Goal: Task Accomplishment & Management: Manage account settings

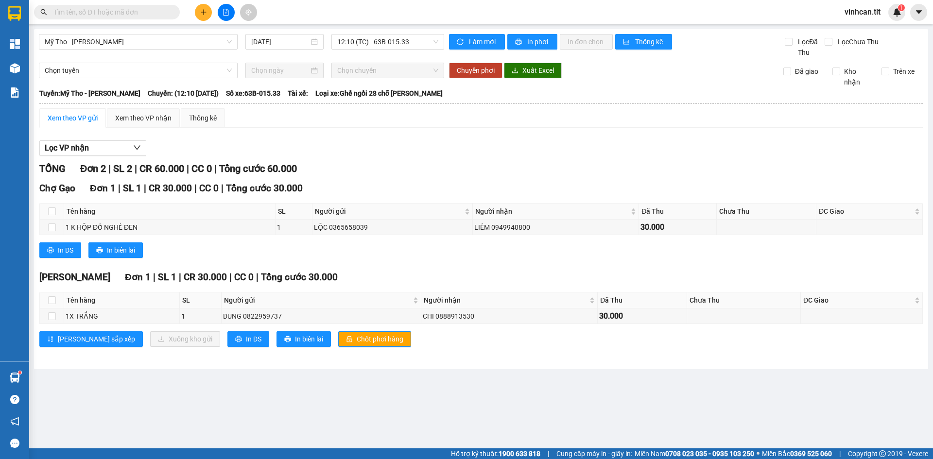
click at [208, 9] on button at bounding box center [203, 12] width 17 height 17
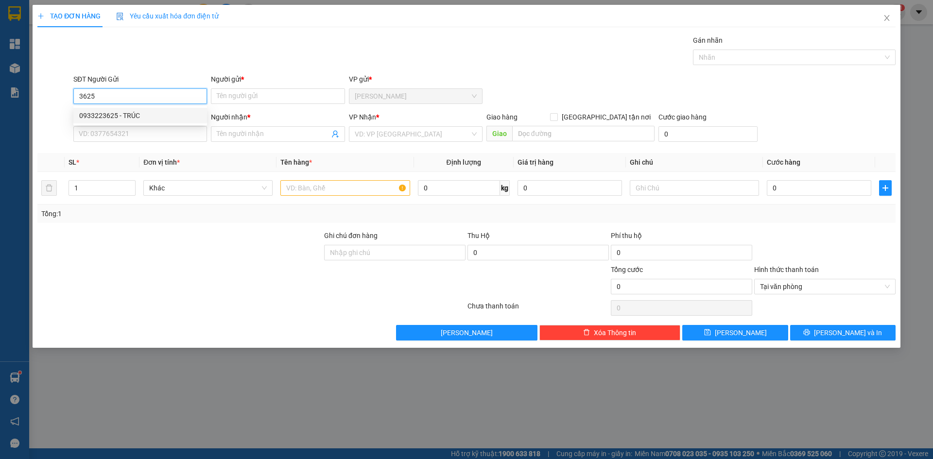
click at [143, 115] on div "0933223625 - TRÚC" at bounding box center [140, 115] width 122 height 11
type input "0933223625"
type input "TRÚC"
type input "0933223625"
click at [153, 129] on input "SĐT Người Nhận *" at bounding box center [140, 134] width 134 height 16
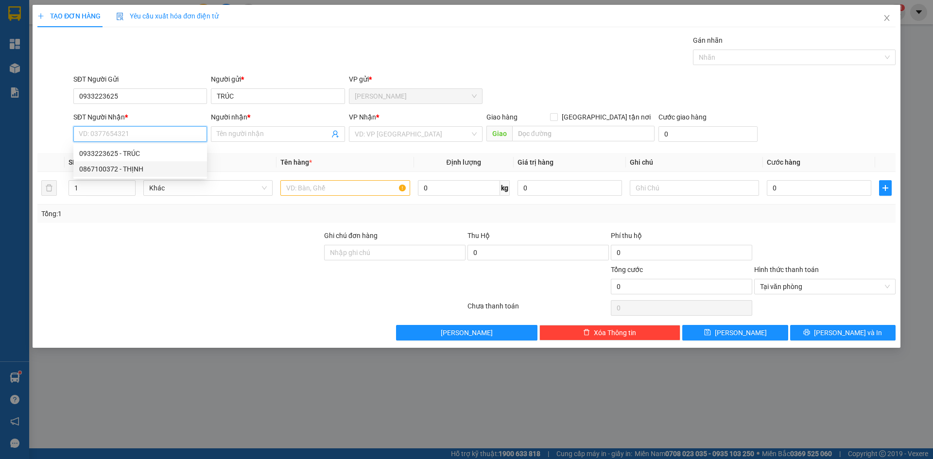
click at [154, 162] on div "0867100372 - THỊNH" at bounding box center [140, 169] width 134 height 16
type input "0867100372"
type input "THỊNH"
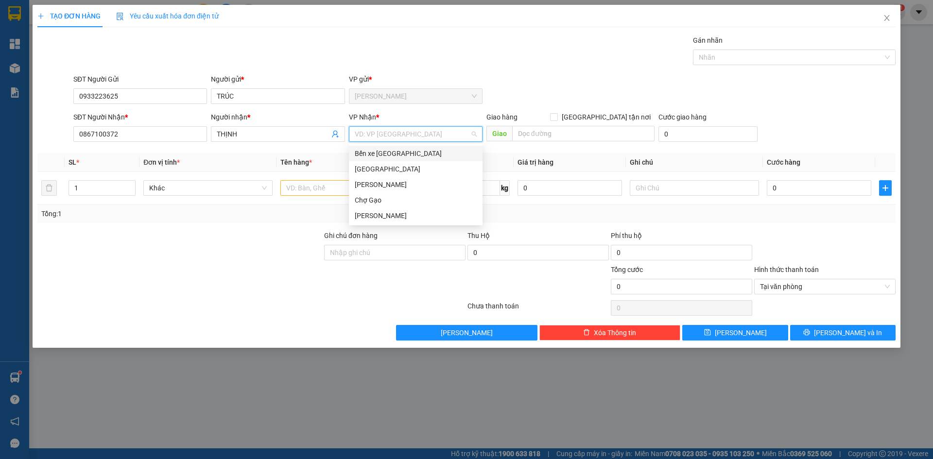
click at [413, 133] on input "search" at bounding box center [412, 134] width 115 height 15
click at [354, 172] on div "[GEOGRAPHIC_DATA]" at bounding box center [416, 169] width 134 height 16
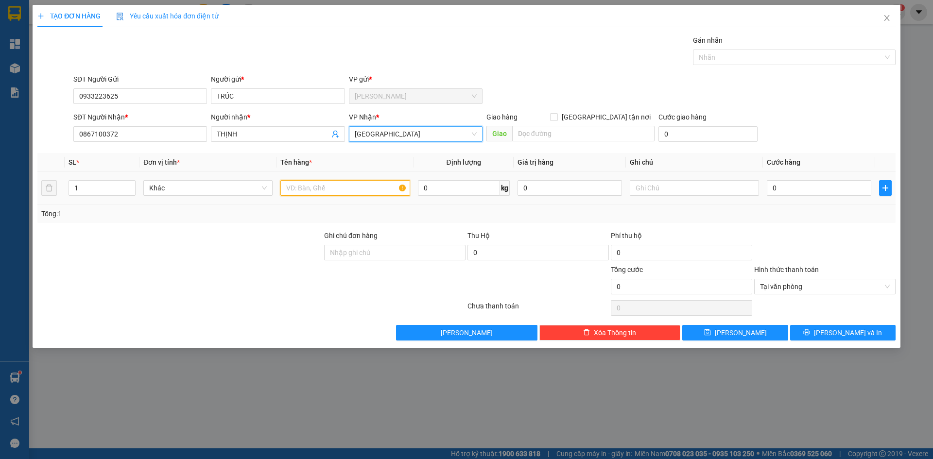
click at [344, 187] on input "text" at bounding box center [344, 188] width 129 height 16
click at [316, 186] on input "text" at bounding box center [344, 188] width 129 height 16
type input "1TX"
type input "3"
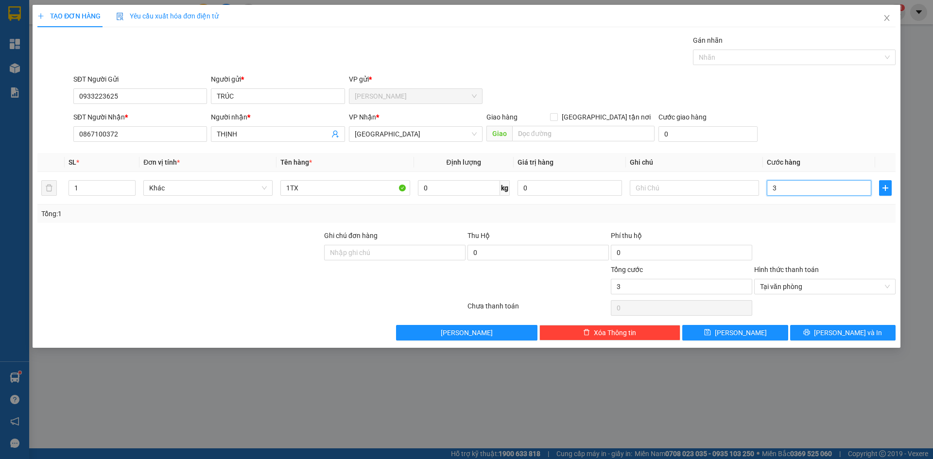
type input "30"
type input "30.000"
click at [847, 334] on span "[PERSON_NAME] và In" at bounding box center [848, 332] width 68 height 11
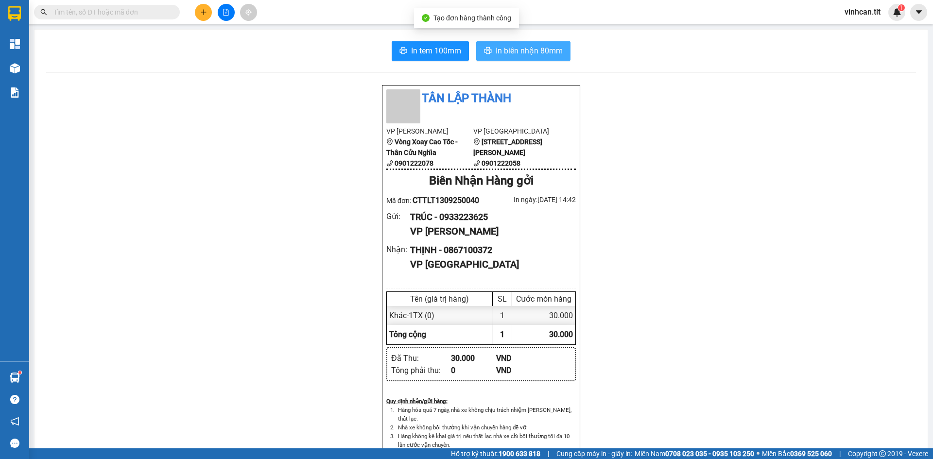
click at [539, 48] on span "In biên nhận 80mm" at bounding box center [528, 51] width 67 height 12
click at [423, 46] on span "In tem 100mm" at bounding box center [436, 51] width 50 height 12
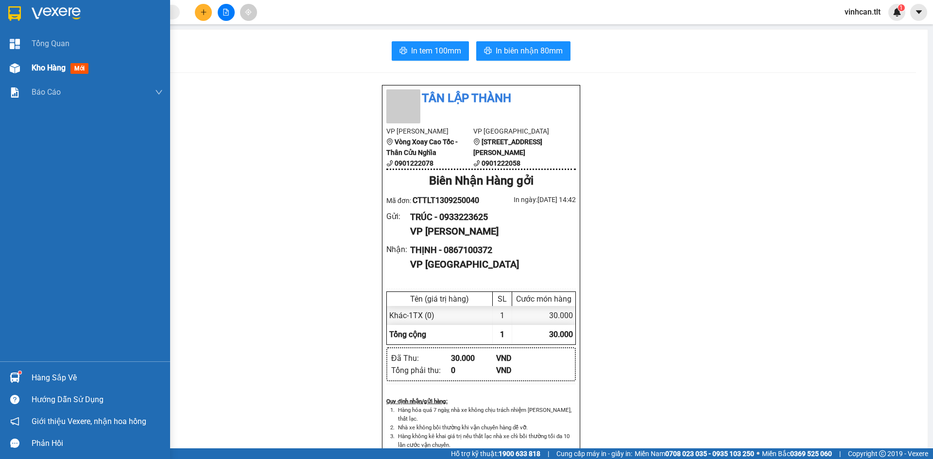
click at [39, 74] on div "Kho hàng mới" at bounding box center [62, 68] width 61 height 12
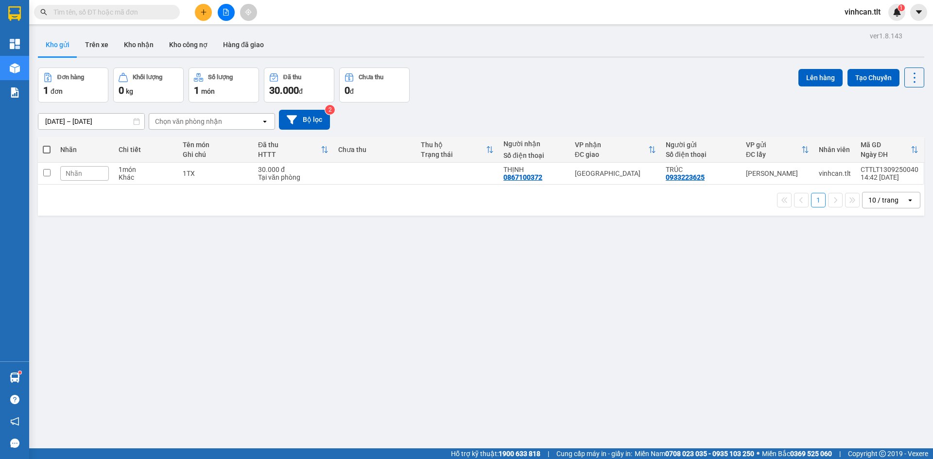
click at [47, 149] on span at bounding box center [47, 150] width 8 height 8
click at [47, 145] on input "checkbox" at bounding box center [47, 145] width 0 height 0
checkbox input "true"
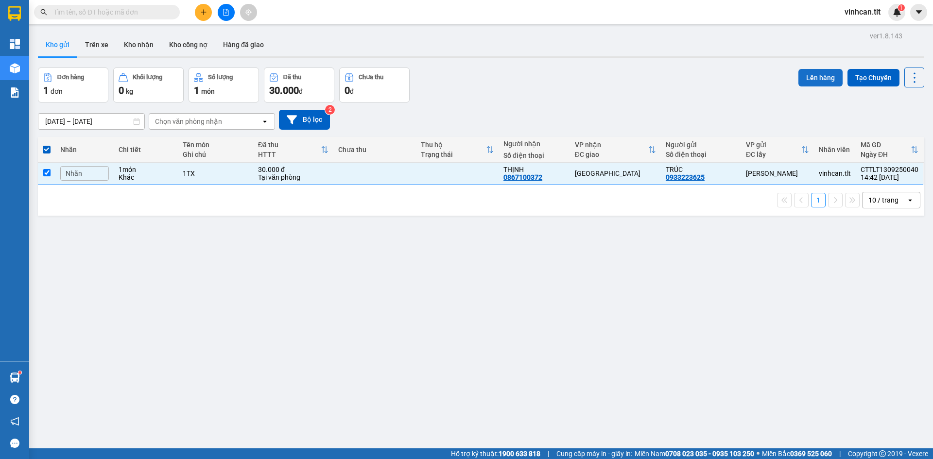
click at [803, 85] on button "Lên hàng" at bounding box center [820, 77] width 44 height 17
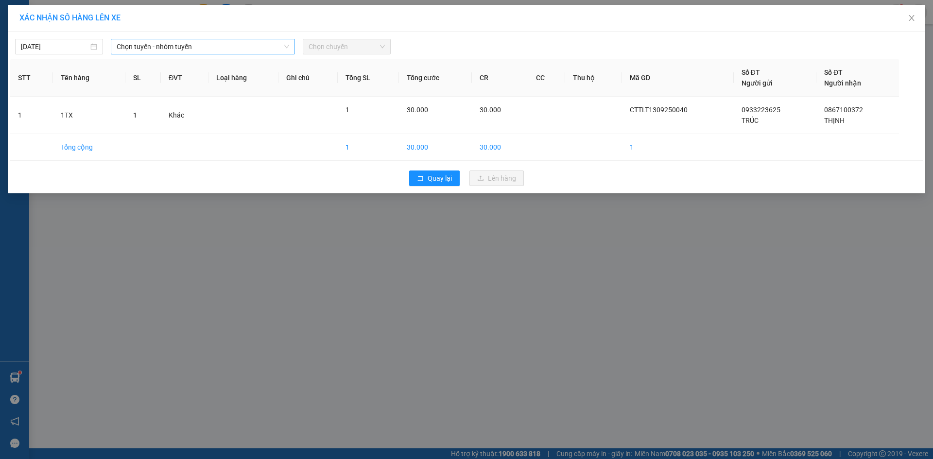
click at [145, 41] on span "Chọn tuyến - nhóm tuyến" at bounding box center [203, 46] width 172 height 15
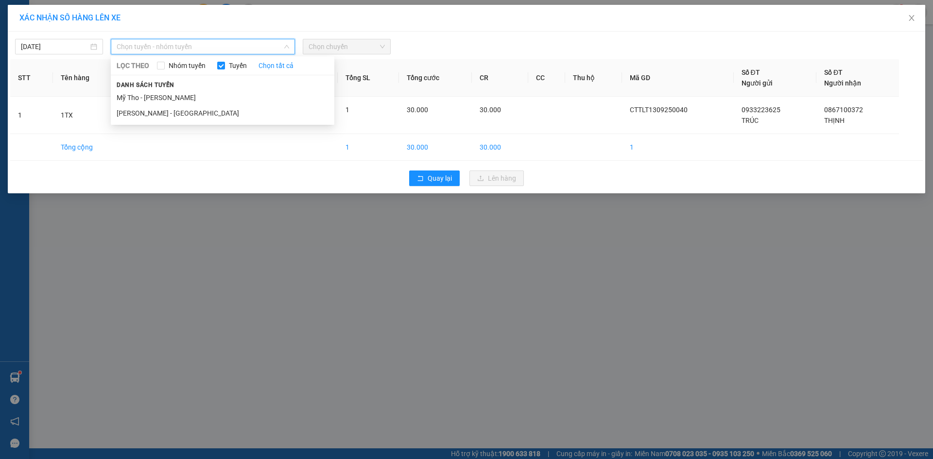
click at [166, 96] on li "Mỹ Tho - [PERSON_NAME]" at bounding box center [222, 98] width 223 height 16
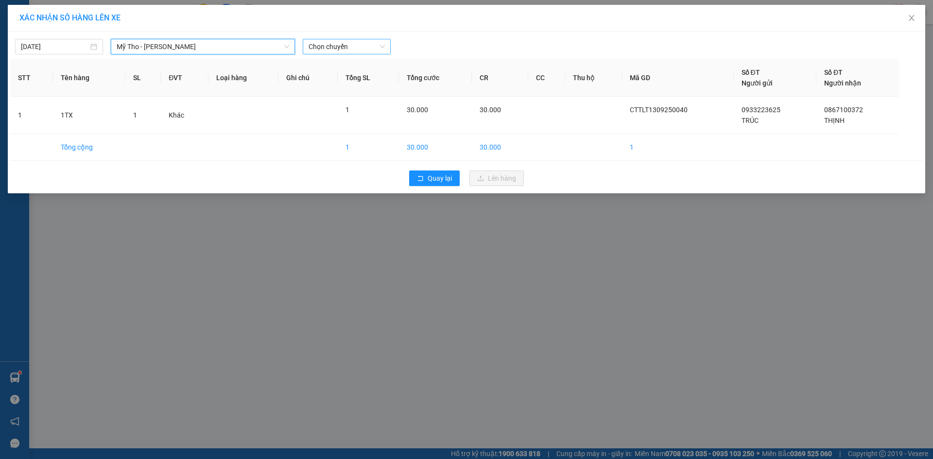
click at [351, 47] on span "Chọn chuyến" at bounding box center [346, 46] width 76 height 15
click at [349, 44] on input "246" at bounding box center [342, 46] width 69 height 15
type input "1405"
click at [358, 80] on div "Thêm chuyến " 14:05 "" at bounding box center [354, 82] width 103 height 17
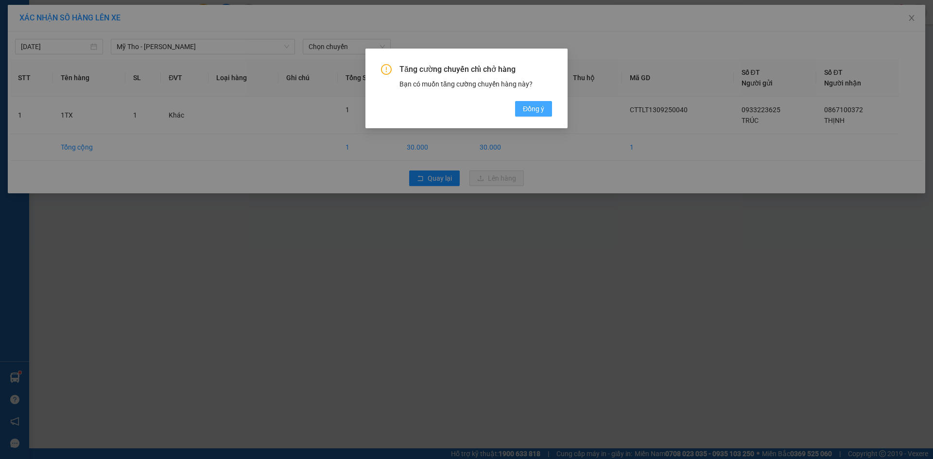
click at [531, 115] on button "Đồng ý" at bounding box center [533, 109] width 37 height 16
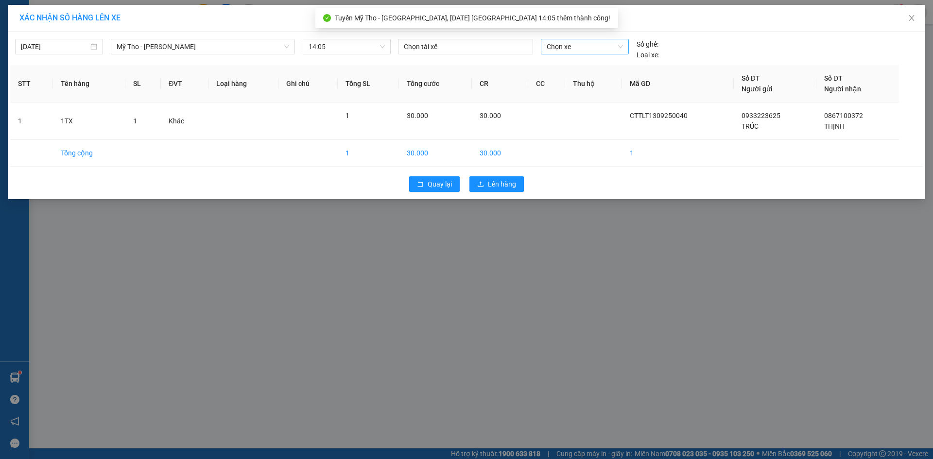
click at [591, 47] on span "Chọn xe" at bounding box center [584, 46] width 76 height 15
type input "246"
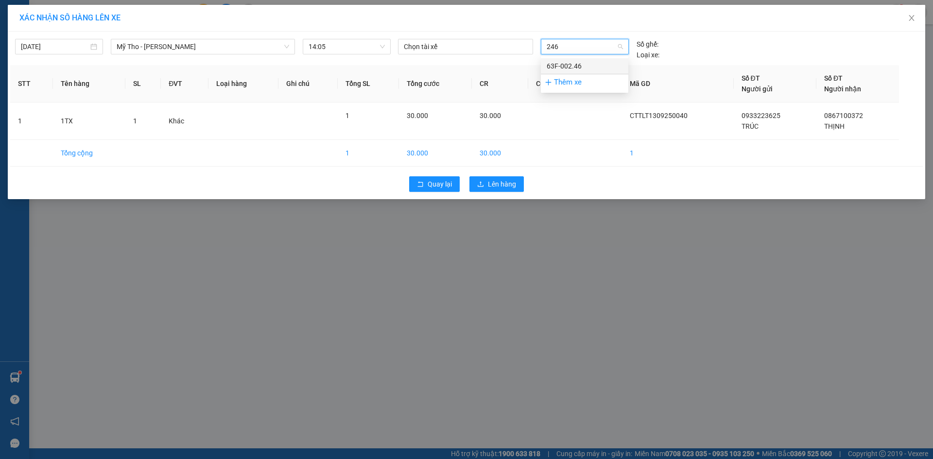
click at [582, 67] on div "63F-002.46" at bounding box center [584, 66] width 76 height 11
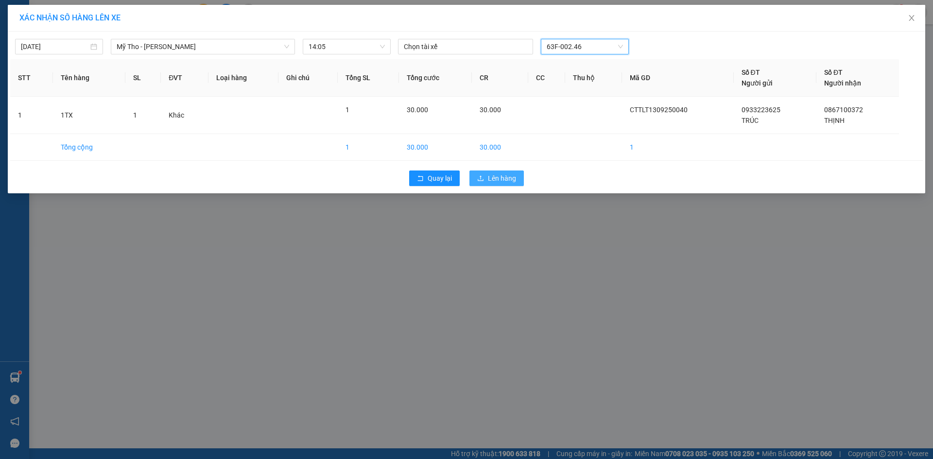
click at [502, 180] on span "Lên hàng" at bounding box center [502, 178] width 28 height 11
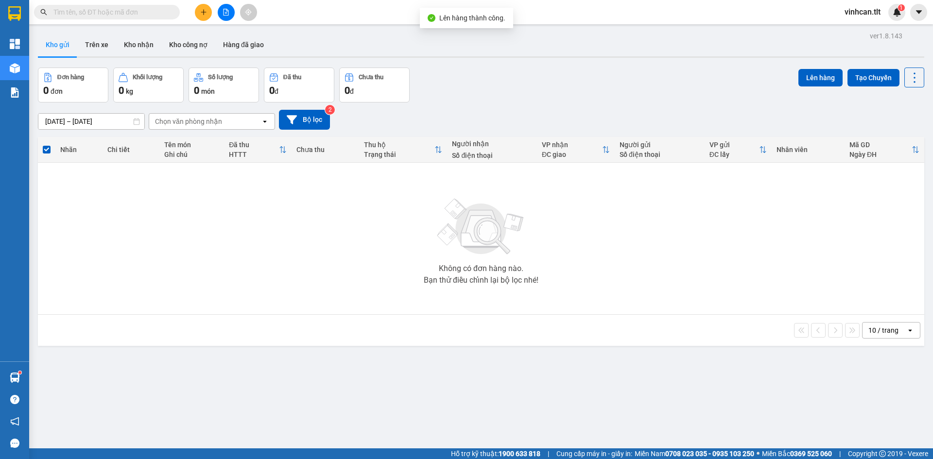
click at [225, 10] on icon "file-add" at bounding box center [225, 12] width 7 height 7
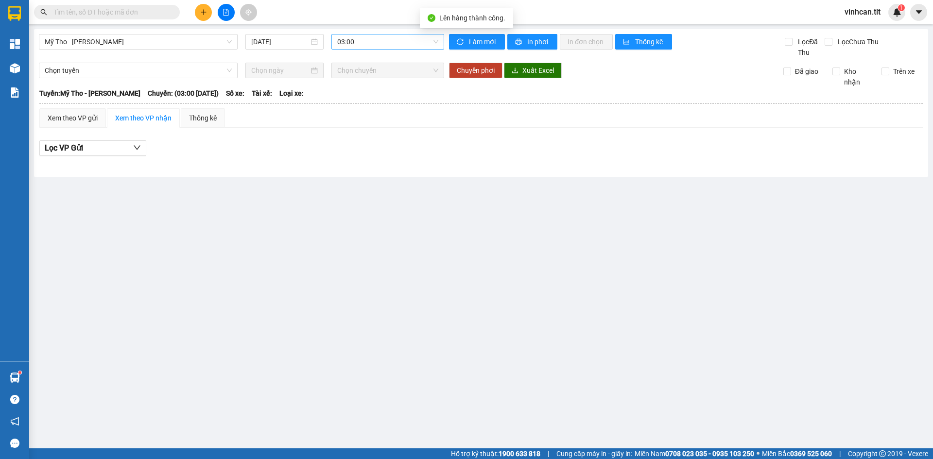
click at [358, 43] on span "03:00" at bounding box center [387, 41] width 101 height 15
click at [357, 38] on input "246" at bounding box center [384, 41] width 94 height 15
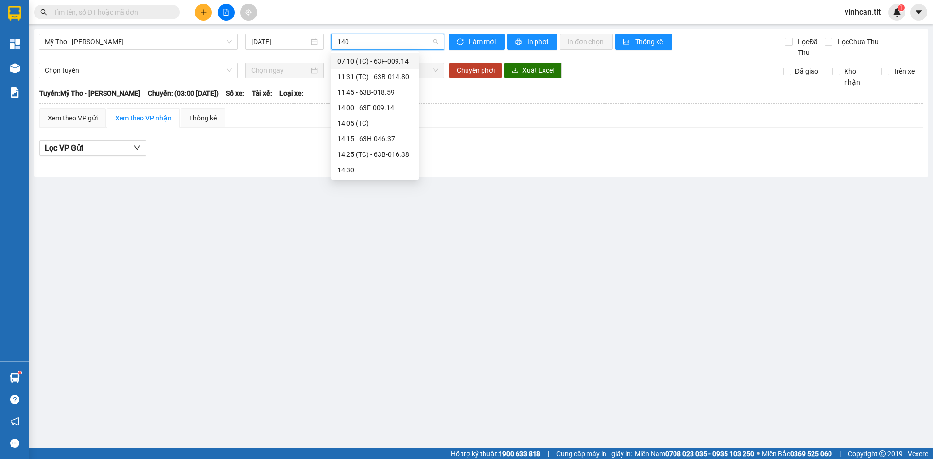
type input "1405"
click at [365, 61] on div "14:05 (TC)" at bounding box center [375, 61] width 76 height 11
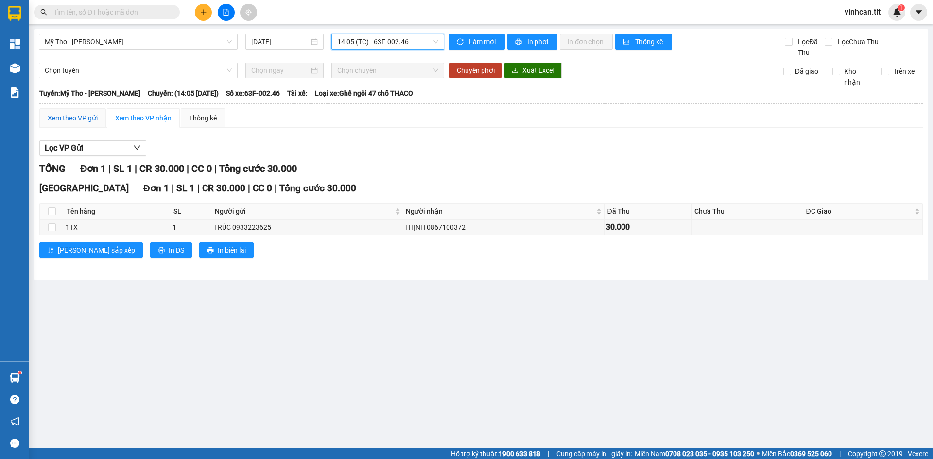
click at [97, 114] on div "Xem theo VP gửi" at bounding box center [73, 118] width 50 height 11
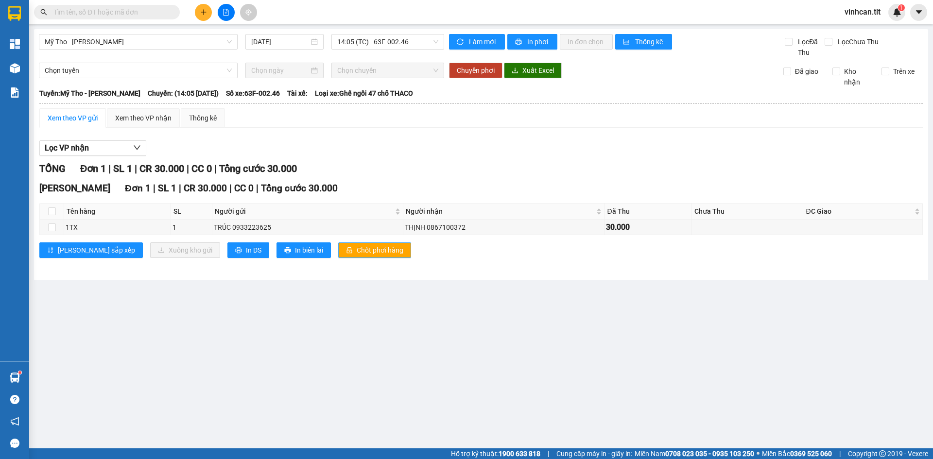
click at [357, 246] on span "Chốt phơi hàng" at bounding box center [380, 250] width 47 height 11
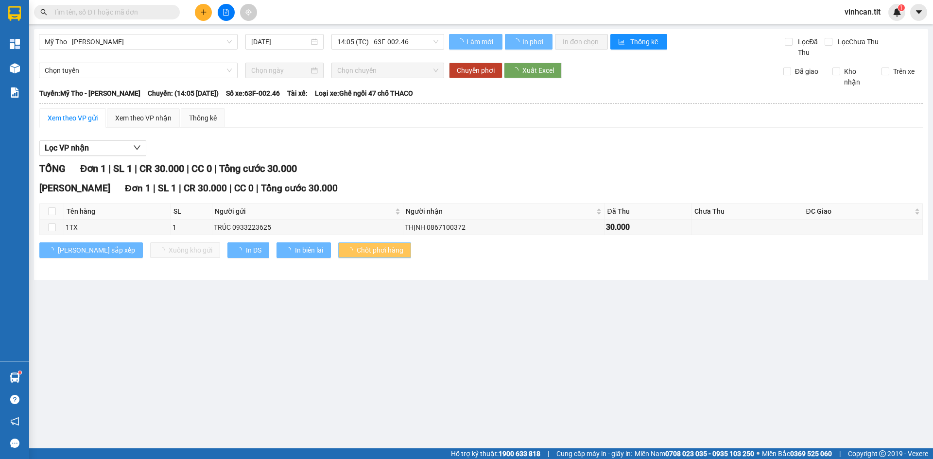
click at [357, 247] on span "Chốt phơi hàng" at bounding box center [380, 250] width 47 height 11
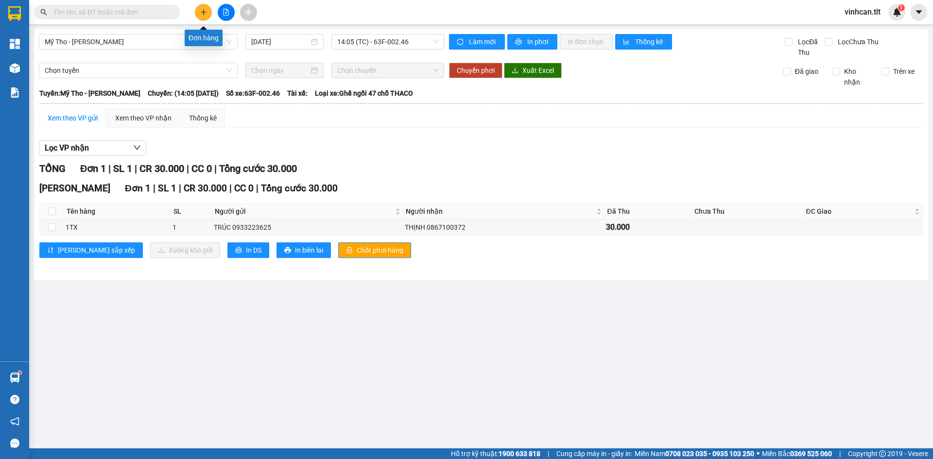
click at [205, 12] on icon "plus" at bounding box center [203, 12] width 7 height 7
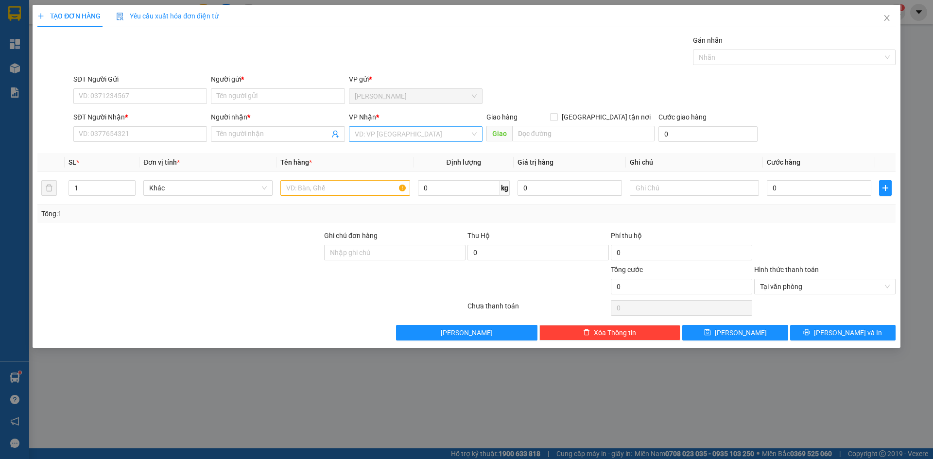
click at [361, 134] on input "search" at bounding box center [412, 134] width 115 height 15
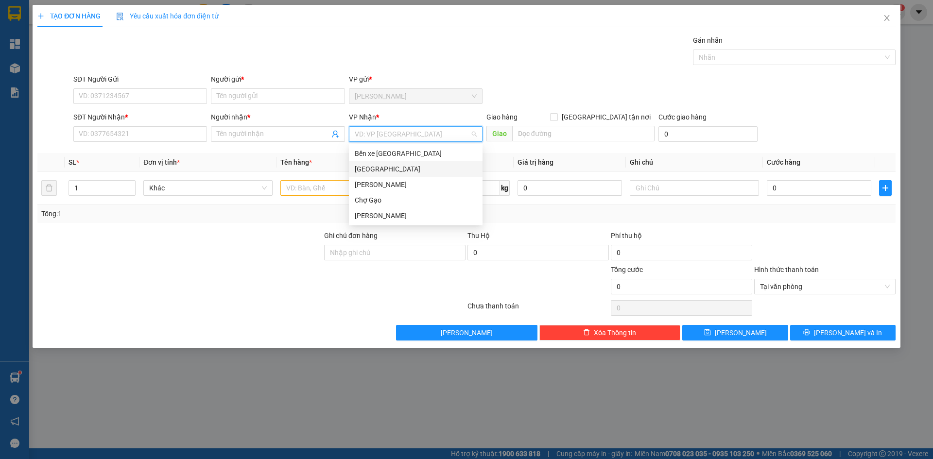
click at [379, 169] on div "[GEOGRAPHIC_DATA]" at bounding box center [416, 169] width 122 height 11
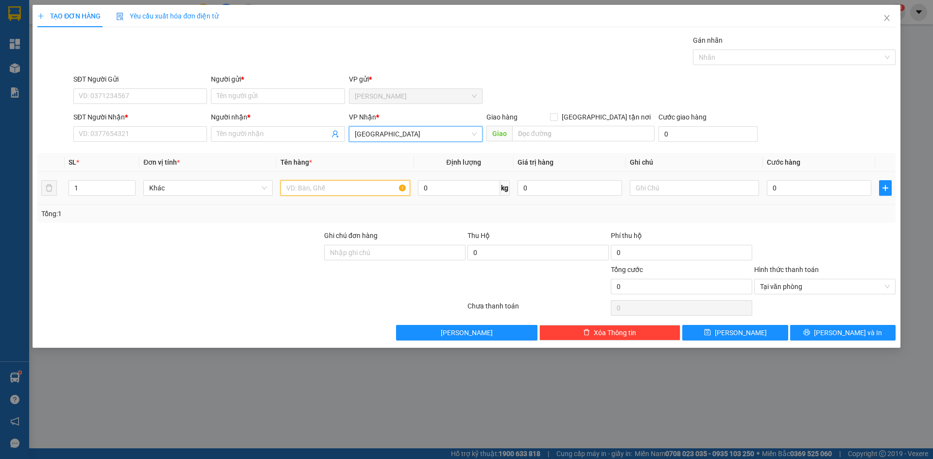
click at [316, 184] on input "text" at bounding box center [344, 188] width 129 height 16
paste input "ÚI"
paste input "ẢI"
type input "1 TÚI VẢI XANH"
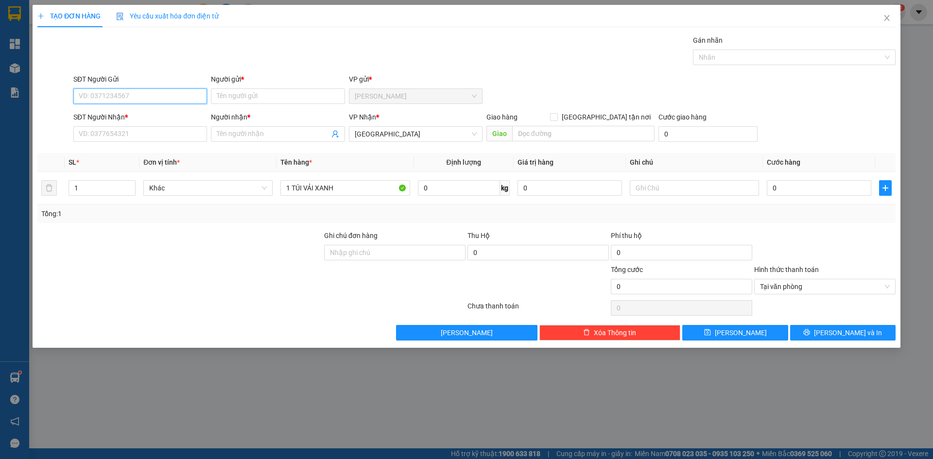
click at [166, 91] on input "SĐT Người Gửi" at bounding box center [140, 96] width 134 height 16
click at [149, 113] on div "0358806433 - 8 RƯỢU" at bounding box center [140, 115] width 122 height 11
type input "0358806433"
type input "8 RƯỢU"
type input "0358806433"
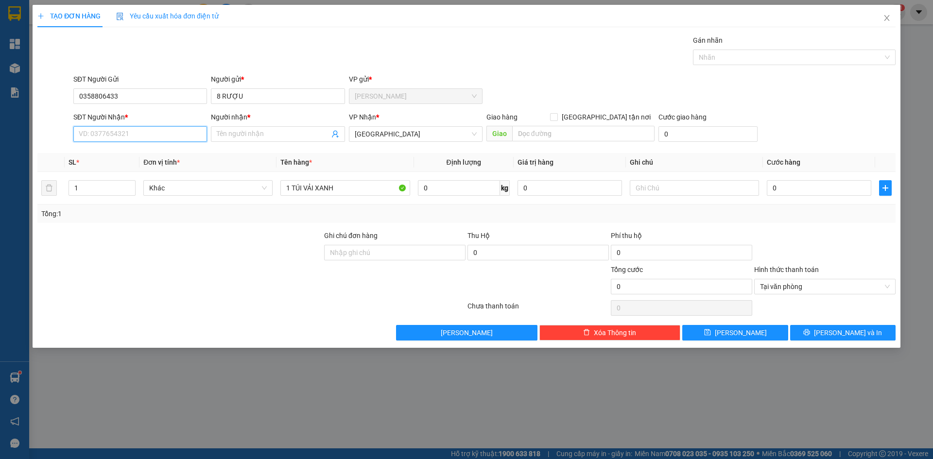
click at [150, 134] on input "SĐT Người Nhận *" at bounding box center [140, 134] width 134 height 16
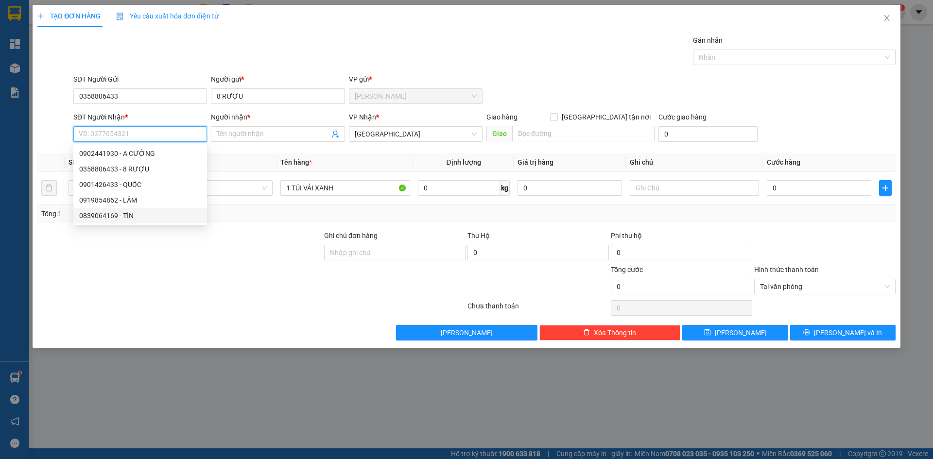
click at [143, 215] on div "0839064169 - TÍN" at bounding box center [140, 215] width 122 height 11
type input "0839064169"
type input "TÍN"
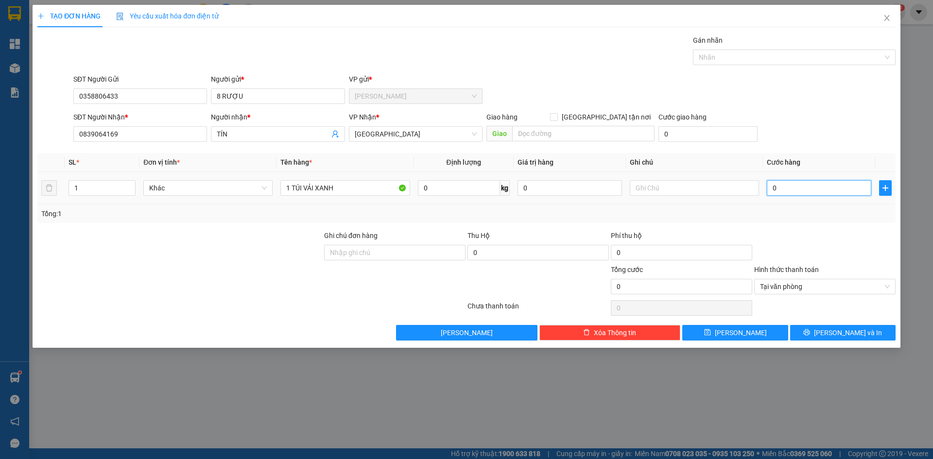
click at [787, 185] on input "0" at bounding box center [819, 188] width 104 height 16
type input "3"
type input "30"
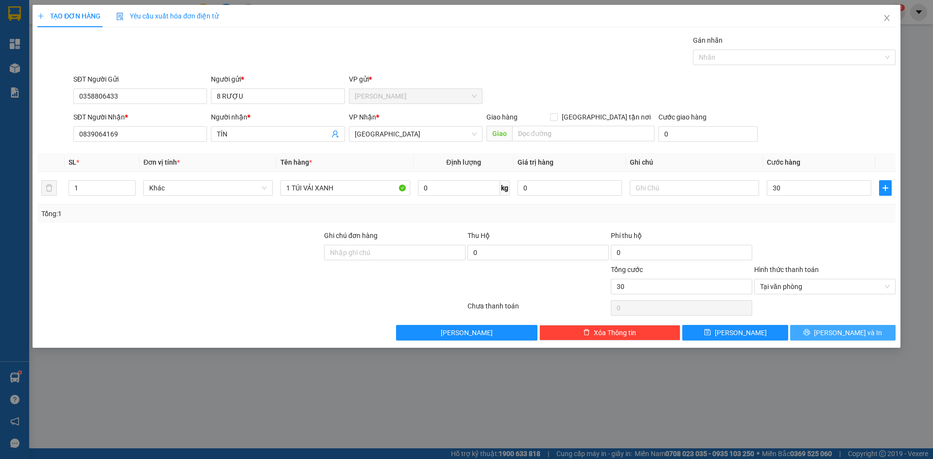
type input "30.000"
click at [845, 332] on span "[PERSON_NAME] và In" at bounding box center [848, 332] width 68 height 11
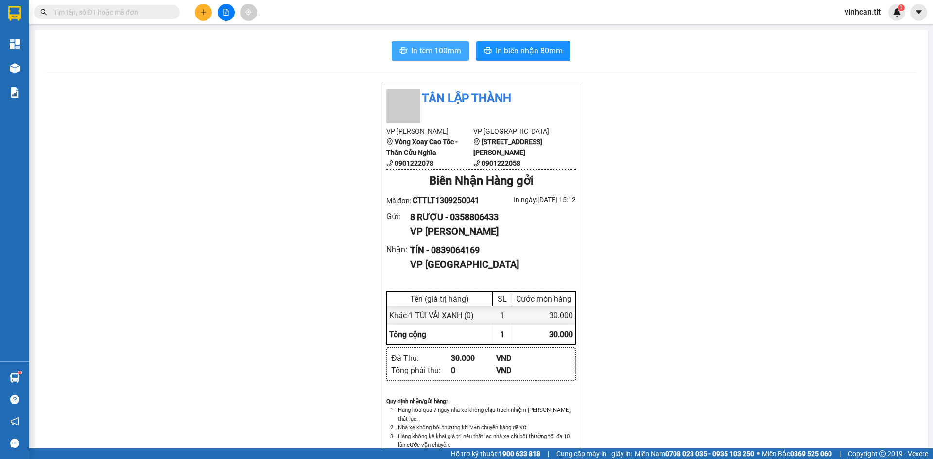
click at [402, 49] on icon "printer" at bounding box center [403, 51] width 8 height 8
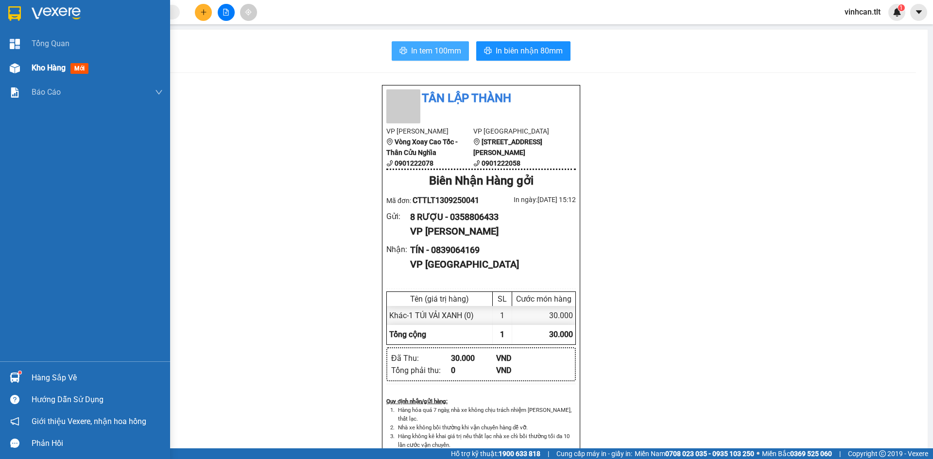
click at [17, 61] on div at bounding box center [14, 68] width 17 height 17
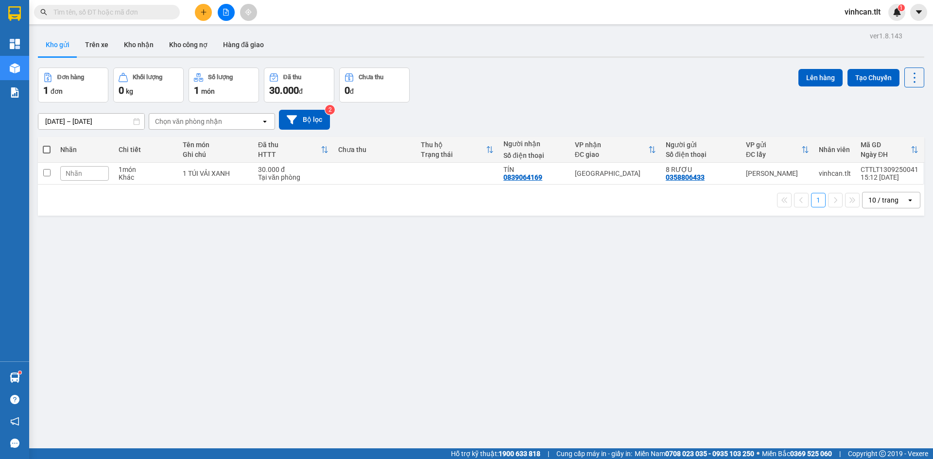
drag, startPoint x: 46, startPoint y: 148, endPoint x: 65, endPoint y: 147, distance: 19.0
click at [45, 148] on span at bounding box center [47, 150] width 8 height 8
click at [47, 145] on input "checkbox" at bounding box center [47, 145] width 0 height 0
checkbox input "true"
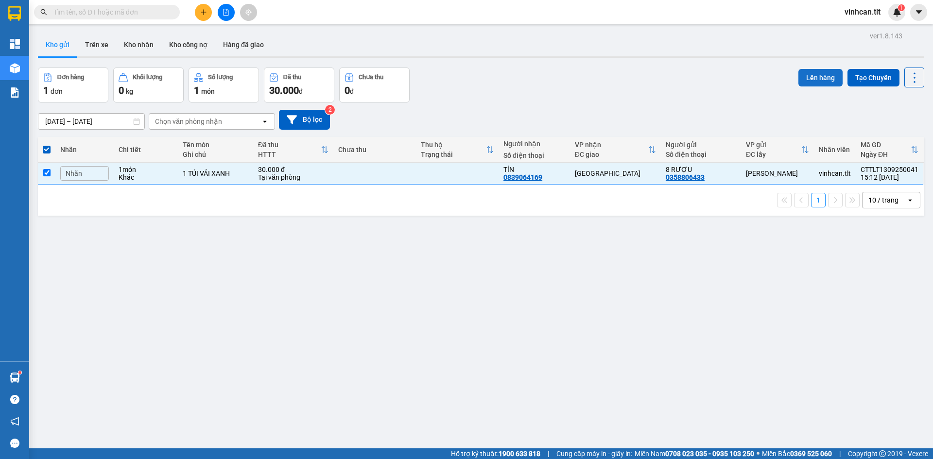
click at [812, 74] on button "Lên hàng" at bounding box center [820, 77] width 44 height 17
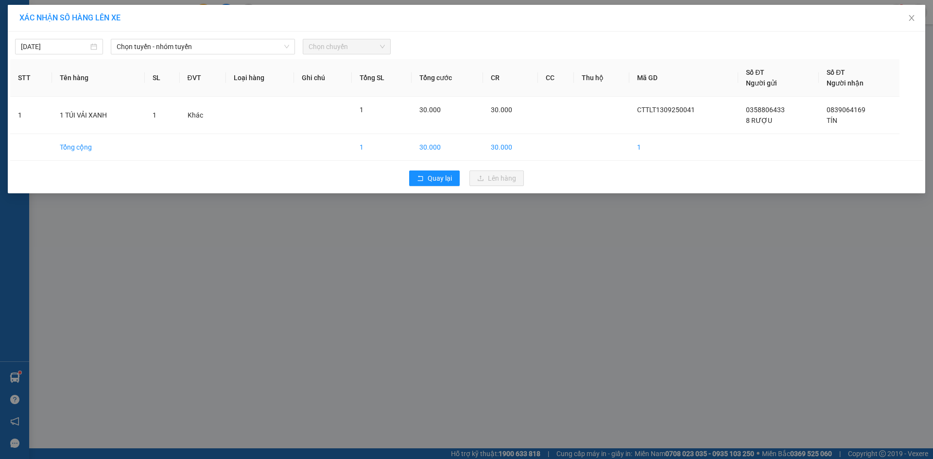
click at [199, 34] on div "13/09/2025 Chọn tuyến - nhóm tuyến Chọn chuyến" at bounding box center [466, 44] width 912 height 20
click at [199, 48] on span "Chọn tuyến - nhóm tuyến" at bounding box center [203, 46] width 172 height 15
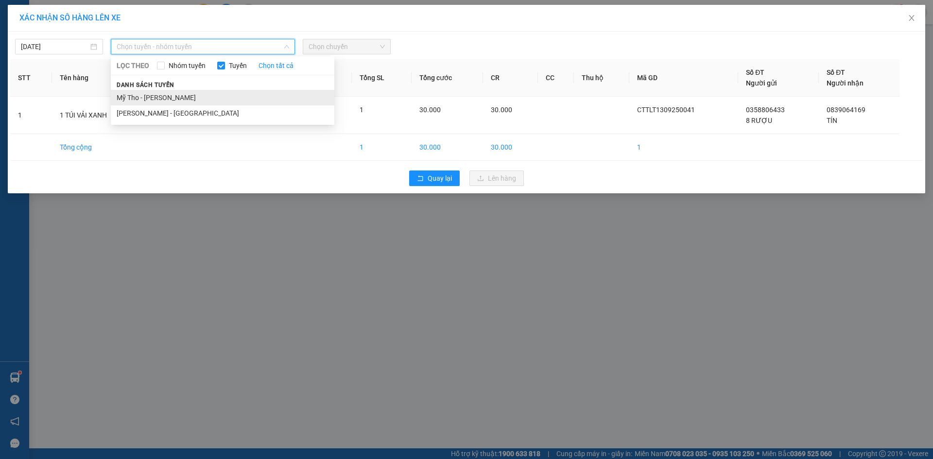
click at [181, 93] on li "Mỹ Tho - [PERSON_NAME]" at bounding box center [222, 98] width 223 height 16
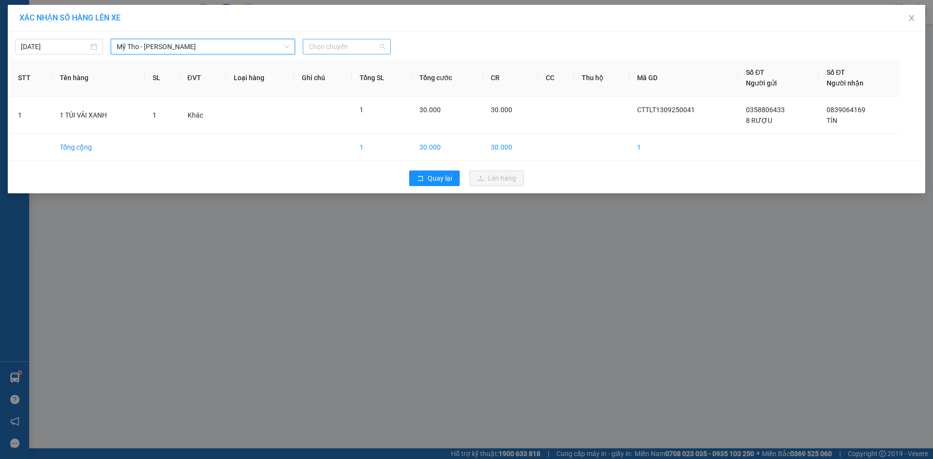
click at [360, 49] on span "Chọn chuyến" at bounding box center [346, 46] width 76 height 15
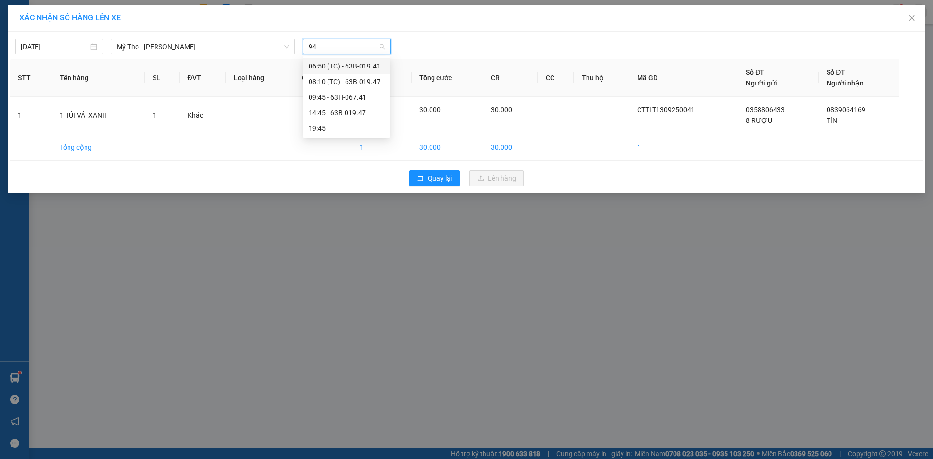
type input "947"
click at [337, 81] on div "14:45 - 63B-019.47" at bounding box center [346, 81] width 76 height 11
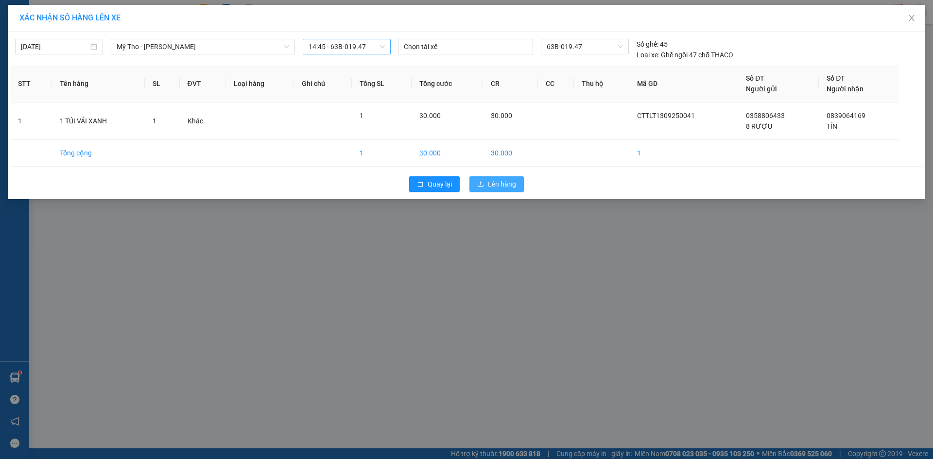
drag, startPoint x: 515, startPoint y: 183, endPoint x: 508, endPoint y: 178, distance: 8.8
click at [514, 183] on button "Lên hàng" at bounding box center [496, 184] width 54 height 16
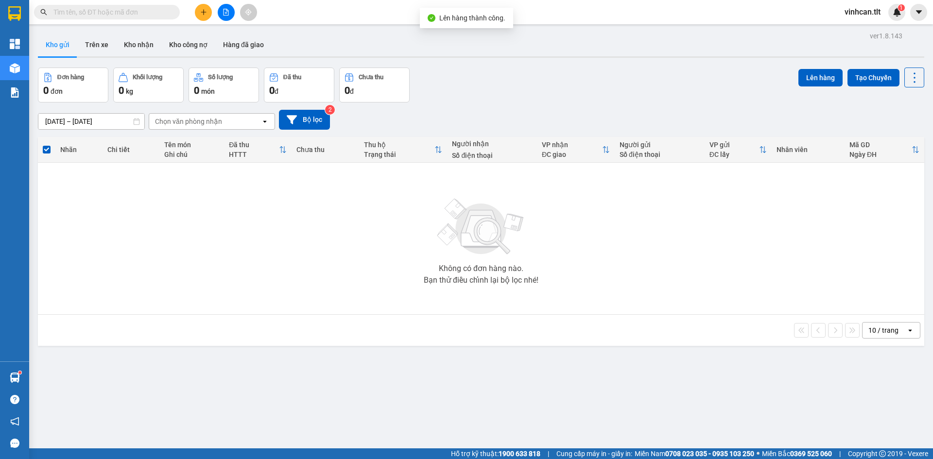
click at [230, 13] on button at bounding box center [226, 12] width 17 height 17
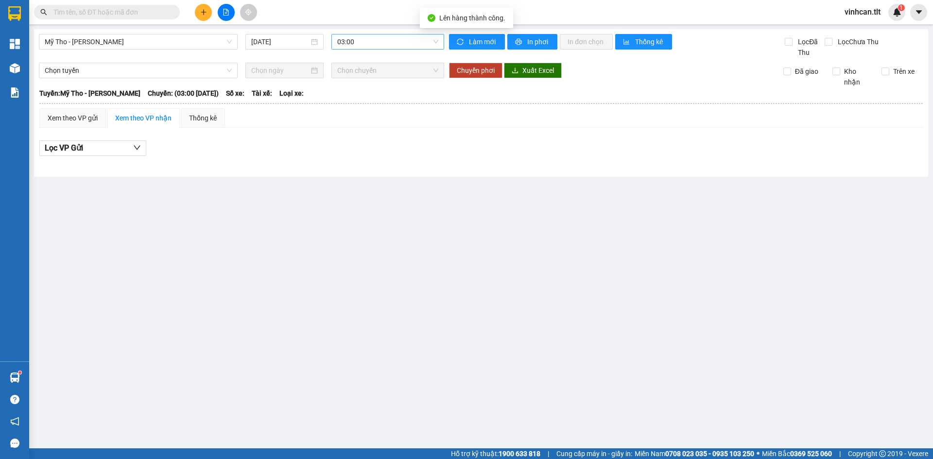
drag, startPoint x: 356, startPoint y: 50, endPoint x: 356, endPoint y: 40, distance: 9.2
click at [356, 49] on div "Mỹ Tho - Hồ Chí Minh 13/09/2025 03:00" at bounding box center [241, 46] width 405 height 24
click at [356, 40] on span "03:00" at bounding box center [387, 41] width 101 height 15
type input "947"
click at [361, 81] on div "14:45 - 63B-019.47" at bounding box center [375, 76] width 76 height 11
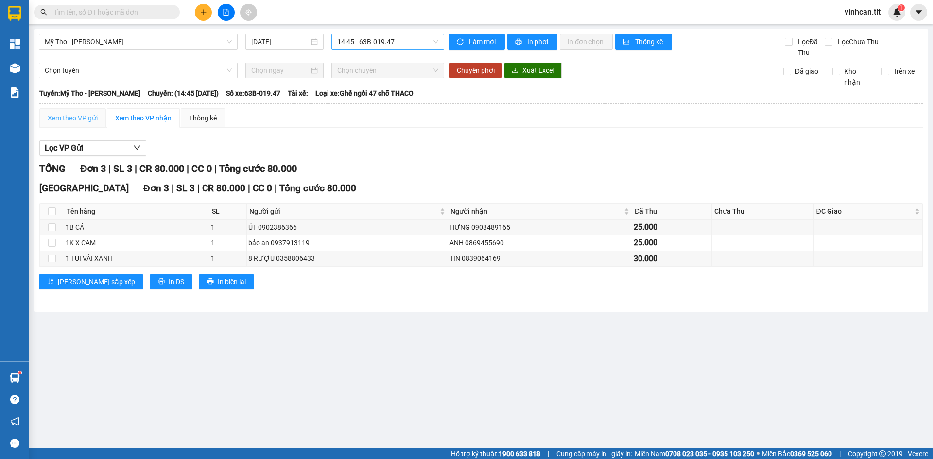
click at [47, 118] on div "Xem theo VP gửi" at bounding box center [72, 117] width 67 height 19
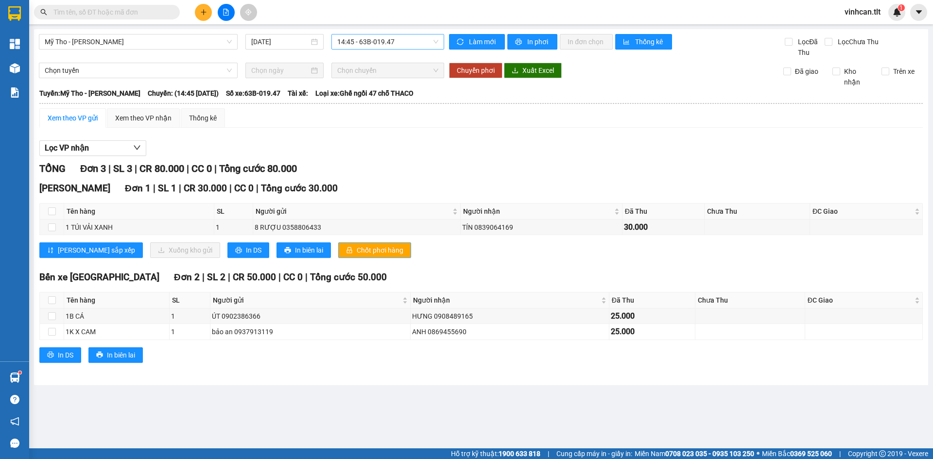
click at [357, 253] on span "Chốt phơi hàng" at bounding box center [380, 250] width 47 height 11
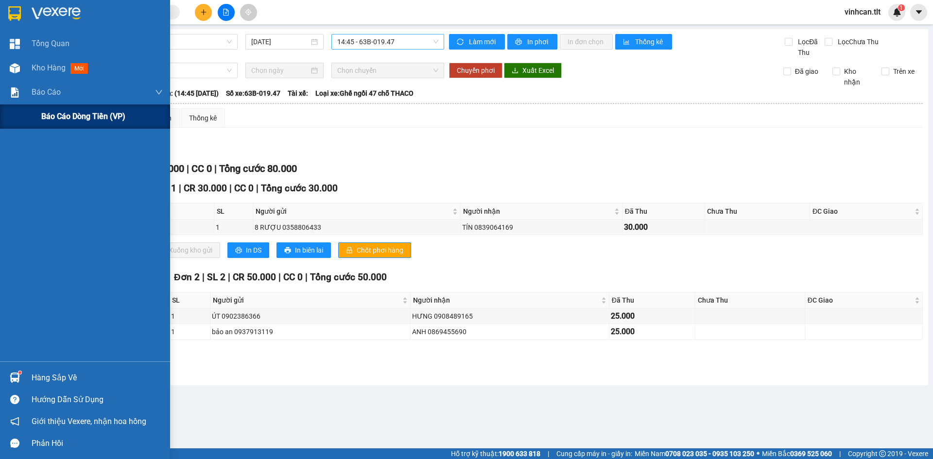
click at [34, 104] on div "Báo cáo dòng tiền (VP)" at bounding box center [85, 116] width 170 height 24
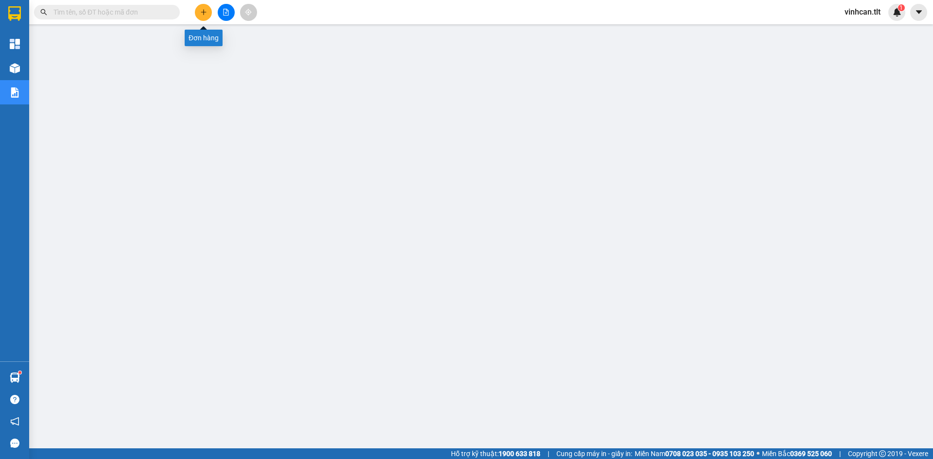
click at [203, 12] on icon "plus" at bounding box center [203, 12] width 5 height 0
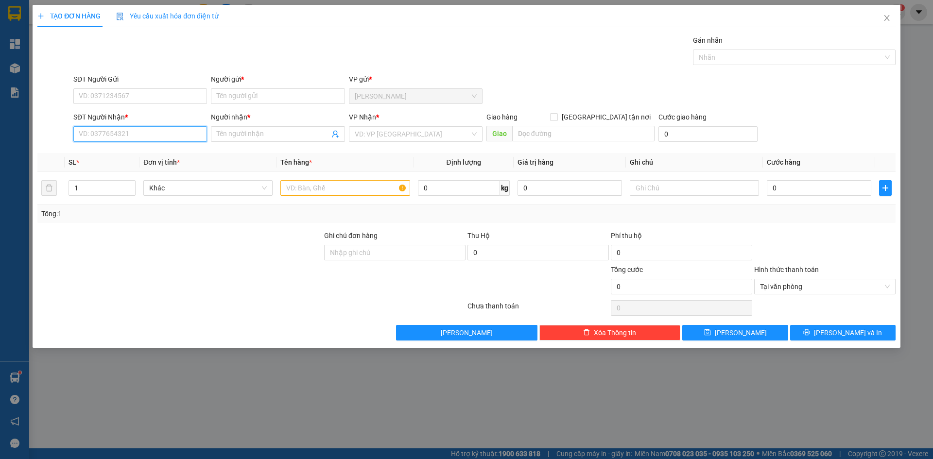
click at [155, 140] on input "SĐT Người Nhận *" at bounding box center [140, 134] width 134 height 16
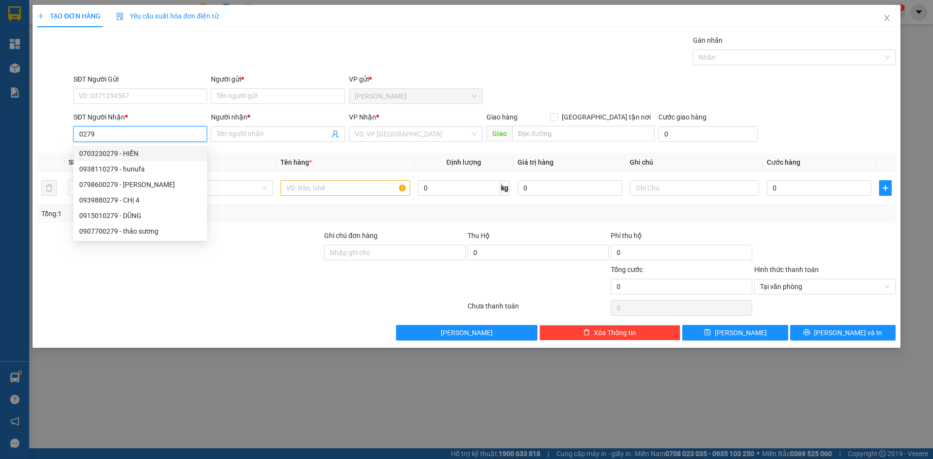
click at [156, 157] on div "0703230279 - HIỀN" at bounding box center [140, 153] width 122 height 11
type input "0703230279"
type input "HIỀN"
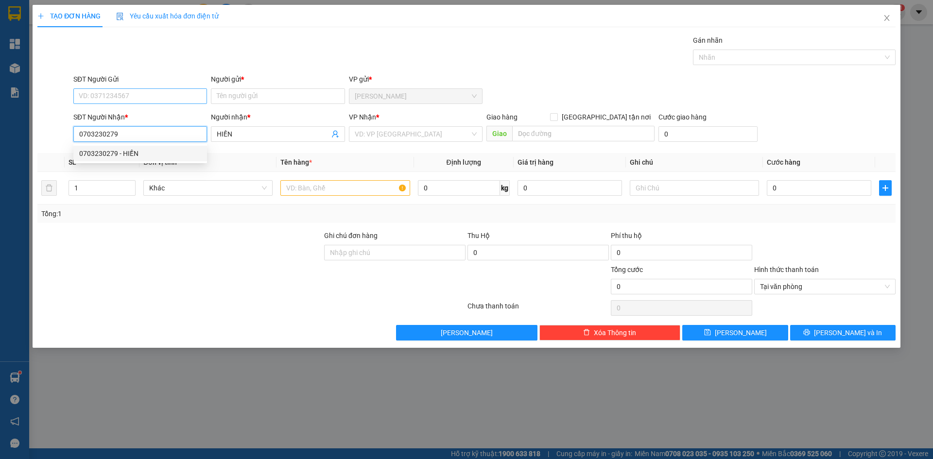
type input "0703230279"
click at [166, 102] on input "SĐT Người Gửi" at bounding box center [140, 96] width 134 height 16
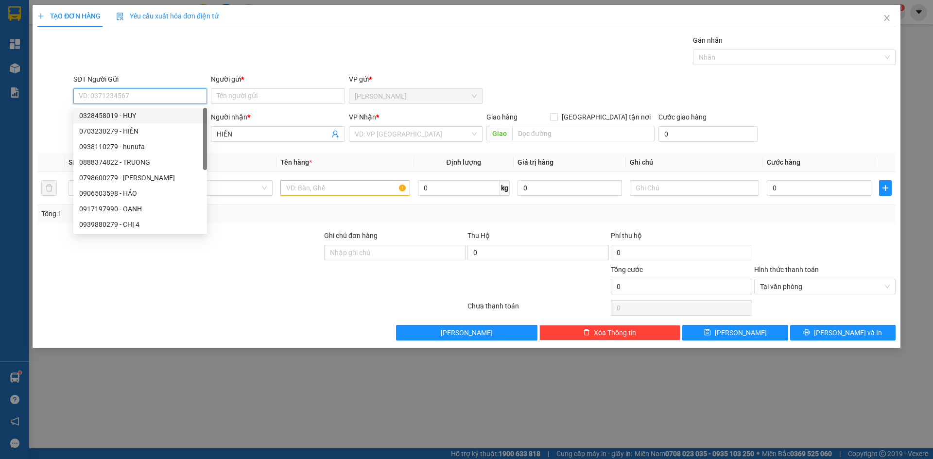
click at [159, 121] on div "0328458019 - HUY" at bounding box center [140, 116] width 134 height 16
type input "0328458019"
type input "HUY"
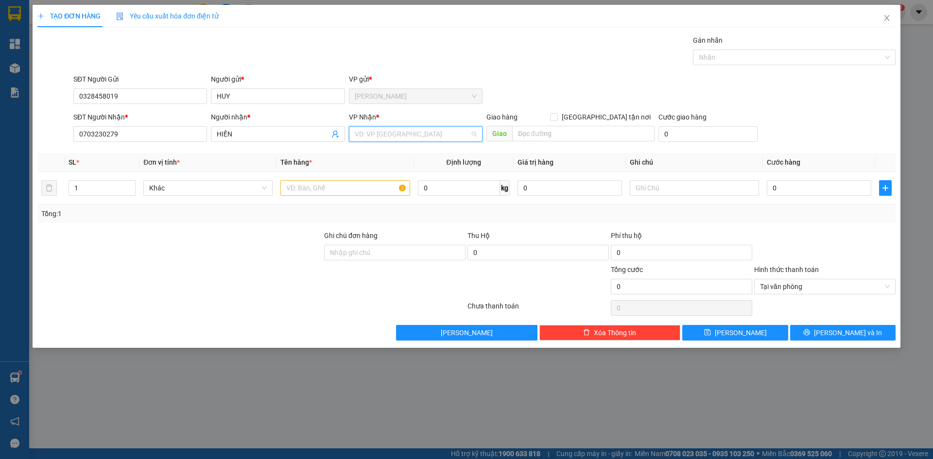
click at [381, 132] on input "search" at bounding box center [412, 134] width 115 height 15
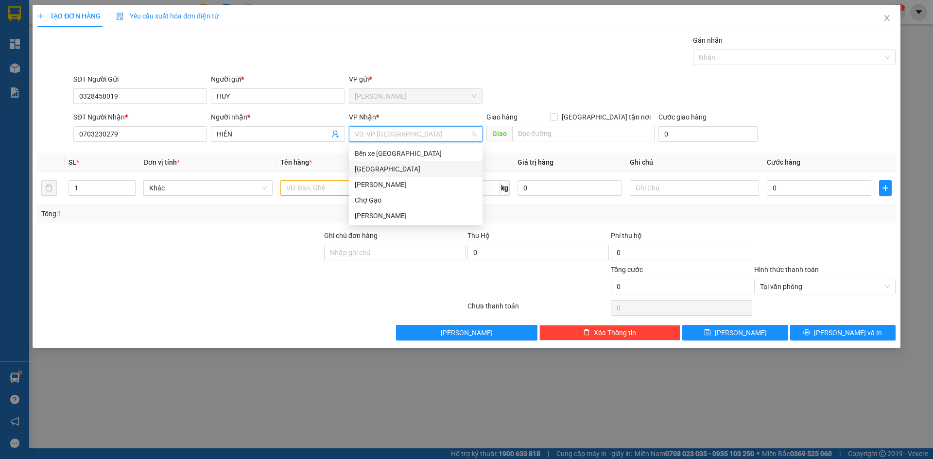
click at [355, 170] on div "[GEOGRAPHIC_DATA]" at bounding box center [416, 169] width 122 height 11
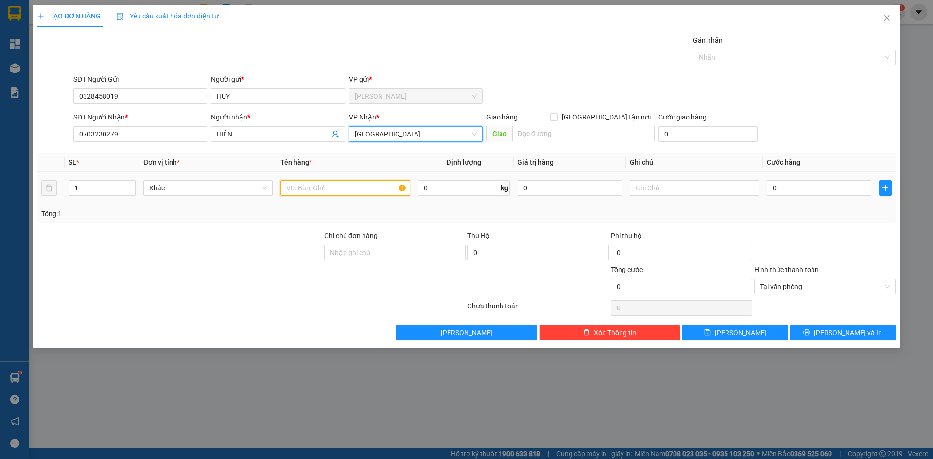
click at [316, 186] on input "text" at bounding box center [344, 188] width 129 height 16
type input "1 TX"
click at [793, 182] on input "0" at bounding box center [819, 188] width 104 height 16
type input "4"
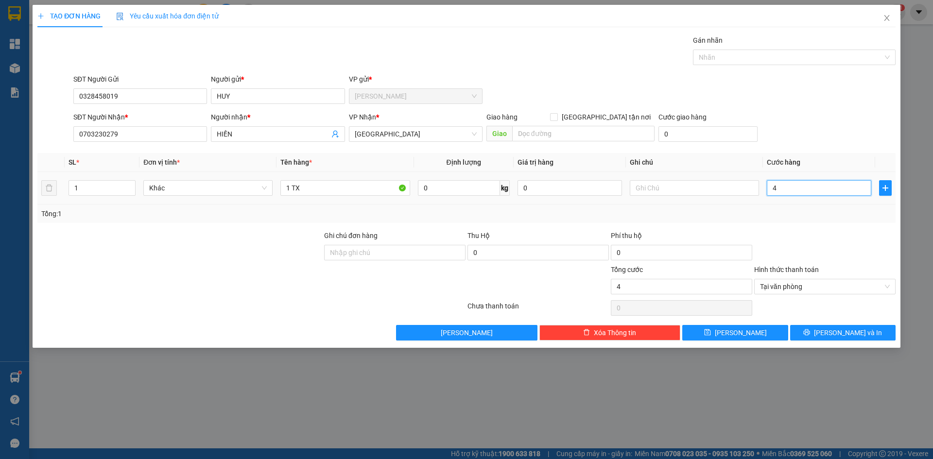
type input "40"
type input "40.000"
click at [826, 142] on div "SĐT Người Nhận * 0703230279 Người nhận * HIỀN VP Nhận * Sài Gòn Giao hàng Giao …" at bounding box center [484, 129] width 826 height 34
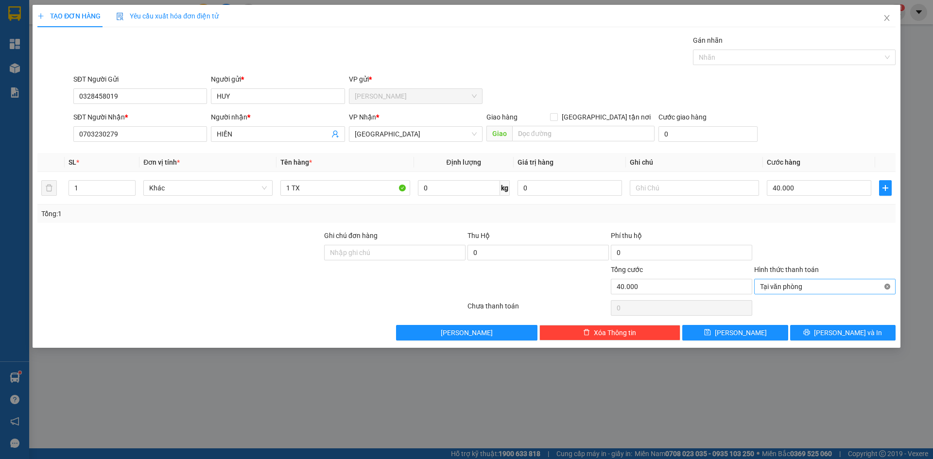
type input "40.000"
click at [869, 321] on div "Transit Pickup Surcharge Ids Transit Deliver Surcharge Ids Transit Deliver Surc…" at bounding box center [466, 188] width 858 height 306
click at [867, 326] on button "[PERSON_NAME] và In" at bounding box center [842, 333] width 105 height 16
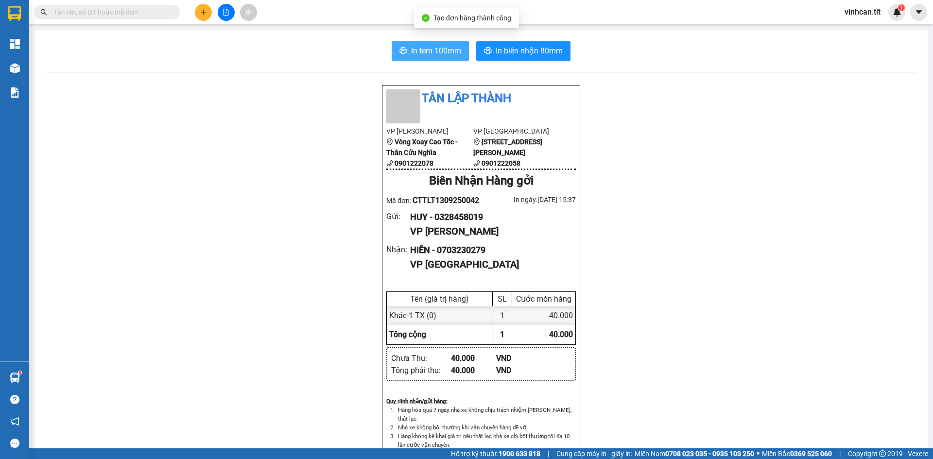
click at [457, 59] on button "In tem 100mm" at bounding box center [430, 50] width 77 height 19
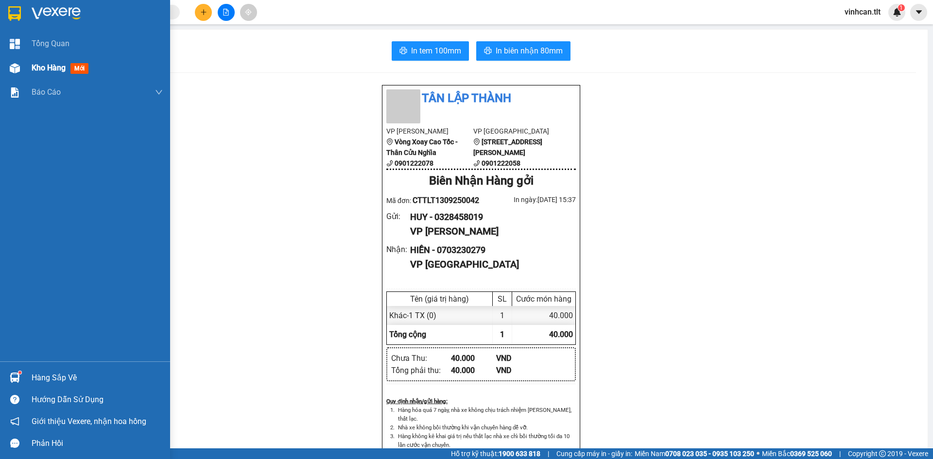
click at [0, 75] on div "Kho hàng mới" at bounding box center [85, 68] width 170 height 24
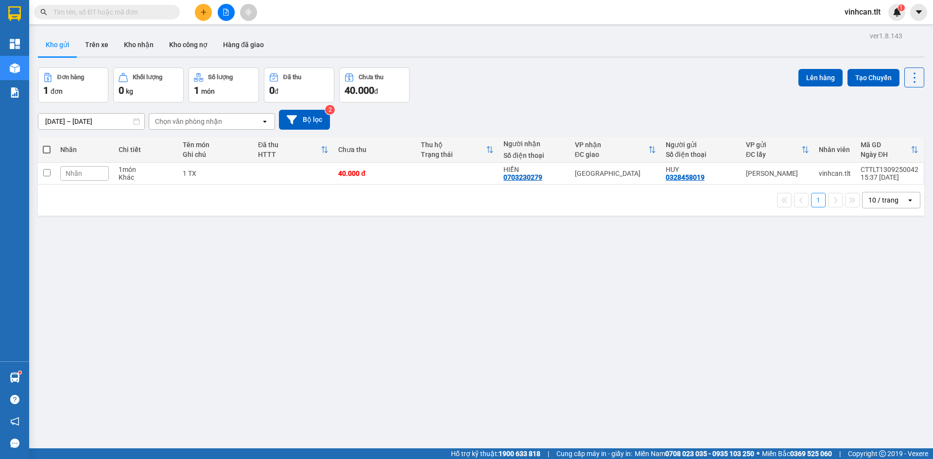
click at [47, 152] on span at bounding box center [47, 150] width 8 height 8
click at [47, 145] on input "checkbox" at bounding box center [47, 145] width 0 height 0
checkbox input "true"
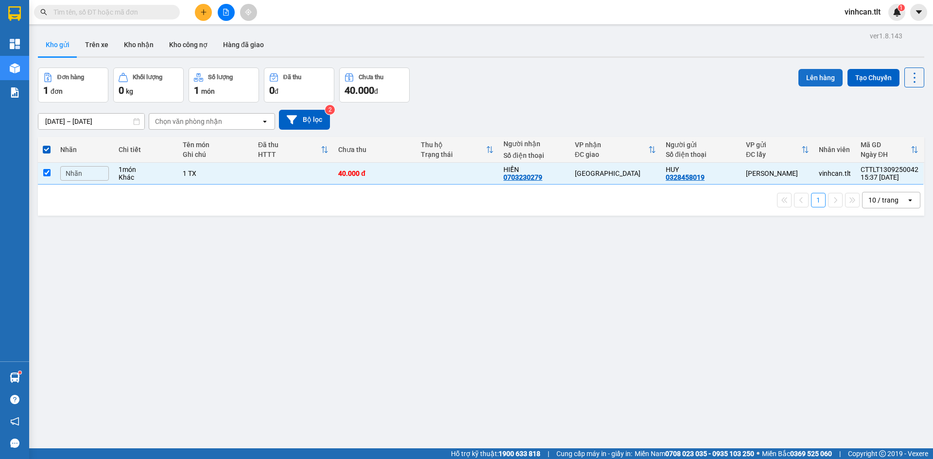
click at [825, 79] on button "Lên hàng" at bounding box center [820, 77] width 44 height 17
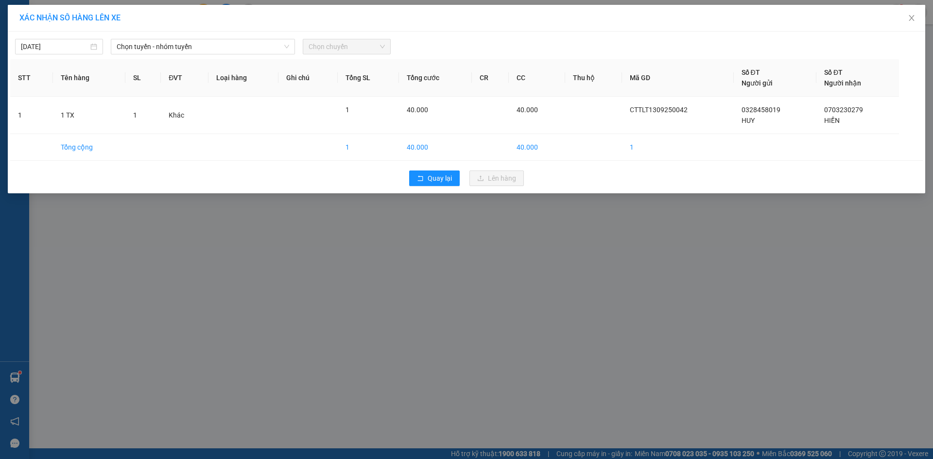
click at [159, 54] on div "13/09/2025 Chọn tuyến - nhóm tuyến Chọn chuyến STT Tên hàng SL ĐVT Loại hàng Gh…" at bounding box center [466, 113] width 917 height 162
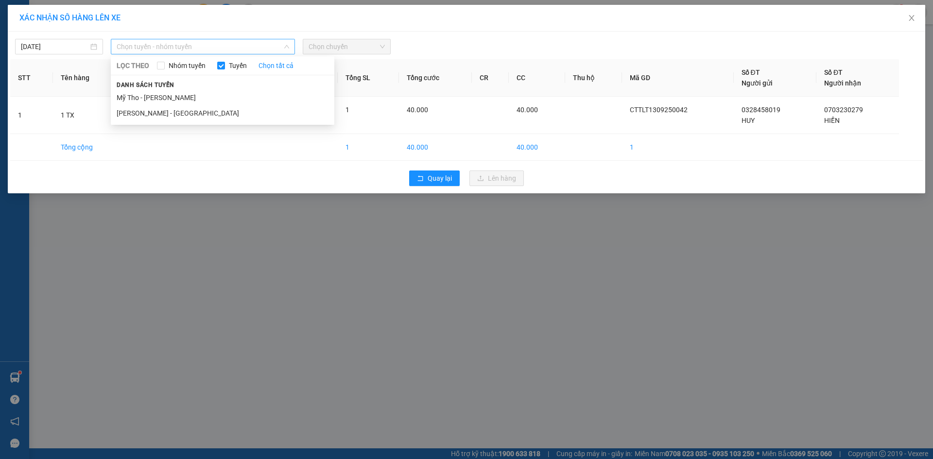
click at [164, 47] on span "Chọn tuyến - nhóm tuyến" at bounding box center [203, 46] width 172 height 15
click at [162, 93] on li "Mỹ Tho - [PERSON_NAME]" at bounding box center [222, 98] width 223 height 16
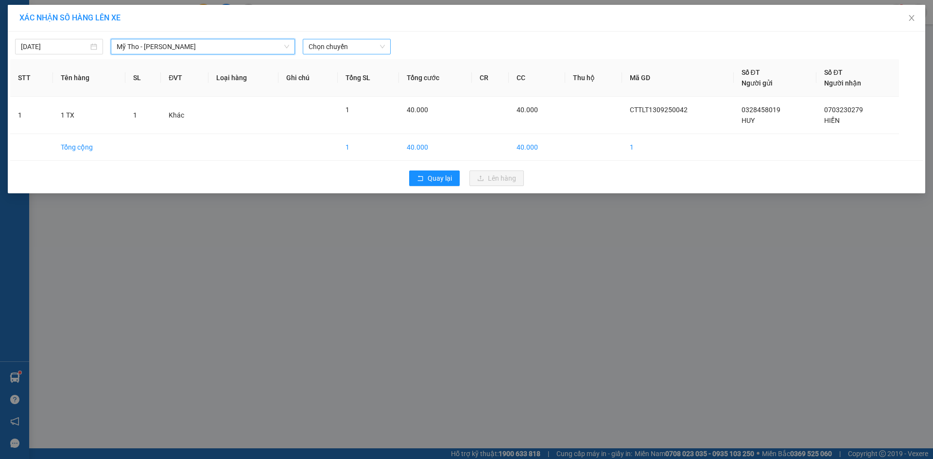
click at [341, 48] on span "Chọn chuyến" at bounding box center [346, 46] width 76 height 15
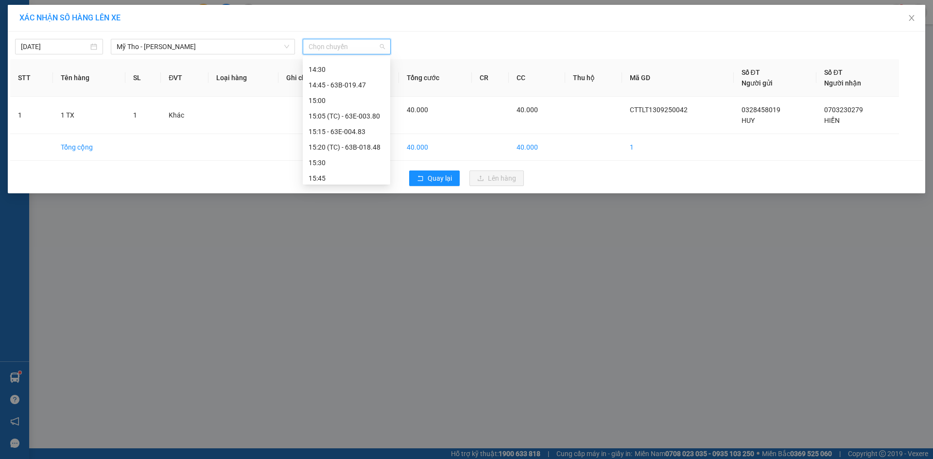
scroll to position [1069, 0]
click at [358, 119] on div "15:05 (TC) - 63E-003.80" at bounding box center [346, 116] width 76 height 11
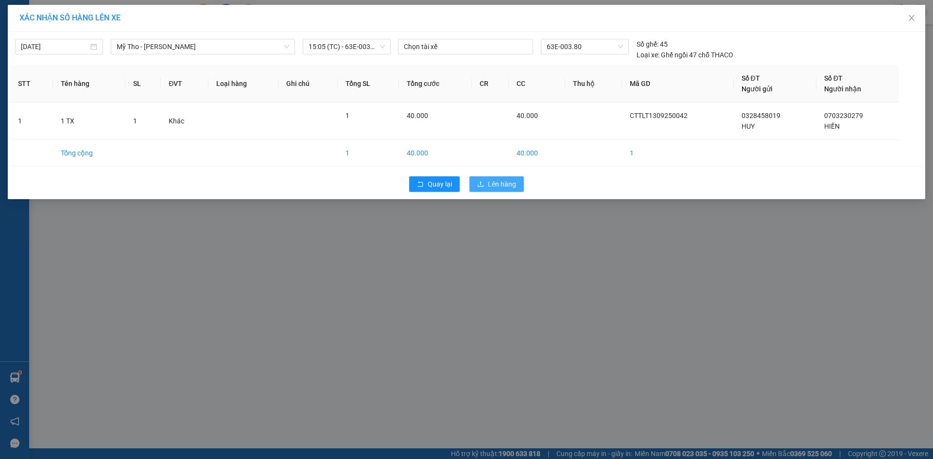
click at [498, 184] on span "Lên hàng" at bounding box center [502, 184] width 28 height 11
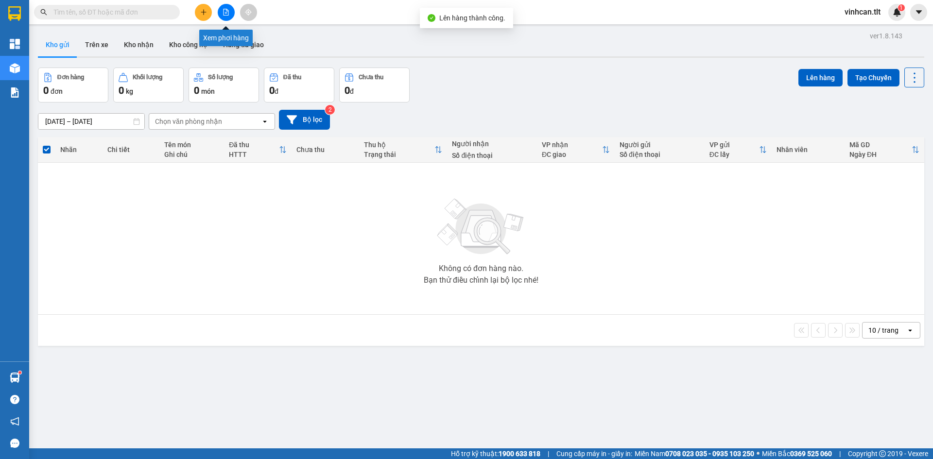
click at [227, 14] on icon "file-add" at bounding box center [225, 12] width 7 height 7
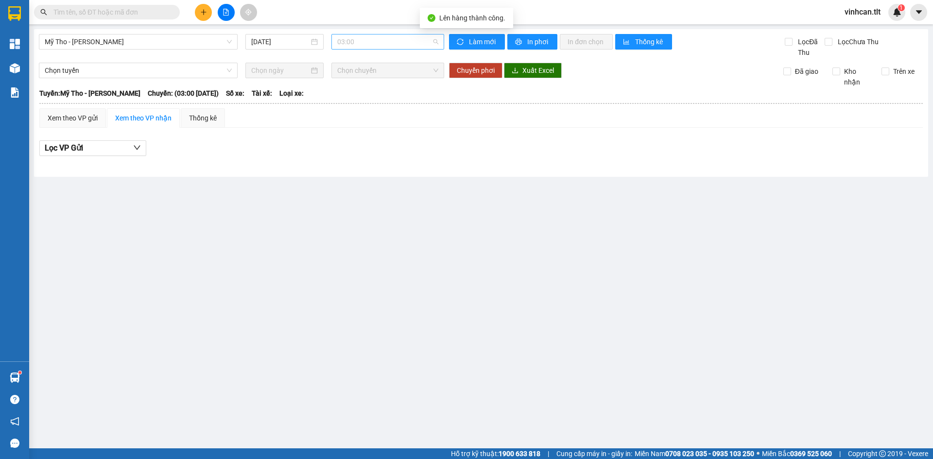
click at [349, 36] on span "03:00" at bounding box center [387, 41] width 101 height 15
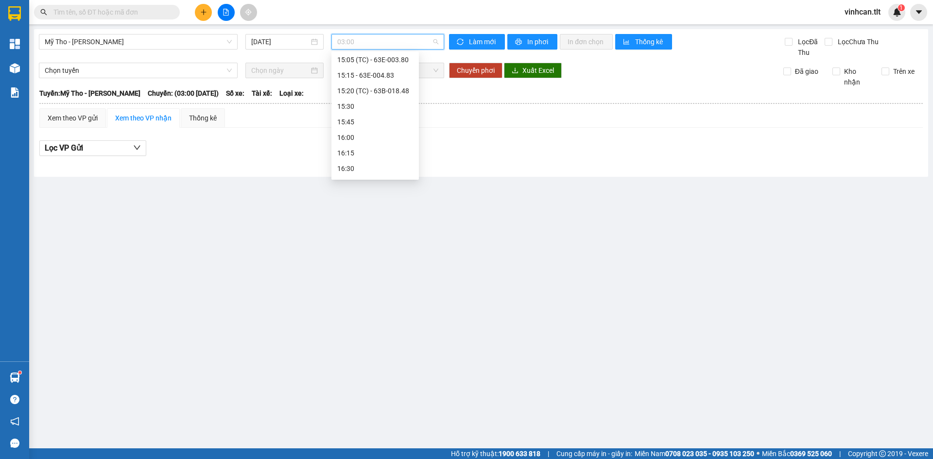
scroll to position [1117, 0]
click at [399, 62] on div "15:05 (TC) - 63E-003.80" at bounding box center [375, 63] width 76 height 11
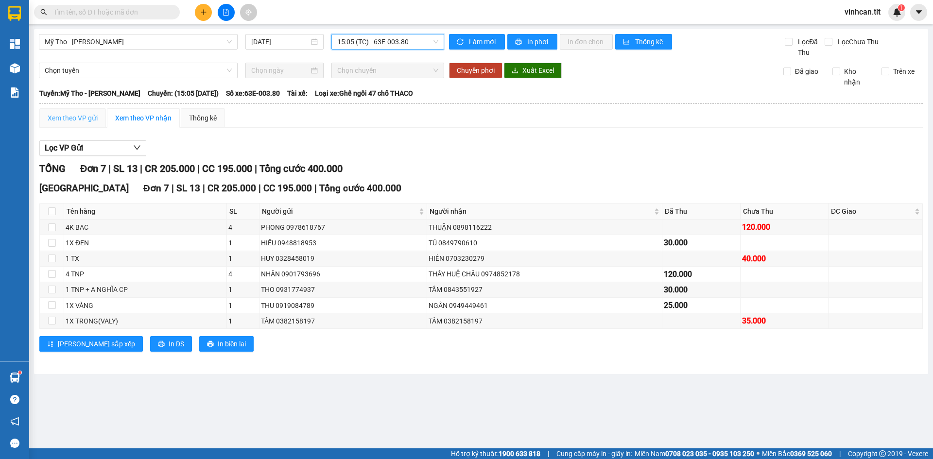
click at [84, 112] on div "Xem theo VP gửi" at bounding box center [72, 117] width 67 height 19
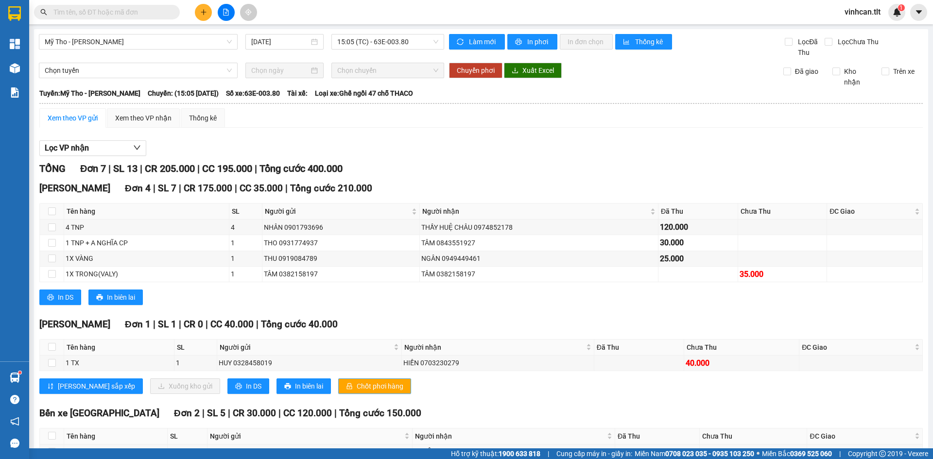
click at [338, 379] on button "Chốt phơi hàng" at bounding box center [374, 386] width 73 height 16
click at [338, 378] on button "Chốt phơi hàng" at bounding box center [374, 386] width 73 height 16
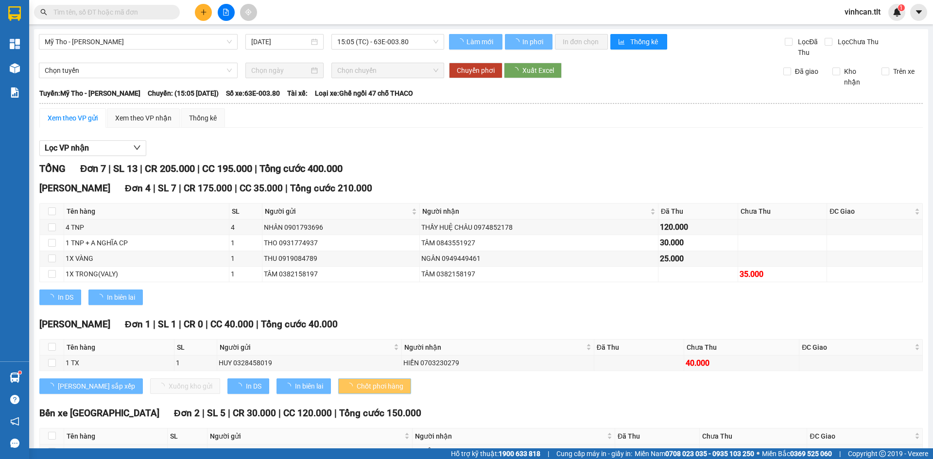
click at [338, 378] on button "Chốt phơi hàng" at bounding box center [374, 386] width 73 height 16
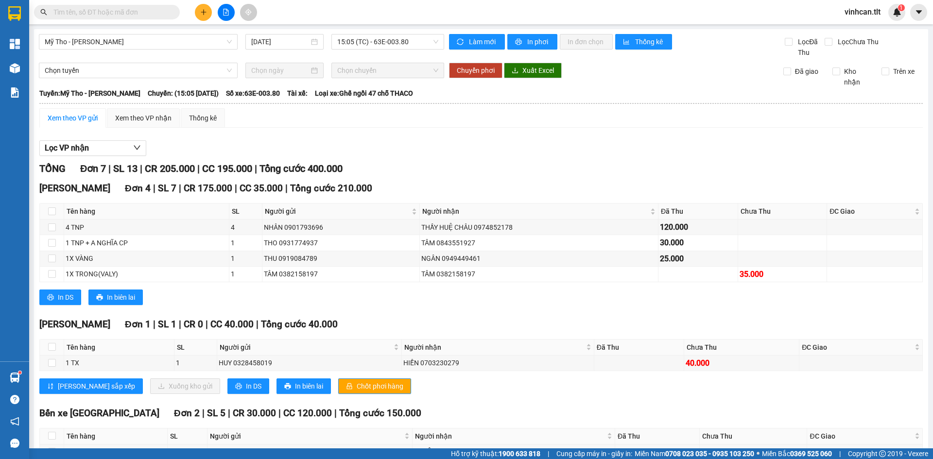
click at [312, 377] on div "Cao Tốc Đơn 1 | SL 1 | CR 0 | CC 40.000 | Tổng cước 40.000 Tên hàng SL Người gử…" at bounding box center [480, 359] width 883 height 84
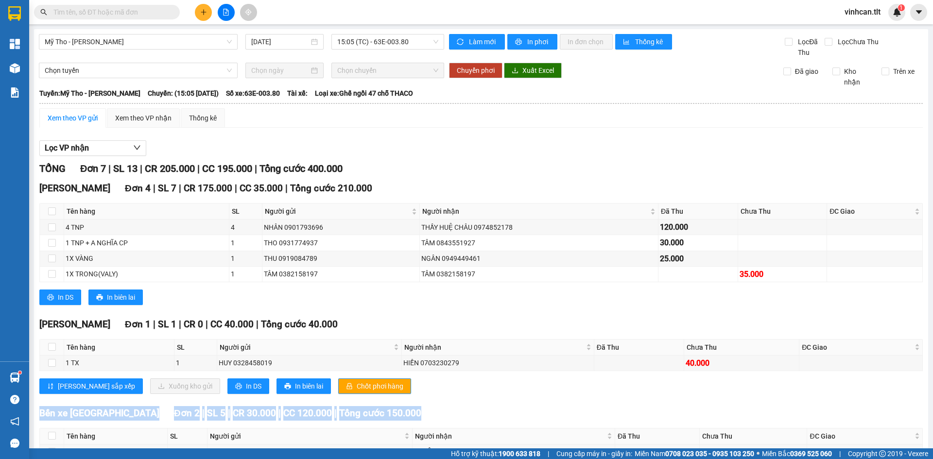
click at [312, 377] on div "Cao Tốc Đơn 1 | SL 1 | CR 0 | CC 40.000 | Tổng cước 40.000 Tên hàng SL Người gử…" at bounding box center [480, 359] width 883 height 84
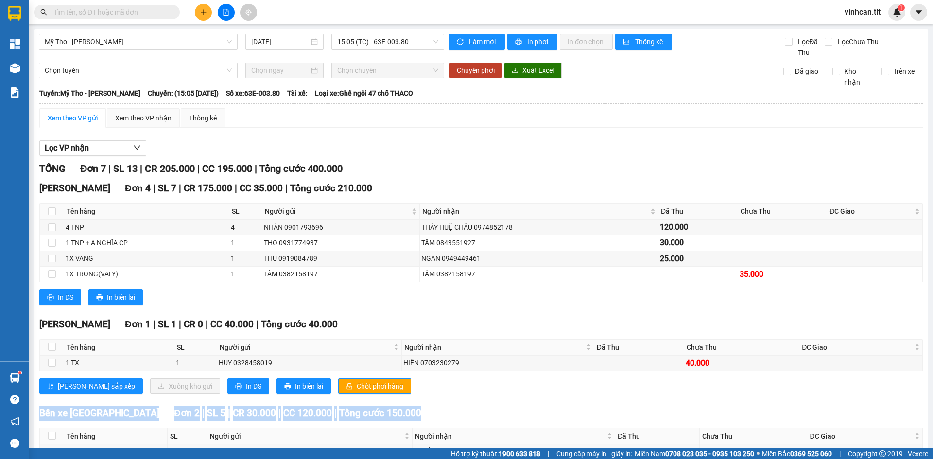
click at [312, 377] on div "Cao Tốc Đơn 1 | SL 1 | CR 0 | CC 40.000 | Tổng cước 40.000 Tên hàng SL Người gử…" at bounding box center [480, 359] width 883 height 84
click at [338, 380] on button "Chốt phơi hàng" at bounding box center [374, 386] width 73 height 16
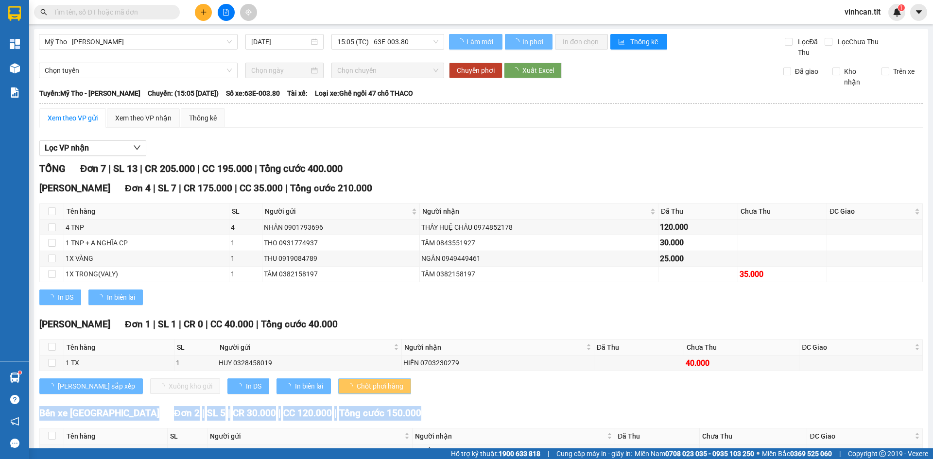
click at [338, 380] on button "Chốt phơi hàng" at bounding box center [374, 386] width 73 height 16
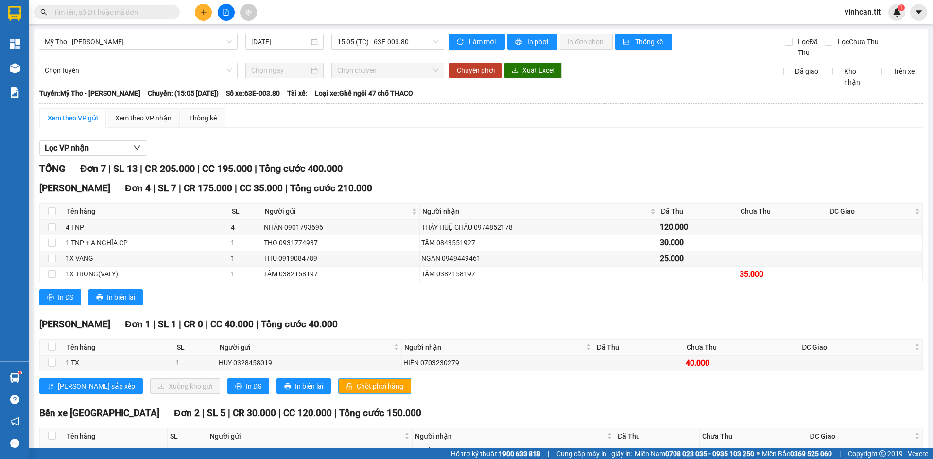
click at [362, 308] on div "Nguyễn Văn Nguyễn Đơn 4 | SL 7 | CR 175.000 | CC 35.000 | Tổng cước 210.000 Tên…" at bounding box center [480, 246] width 883 height 131
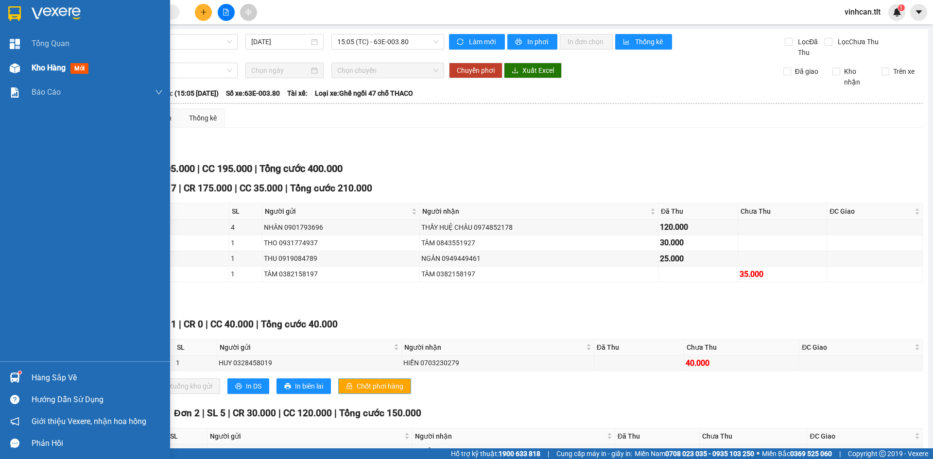
click at [0, 69] on div "Kho hàng mới" at bounding box center [85, 68] width 170 height 24
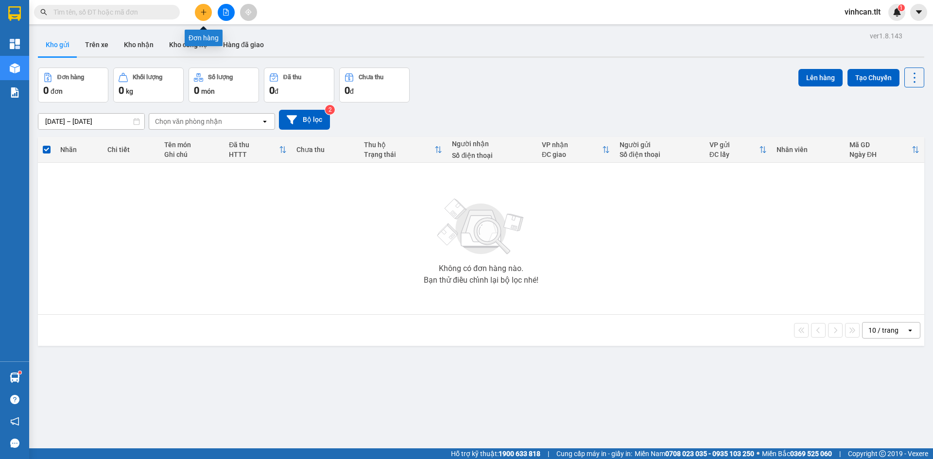
click at [207, 15] on button at bounding box center [203, 12] width 17 height 17
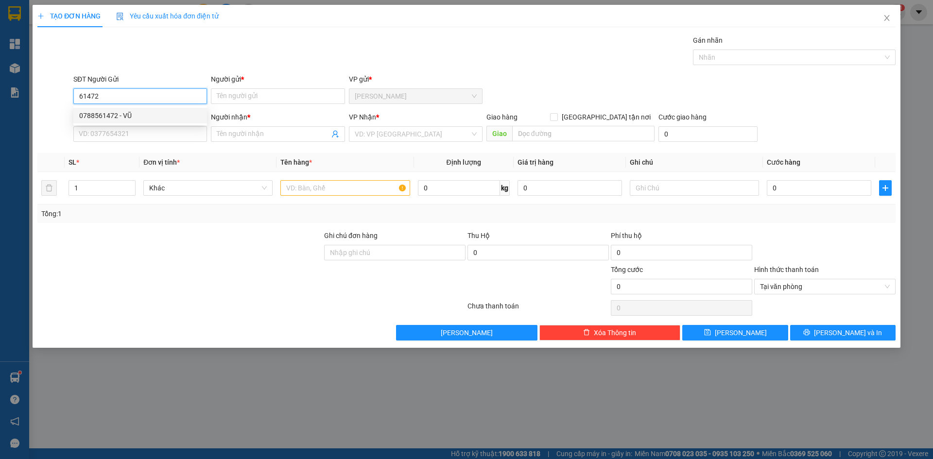
click at [132, 119] on div "0788561472 - VŨ" at bounding box center [140, 115] width 122 height 11
type input "0788561472"
type input "VŨ"
type input "0788561472"
click at [134, 133] on input "SĐT Người Nhận *" at bounding box center [140, 134] width 134 height 16
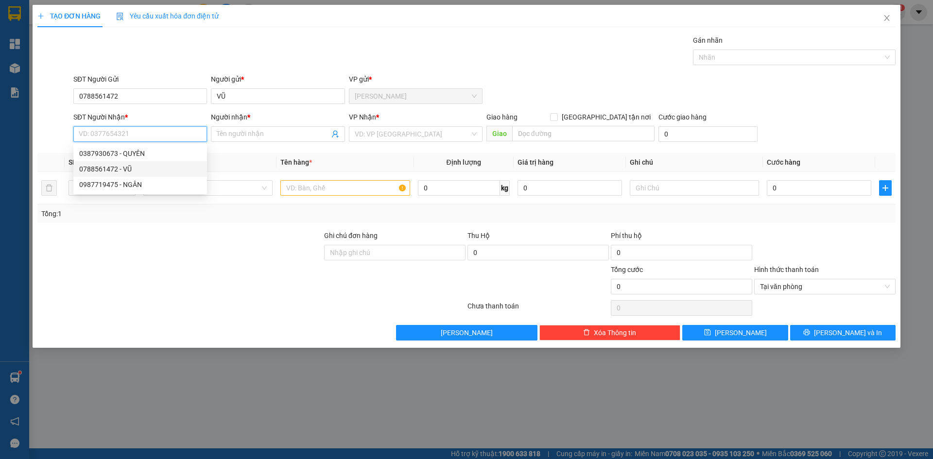
click at [154, 170] on div "0788561472 - VŨ" at bounding box center [140, 169] width 122 height 11
type input "0788561472"
type input "VŨ"
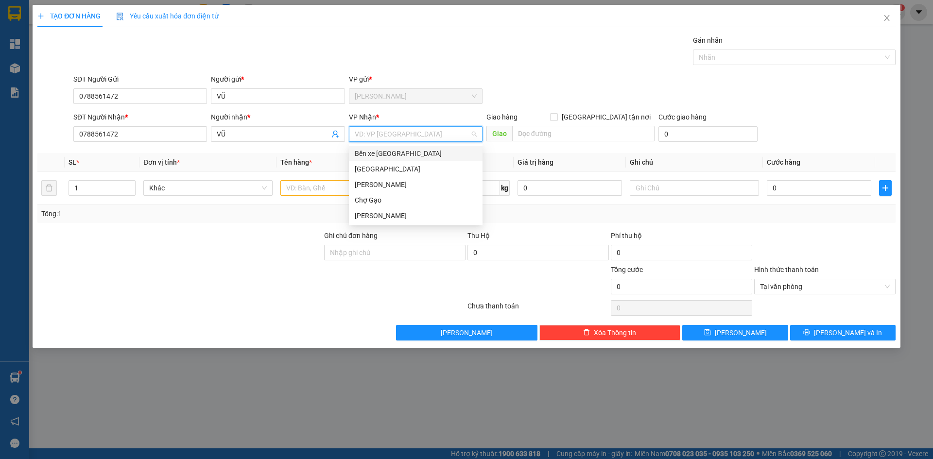
click at [378, 134] on input "search" at bounding box center [412, 134] width 115 height 15
drag, startPoint x: 366, startPoint y: 172, endPoint x: 357, endPoint y: 182, distance: 13.4
click at [365, 172] on div "[GEOGRAPHIC_DATA]" at bounding box center [416, 169] width 122 height 11
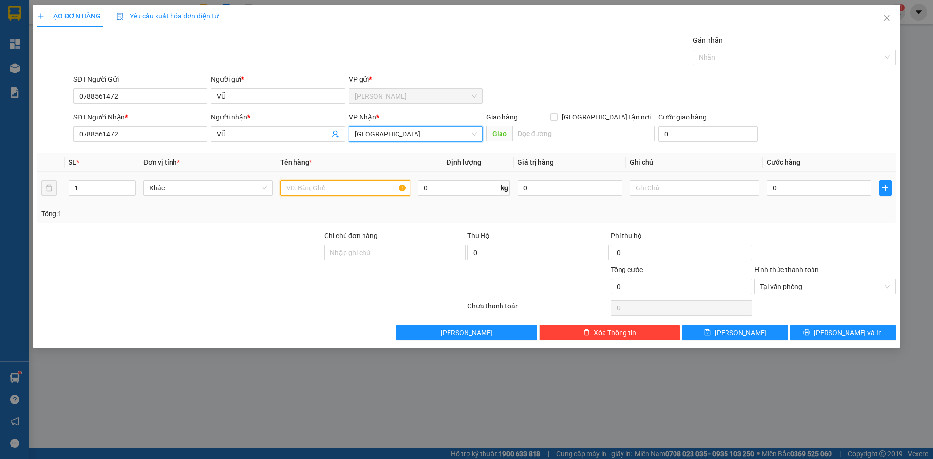
click at [356, 184] on input "text" at bounding box center [344, 188] width 129 height 16
type input "1 TNP"
click at [801, 190] on input "0" at bounding box center [819, 188] width 104 height 16
type input "4"
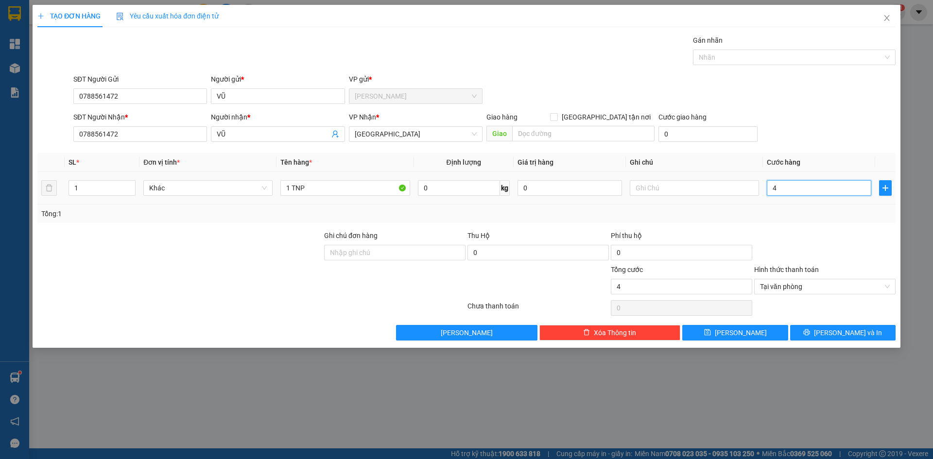
type input "40"
type input "40.000"
click at [819, 128] on div "SĐT Người Nhận * 0788561472 Người nhận * VŨ VP Nhận * Sài Gòn Giao hàng Giao tậ…" at bounding box center [484, 129] width 826 height 34
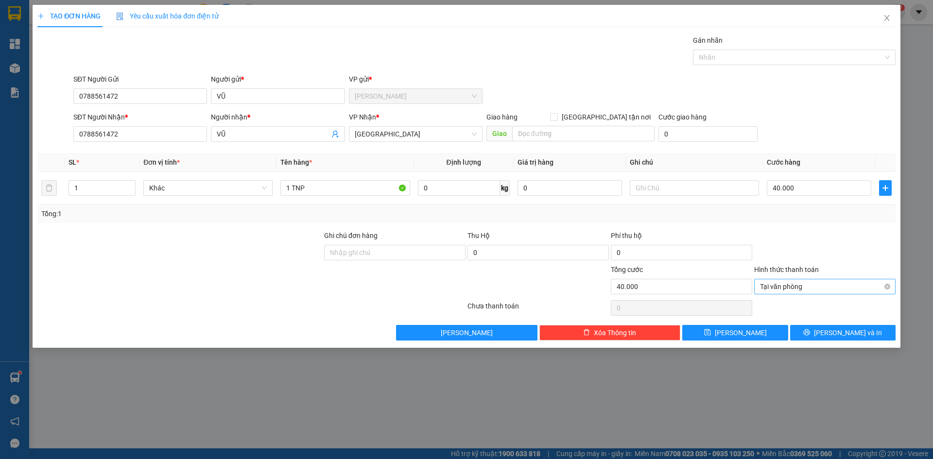
type input "40.000"
click at [886, 331] on button "[PERSON_NAME] và In" at bounding box center [842, 333] width 105 height 16
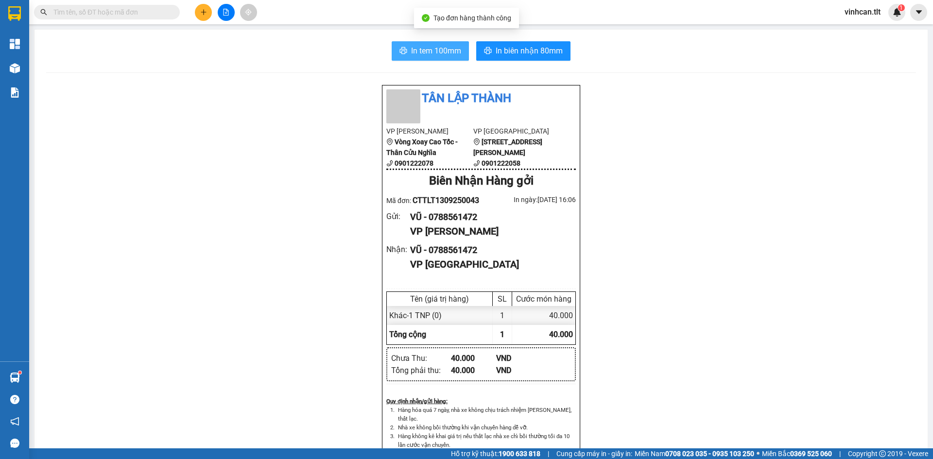
drag, startPoint x: 416, startPoint y: 58, endPoint x: 411, endPoint y: 53, distance: 6.5
click at [415, 58] on button "In tem 100mm" at bounding box center [430, 50] width 77 height 19
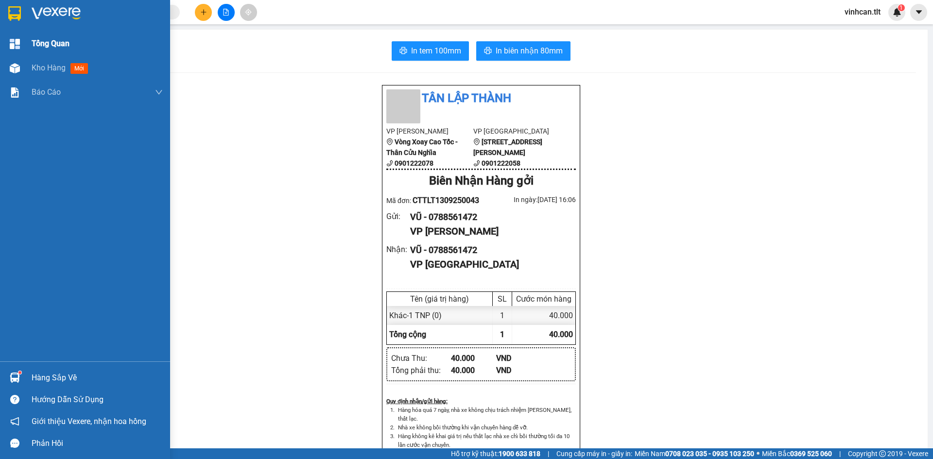
click at [0, 55] on div "Tổng Quan" at bounding box center [85, 44] width 170 height 24
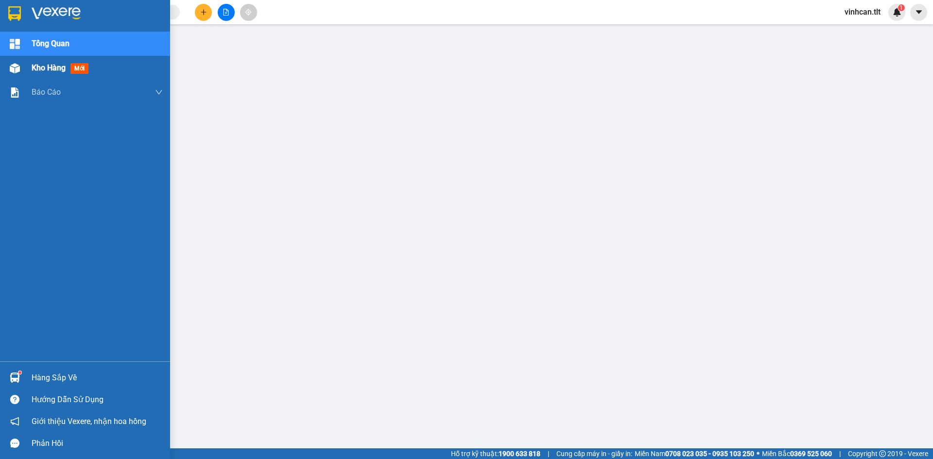
click at [2, 57] on div "Kho hàng mới" at bounding box center [85, 68] width 170 height 24
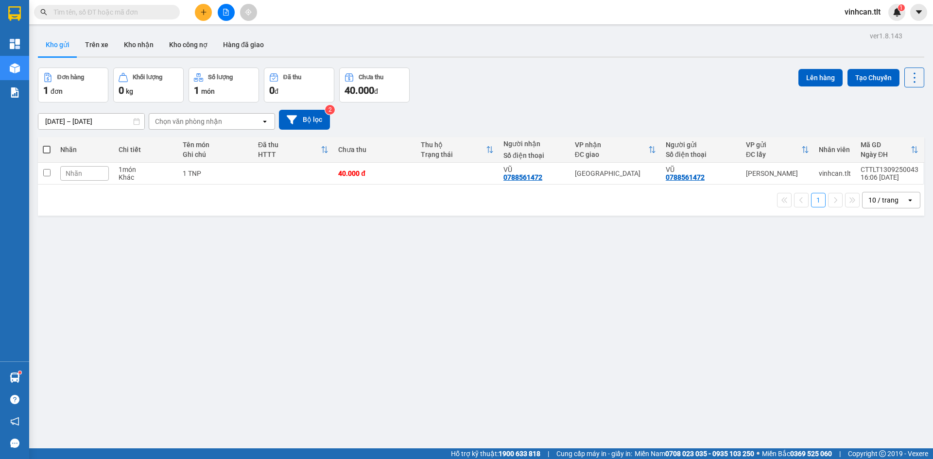
click at [45, 147] on span at bounding box center [47, 150] width 8 height 8
click at [47, 145] on input "checkbox" at bounding box center [47, 145] width 0 height 0
checkbox input "true"
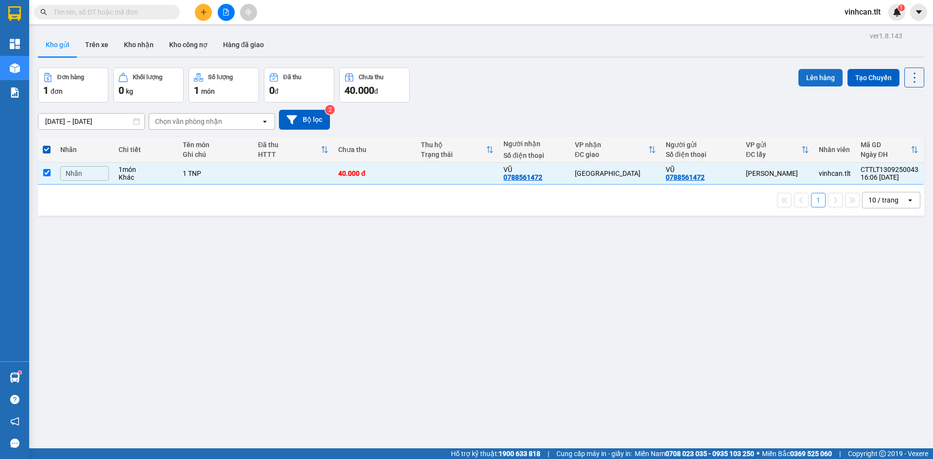
click at [811, 71] on button "Lên hàng" at bounding box center [820, 77] width 44 height 17
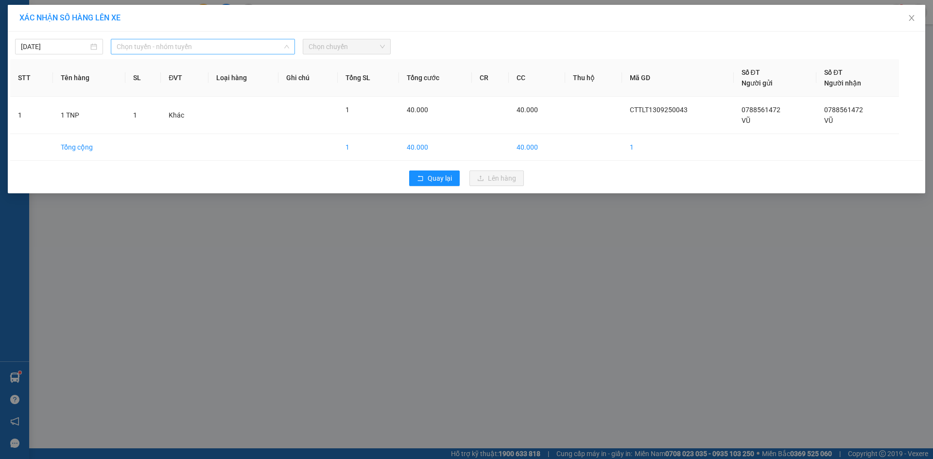
click at [176, 53] on span "Chọn tuyến - nhóm tuyến" at bounding box center [203, 46] width 172 height 15
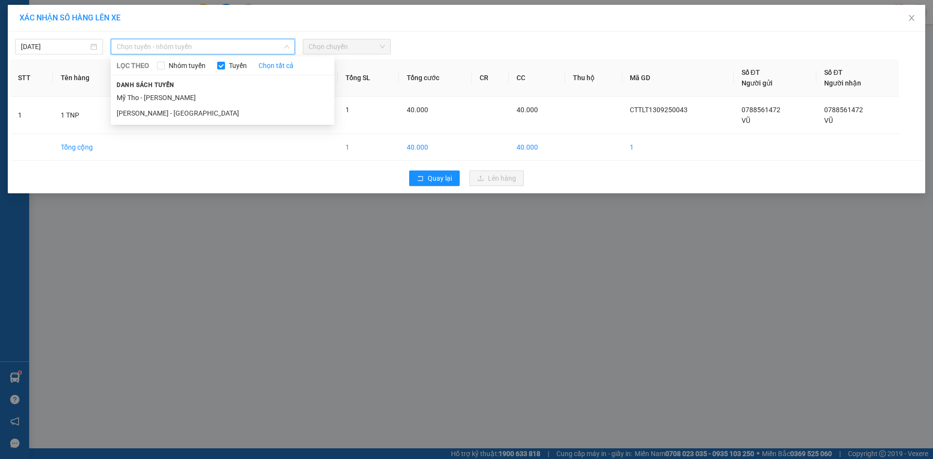
drag, startPoint x: 166, startPoint y: 95, endPoint x: 207, endPoint y: 79, distance: 44.0
click at [165, 95] on li "Mỹ Tho - [PERSON_NAME]" at bounding box center [222, 98] width 223 height 16
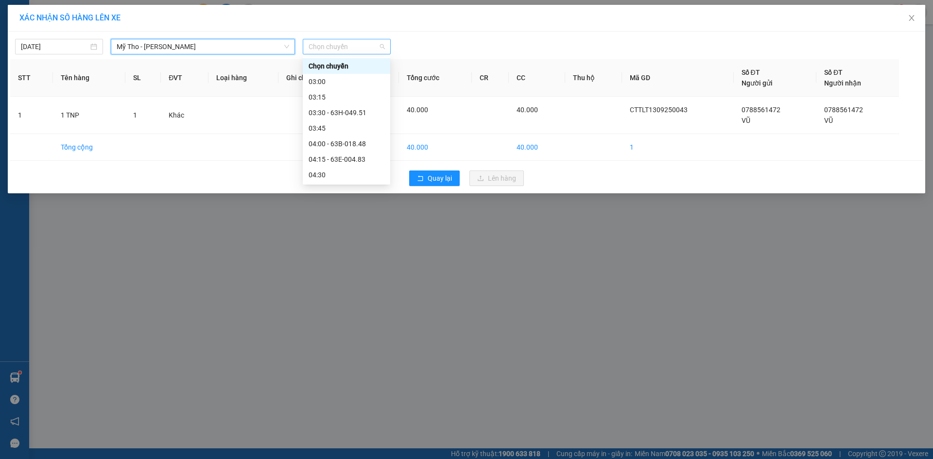
click at [367, 42] on span "Chọn chuyến" at bounding box center [346, 46] width 76 height 15
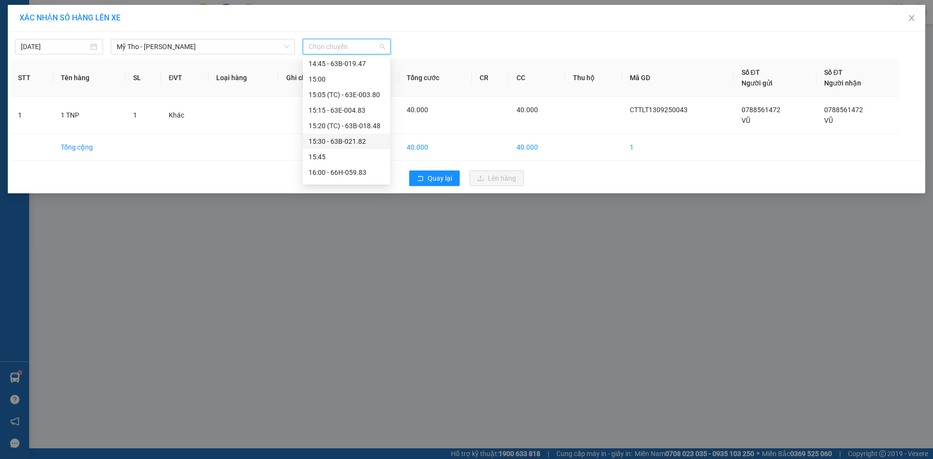
scroll to position [1117, 0]
click at [368, 102] on div "15:20 (TC) - 63B-018.48" at bounding box center [346, 99] width 76 height 11
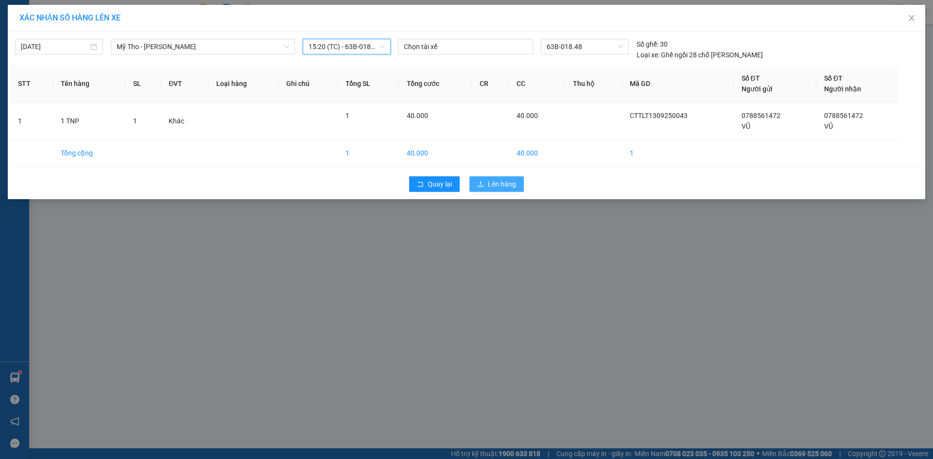
click at [507, 185] on span "Lên hàng" at bounding box center [502, 184] width 28 height 11
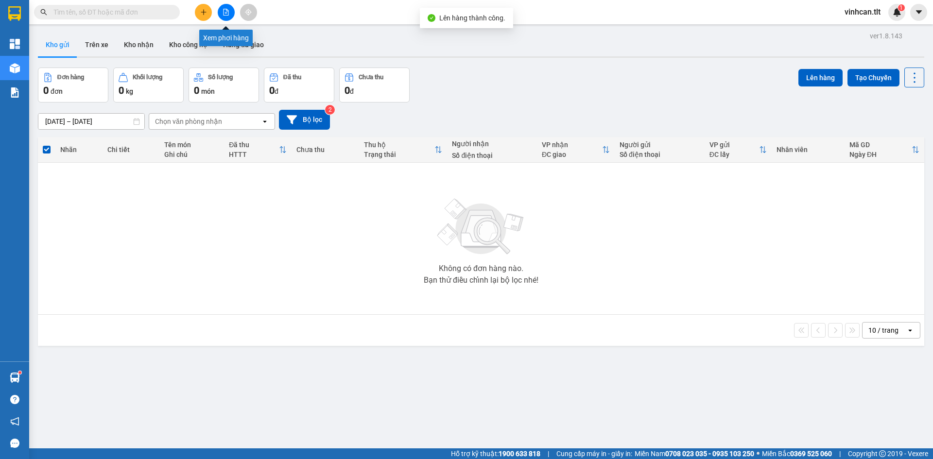
click at [226, 11] on icon "file-add" at bounding box center [225, 12] width 5 height 7
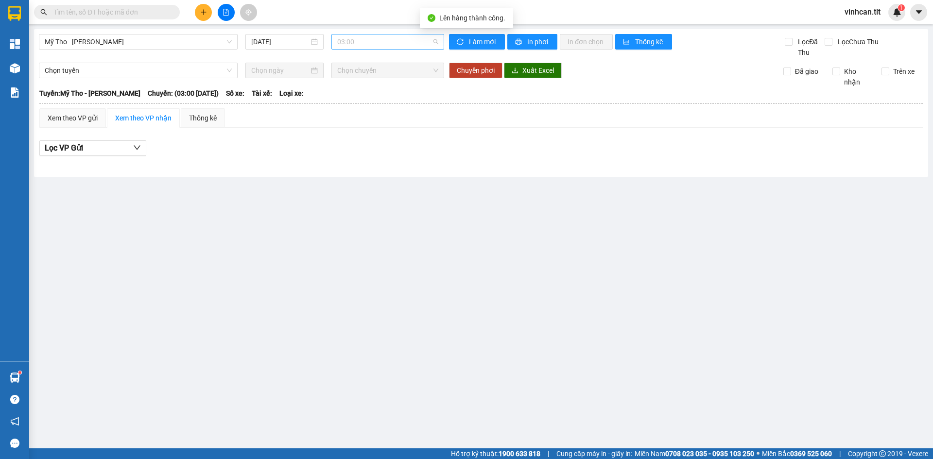
click at [375, 37] on span "03:00" at bounding box center [387, 41] width 101 height 15
type input "848"
click at [369, 87] on div "15:20 (TC) - 63B-018.48" at bounding box center [375, 92] width 76 height 11
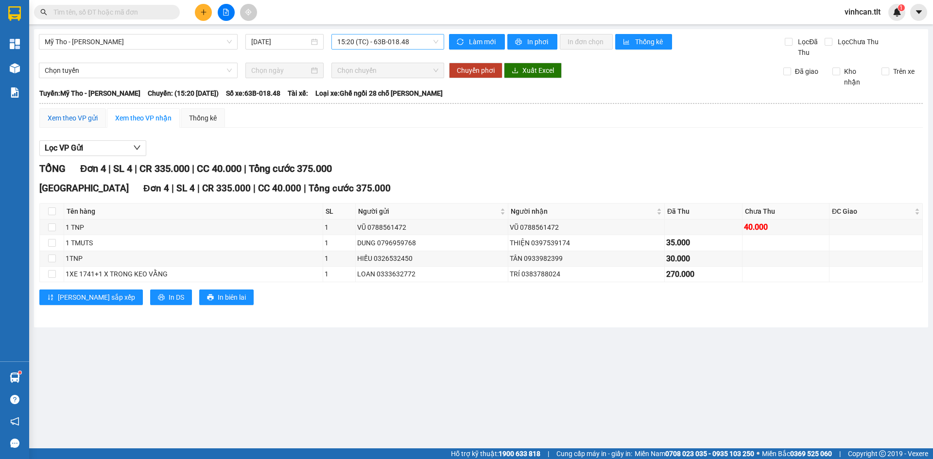
click at [73, 114] on div "Xem theo VP gửi" at bounding box center [73, 118] width 50 height 11
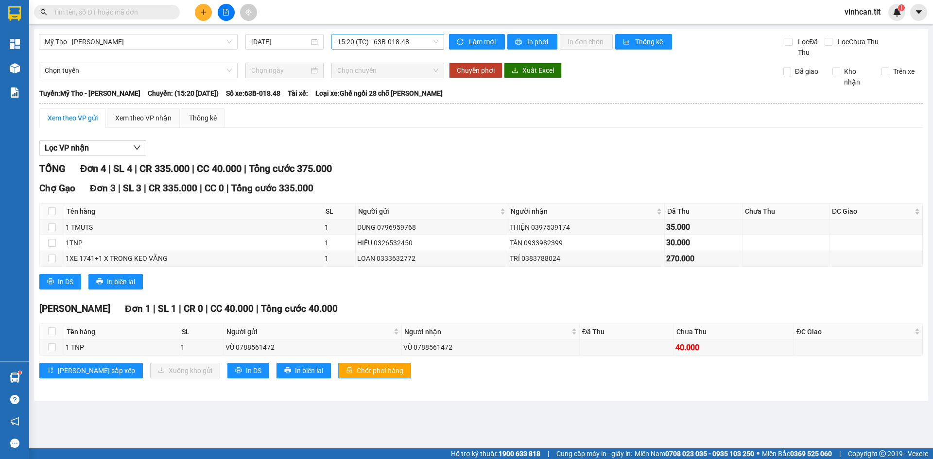
click at [357, 372] on span "Chốt phơi hàng" at bounding box center [380, 370] width 47 height 11
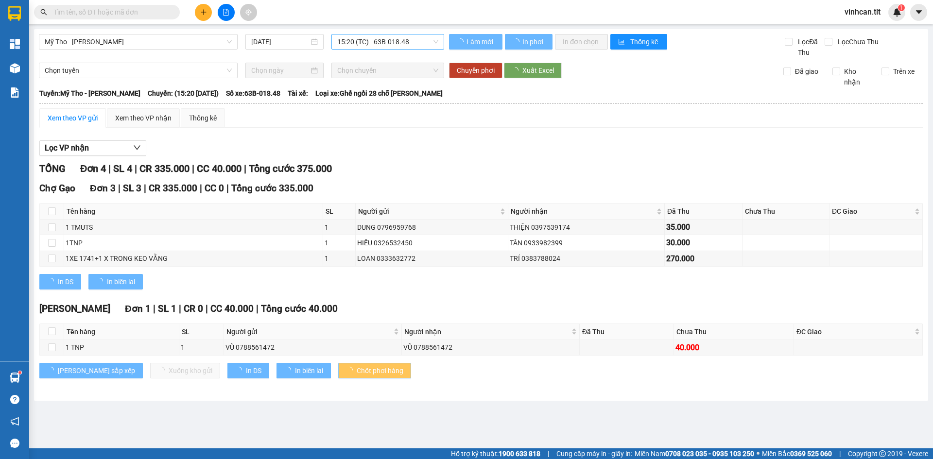
click at [357, 372] on span "Chốt phơi hàng" at bounding box center [380, 370] width 47 height 11
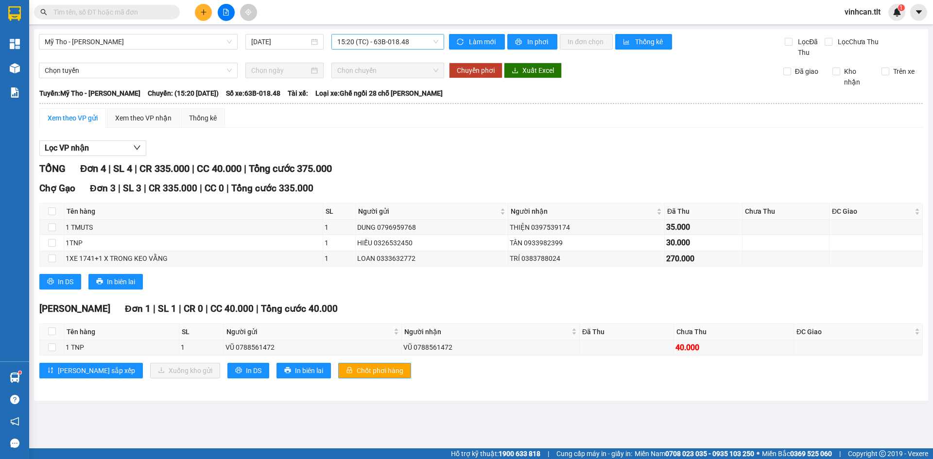
click at [357, 372] on span "Chốt phơi hàng" at bounding box center [380, 370] width 47 height 11
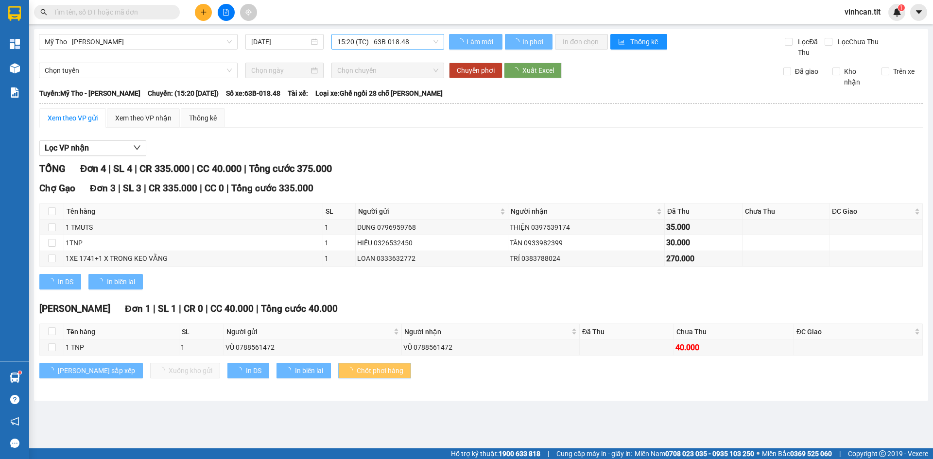
click at [357, 372] on span "Chốt phơi hàng" at bounding box center [380, 370] width 47 height 11
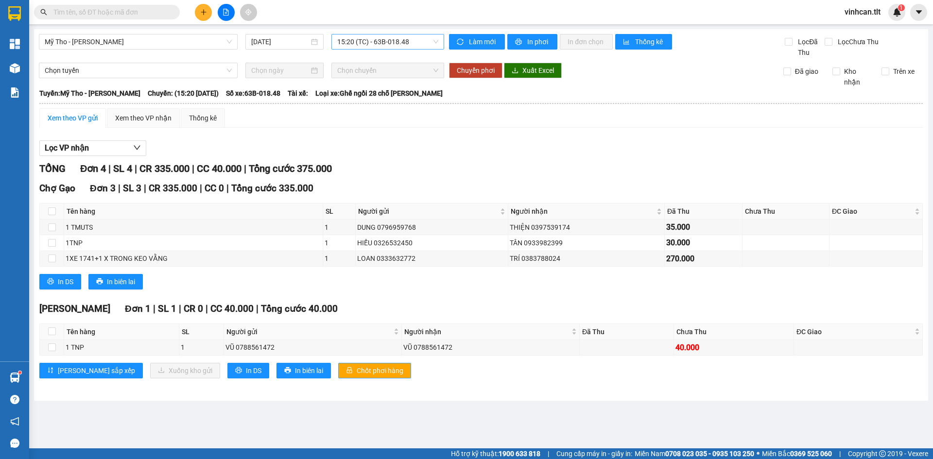
click at [357, 372] on span "Chốt phơi hàng" at bounding box center [380, 370] width 47 height 11
click at [201, 14] on icon "plus" at bounding box center [203, 12] width 7 height 7
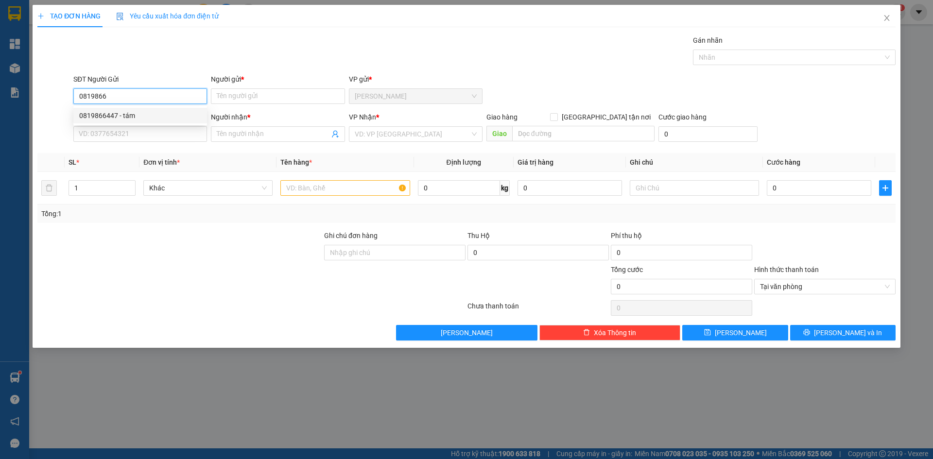
click at [123, 118] on div "0819866447 - tám" at bounding box center [140, 115] width 122 height 11
type input "0819866447"
type input "tám"
type input "0819866447"
click at [119, 133] on input "SĐT Người Nhận *" at bounding box center [140, 134] width 134 height 16
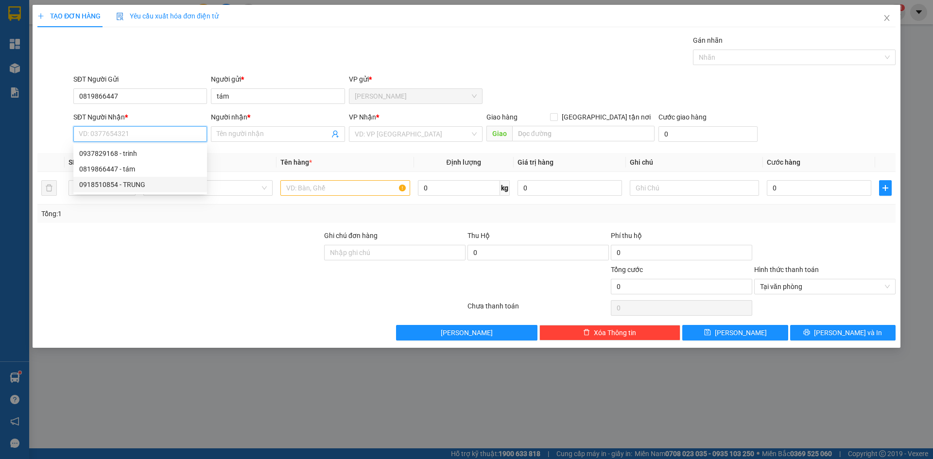
click at [158, 185] on div "0918510854 - TRUNG" at bounding box center [140, 184] width 122 height 11
type input "0918510854"
type input "TRUNG"
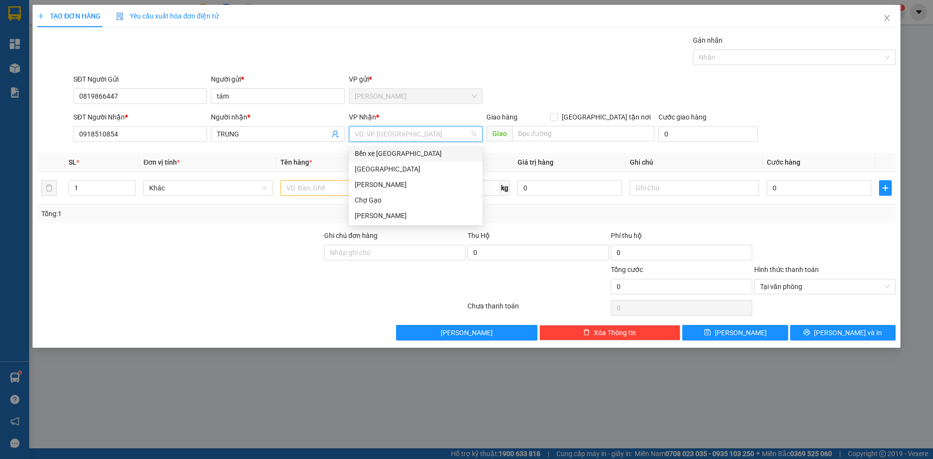
click at [381, 133] on input "search" at bounding box center [412, 134] width 115 height 15
click at [364, 163] on div "[GEOGRAPHIC_DATA]" at bounding box center [416, 169] width 134 height 16
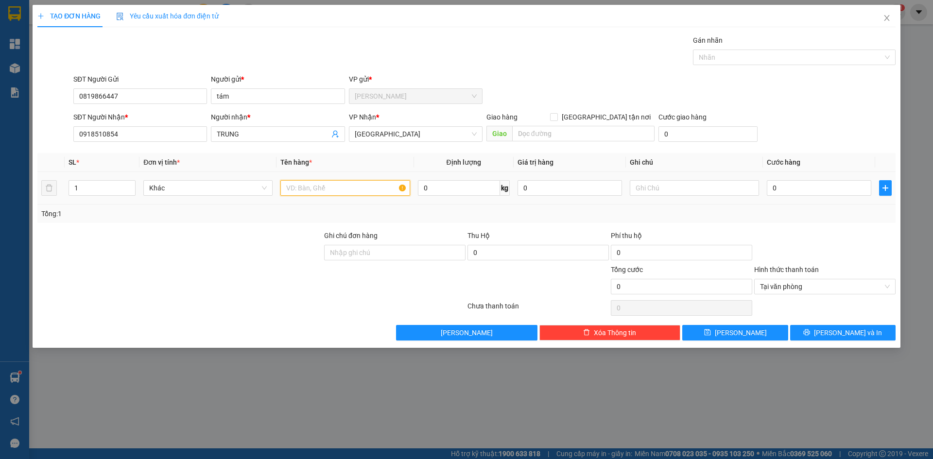
click at [349, 182] on input "text" at bounding box center [344, 188] width 129 height 16
type input "1 TNP"
click at [856, 188] on input "0" at bounding box center [819, 188] width 104 height 16
type input "3"
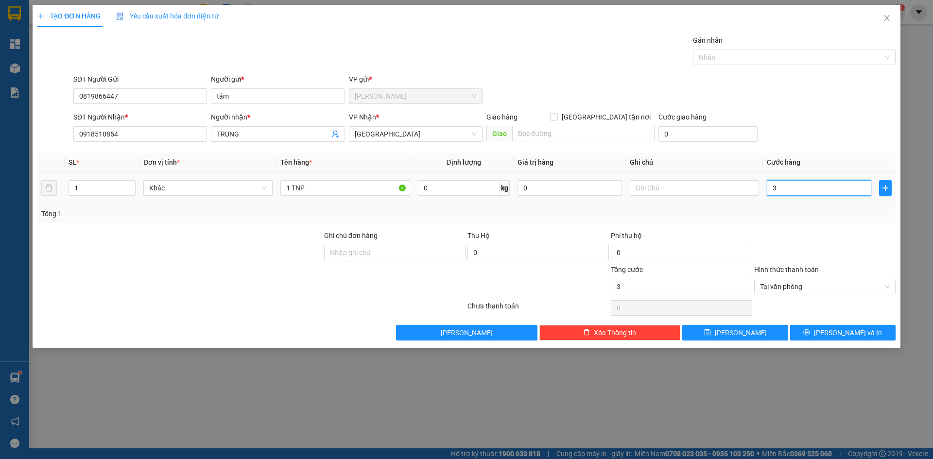
type input "30"
type input "30.000"
click at [838, 158] on th "Cước hàng" at bounding box center [819, 162] width 112 height 19
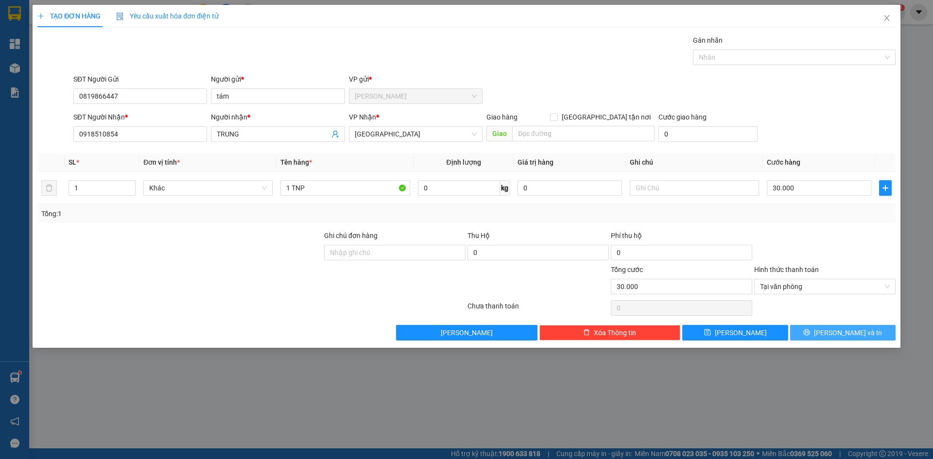
click at [870, 327] on button "[PERSON_NAME] và In" at bounding box center [842, 333] width 105 height 16
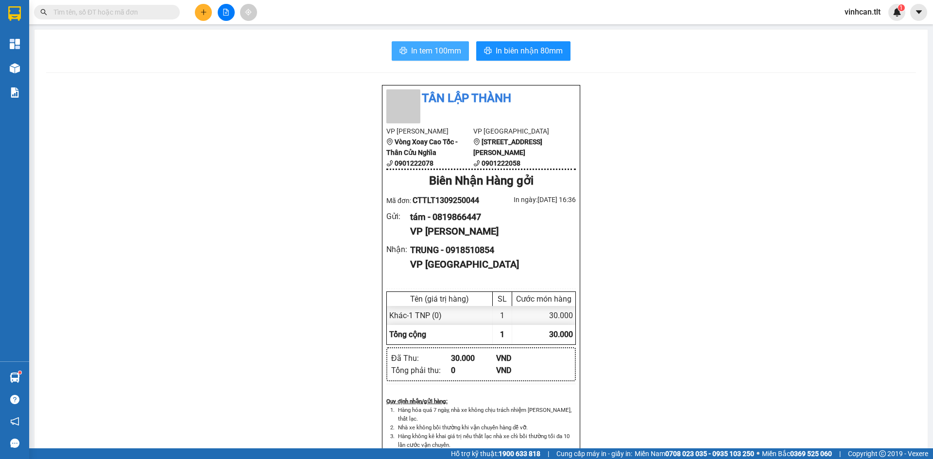
click at [416, 44] on button "In tem 100mm" at bounding box center [430, 50] width 77 height 19
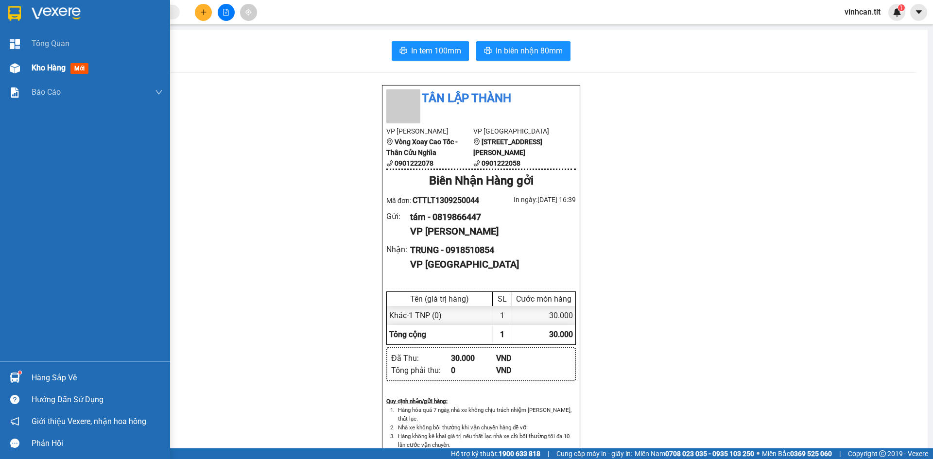
click at [11, 71] on img at bounding box center [15, 68] width 10 height 10
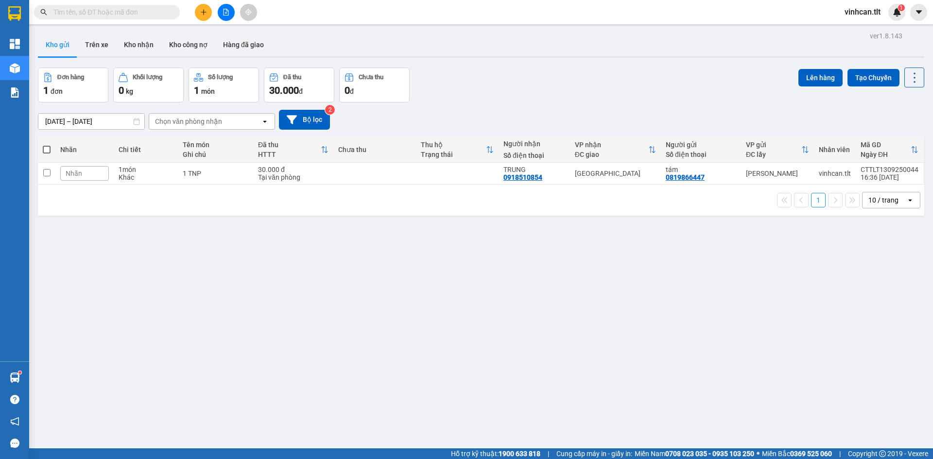
click at [50, 150] on span at bounding box center [47, 150] width 8 height 8
click at [47, 145] on input "checkbox" at bounding box center [47, 145] width 0 height 0
checkbox input "true"
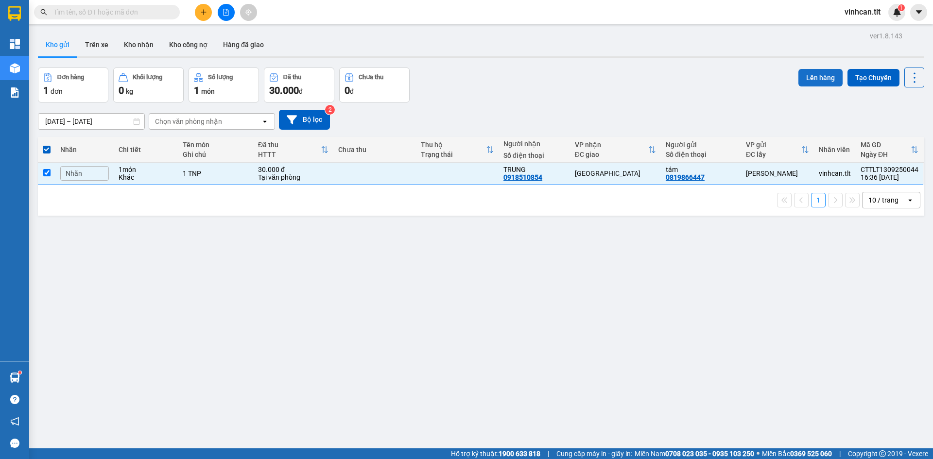
click at [817, 75] on button "Lên hàng" at bounding box center [820, 77] width 44 height 17
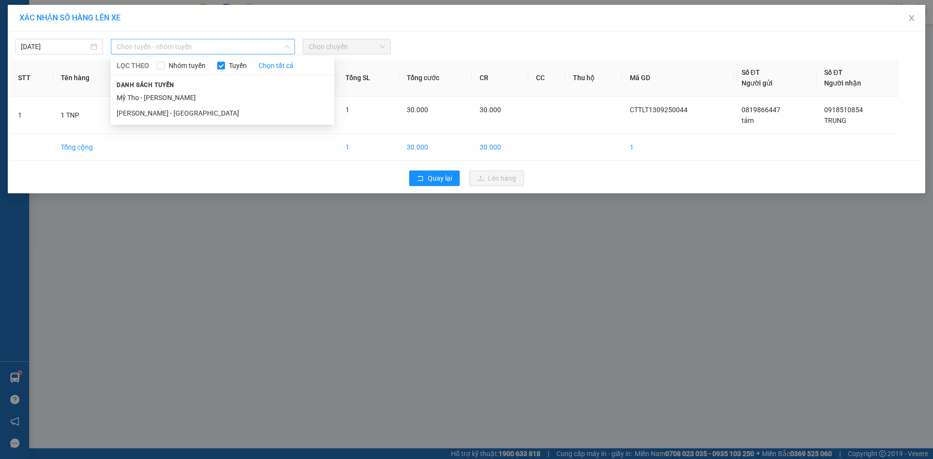
click at [147, 45] on span "Chọn tuyến - nhóm tuyến" at bounding box center [203, 46] width 172 height 15
click at [142, 89] on span "Danh sách tuyến" at bounding box center [145, 85] width 69 height 9
click at [142, 93] on li "Mỹ Tho - [PERSON_NAME]" at bounding box center [222, 98] width 223 height 16
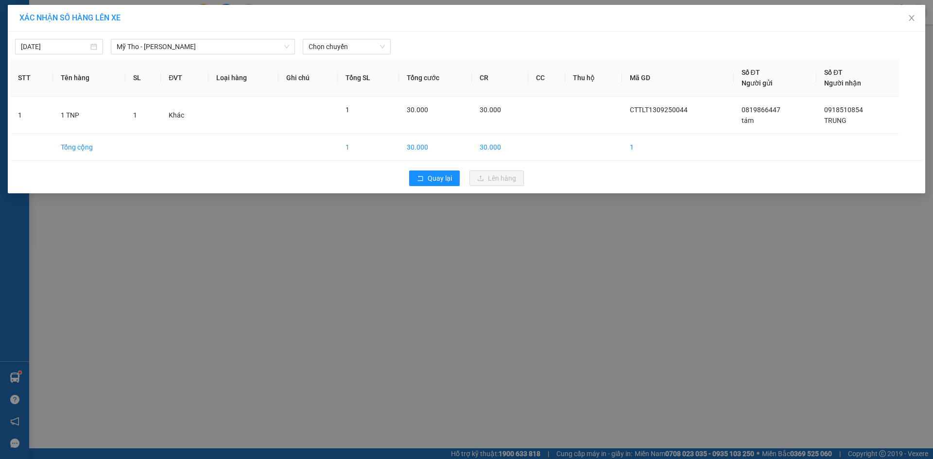
click at [337, 33] on div "13/09/2025 Mỹ Tho - Hồ Chí Minh LỌC THEO Nhóm tuyến Tuyến Chọn tất cả Danh sách…" at bounding box center [466, 113] width 917 height 162
click at [334, 54] on div "13/09/2025 Mỹ Tho - Hồ Chí Minh LỌC THEO Nhóm tuyến Tuyến Chọn tất cả Danh sách…" at bounding box center [466, 113] width 917 height 162
click at [336, 53] on span "Chọn chuyến" at bounding box center [346, 46] width 76 height 15
type input "6741"
click at [347, 83] on div "16:05 (TC) - 63H-067.41" at bounding box center [346, 81] width 76 height 11
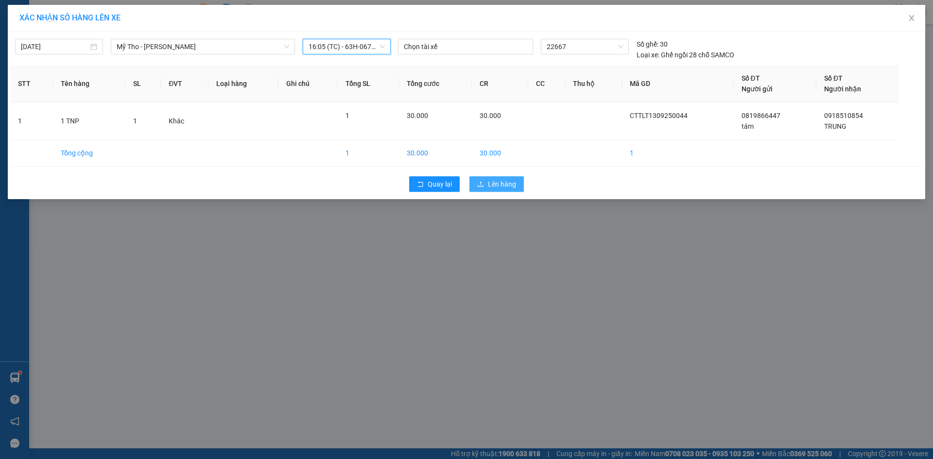
click at [488, 183] on span "Lên hàng" at bounding box center [502, 184] width 28 height 11
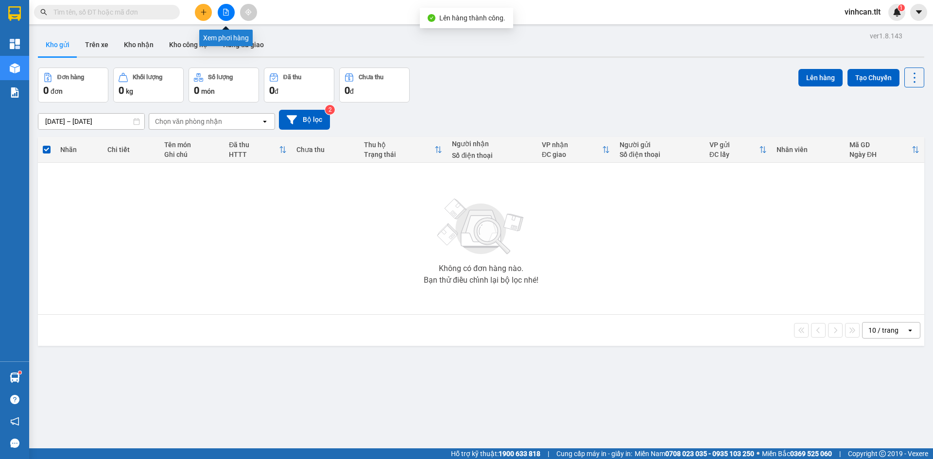
click at [226, 16] on button at bounding box center [226, 12] width 17 height 17
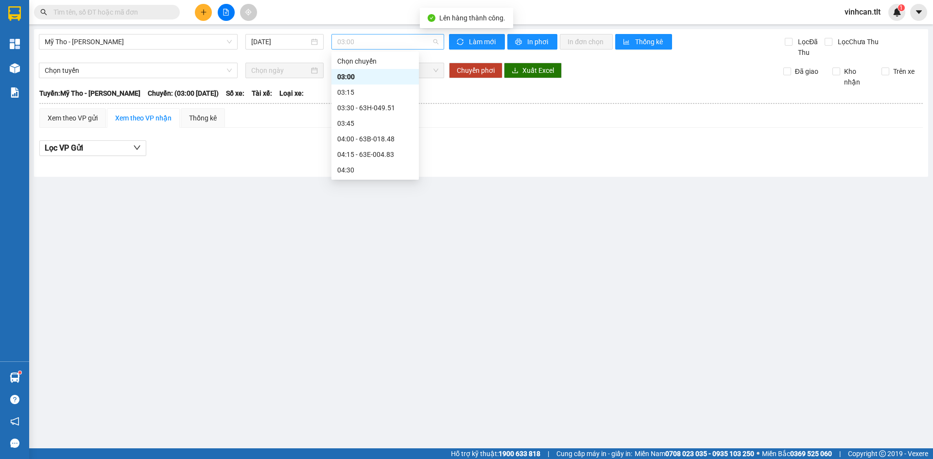
click at [410, 41] on span "03:00" at bounding box center [387, 41] width 101 height 15
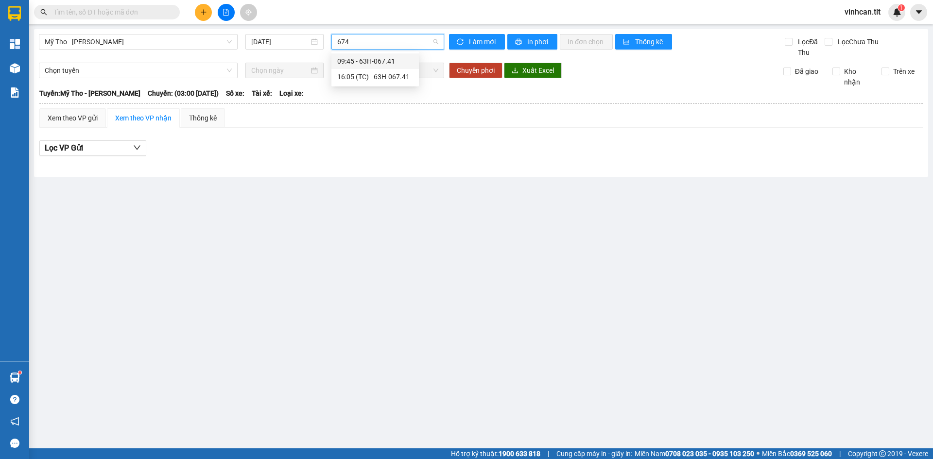
type input "6741"
click at [377, 77] on div "16:05 (TC) - 63H-067.41" at bounding box center [375, 76] width 76 height 11
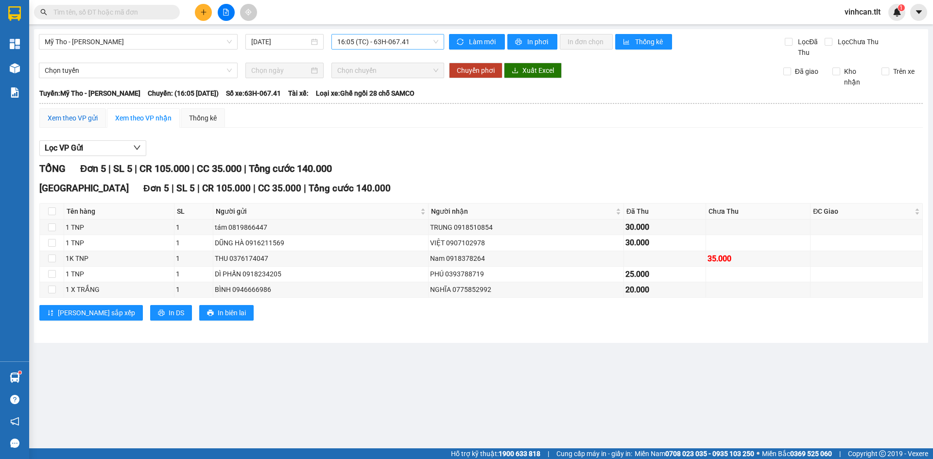
click at [85, 114] on div "Xem theo VP gửi" at bounding box center [73, 118] width 50 height 11
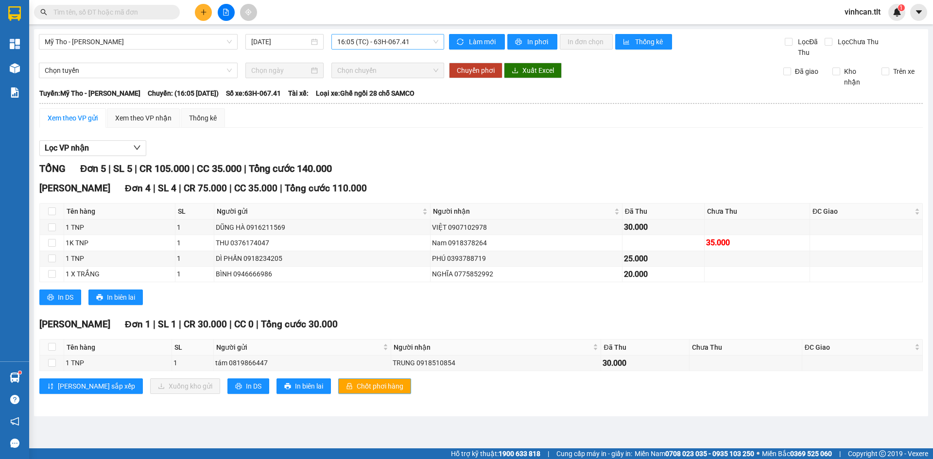
click at [357, 389] on span "Chốt phơi hàng" at bounding box center [380, 386] width 47 height 11
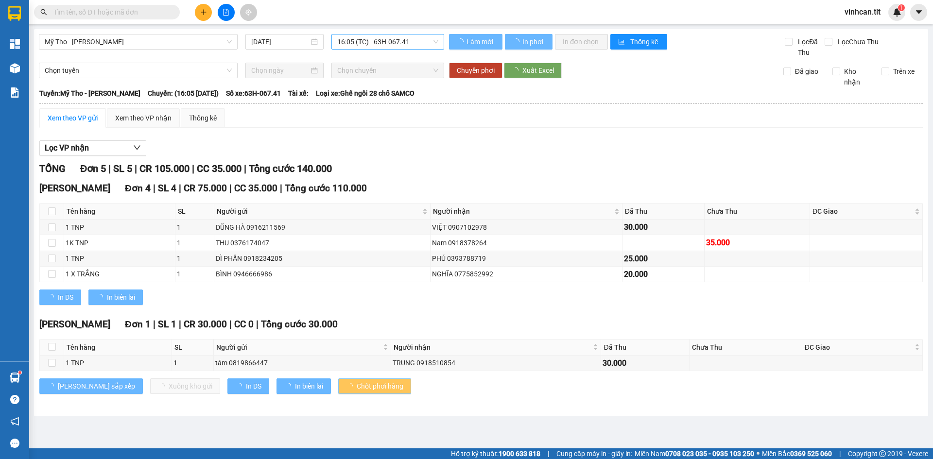
click at [357, 389] on span "Chốt phơi hàng" at bounding box center [380, 386] width 47 height 11
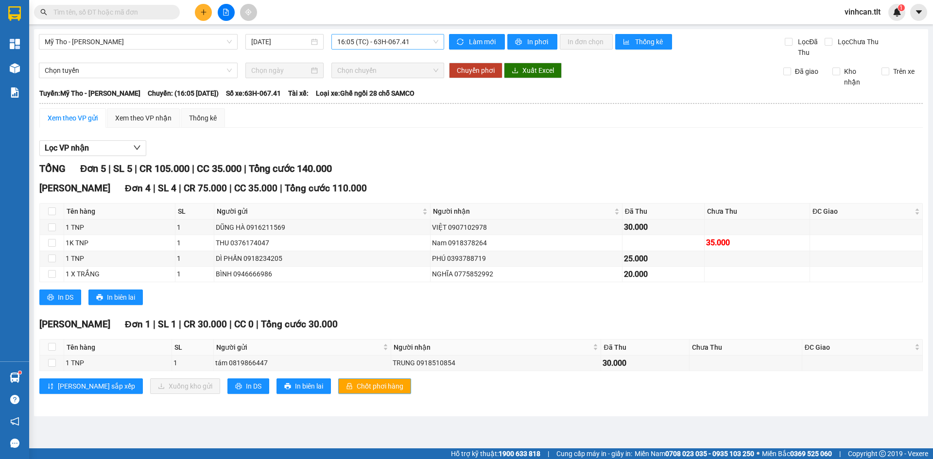
click at [357, 389] on span "Chốt phơi hàng" at bounding box center [380, 386] width 47 height 11
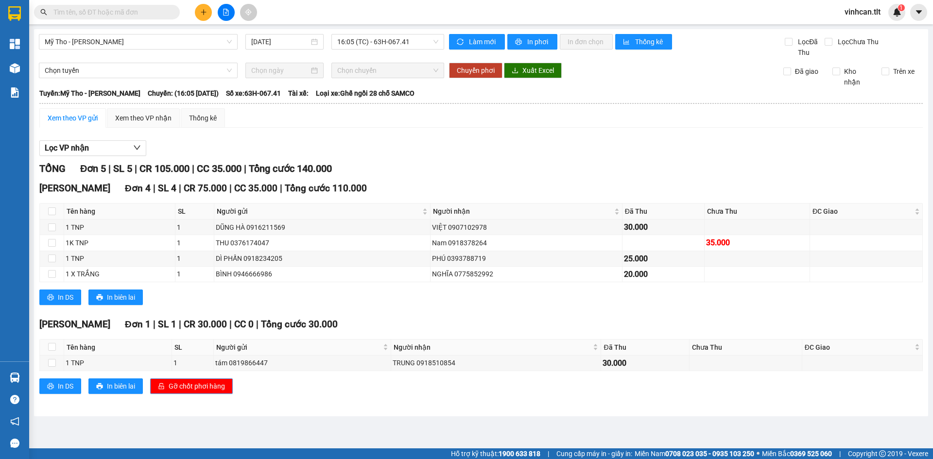
drag, startPoint x: 200, startPoint y: 387, endPoint x: 192, endPoint y: 387, distance: 8.3
click at [197, 387] on span "Gỡ chốt phơi hàng" at bounding box center [197, 386] width 56 height 11
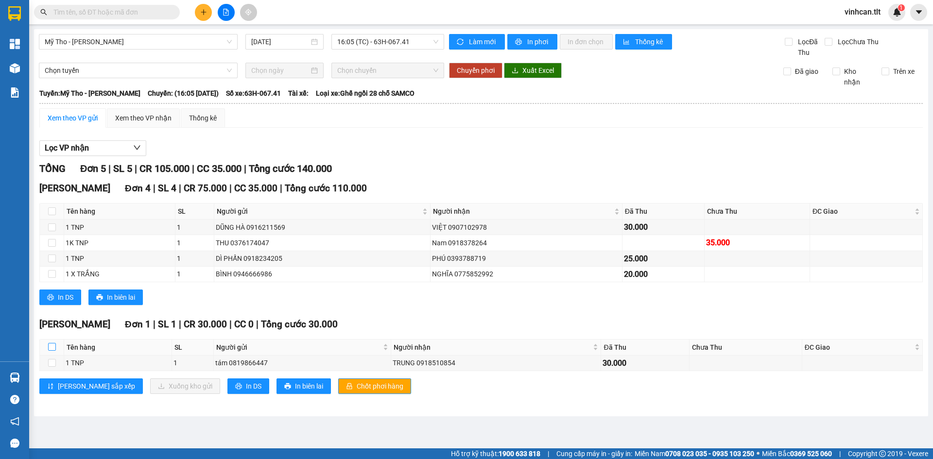
click at [51, 352] on label at bounding box center [52, 347] width 8 height 11
click at [51, 351] on input "checkbox" at bounding box center [52, 347] width 8 height 8
checkbox input "true"
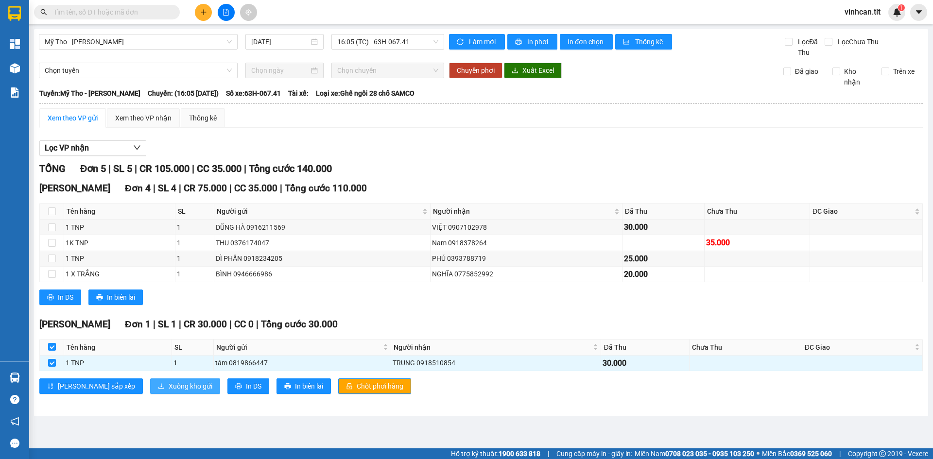
click at [169, 388] on span "Xuống kho gửi" at bounding box center [191, 386] width 44 height 11
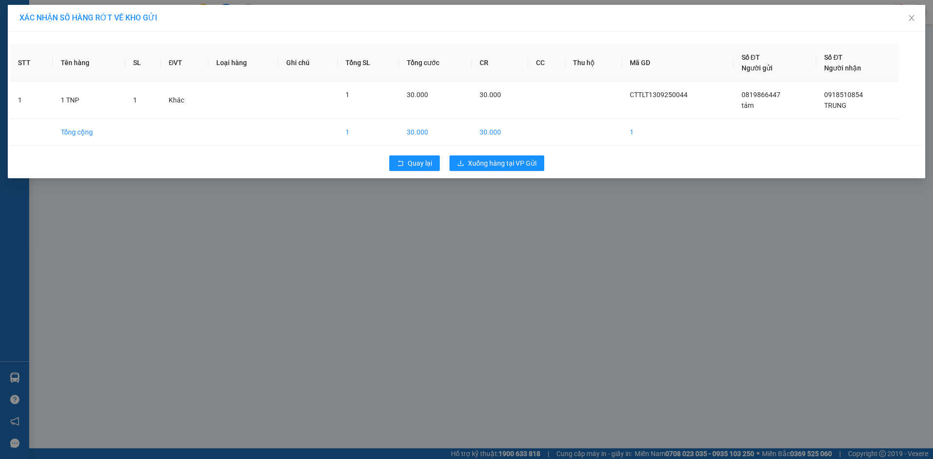
click at [491, 154] on div "Quay lại Xuống hàng tại VP Gửi" at bounding box center [466, 163] width 912 height 25
click at [486, 164] on span "Xuống hàng tại VP Gửi" at bounding box center [502, 163] width 68 height 11
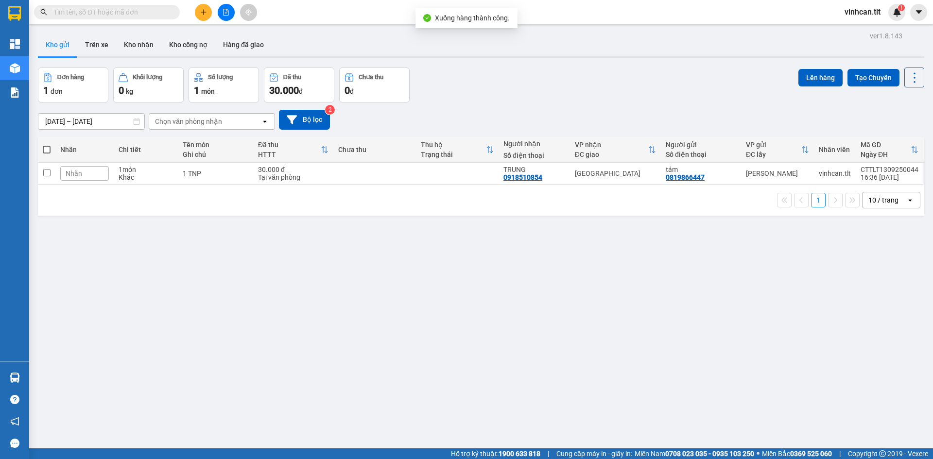
click at [43, 151] on span at bounding box center [47, 150] width 8 height 8
click at [47, 145] on input "checkbox" at bounding box center [47, 145] width 0 height 0
checkbox input "true"
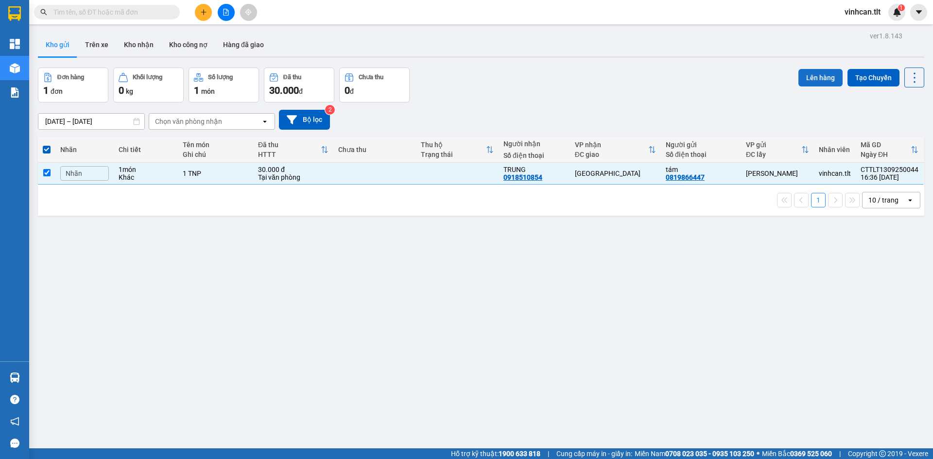
click at [811, 76] on button "Lên hàng" at bounding box center [820, 77] width 44 height 17
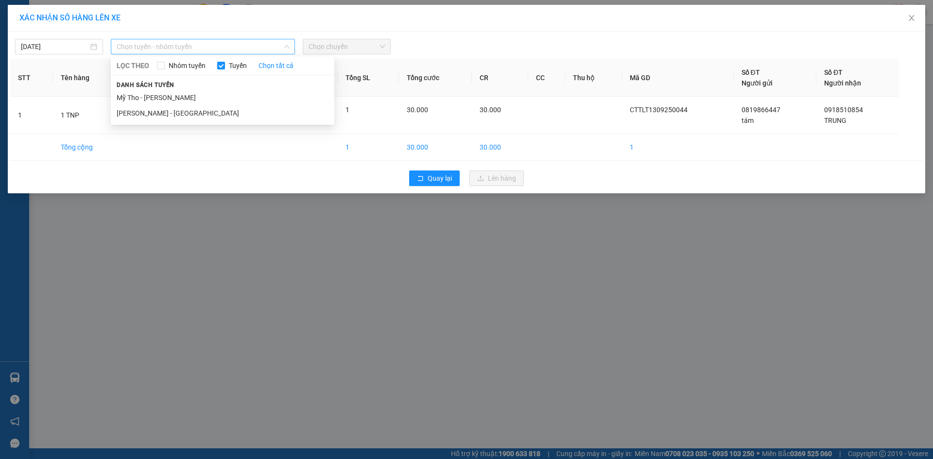
click at [168, 42] on span "Chọn tuyến - nhóm tuyến" at bounding box center [203, 46] width 172 height 15
click at [140, 93] on li "Mỹ Tho - [PERSON_NAME]" at bounding box center [222, 98] width 223 height 16
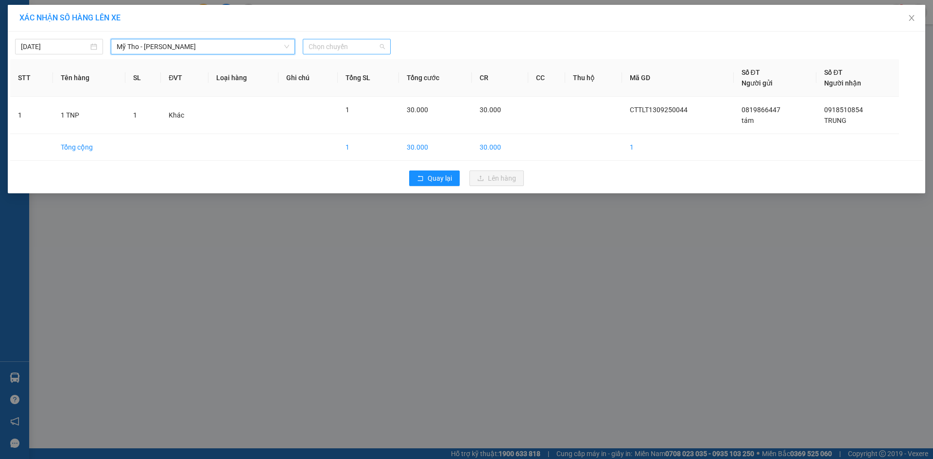
click at [331, 51] on span "Chọn chuyến" at bounding box center [346, 46] width 76 height 15
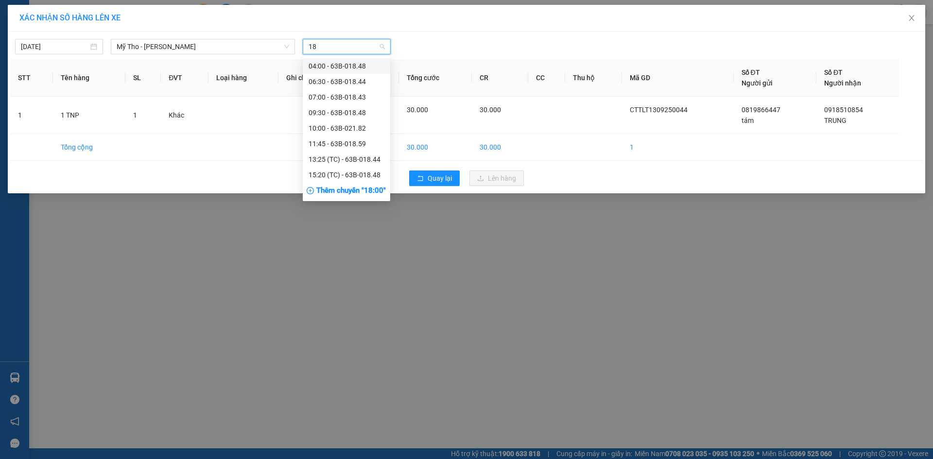
type input "182"
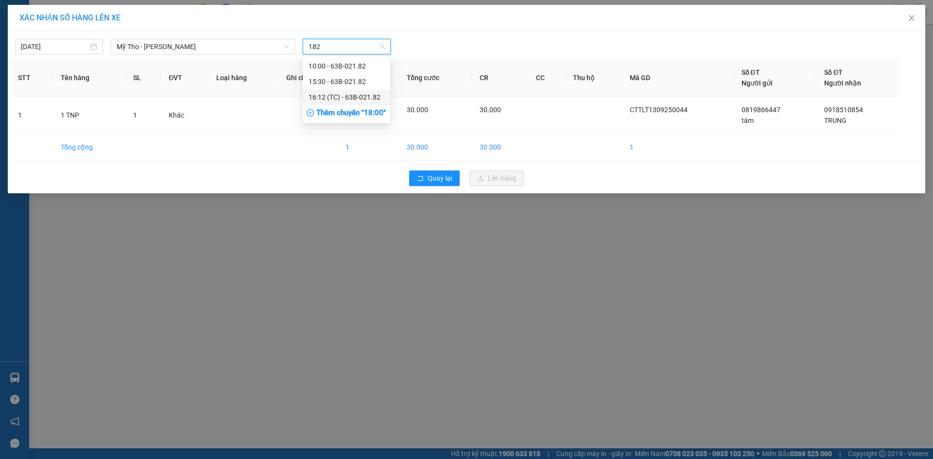
click at [337, 96] on div "16:12 (TC) - 63B-021.82" at bounding box center [346, 97] width 76 height 11
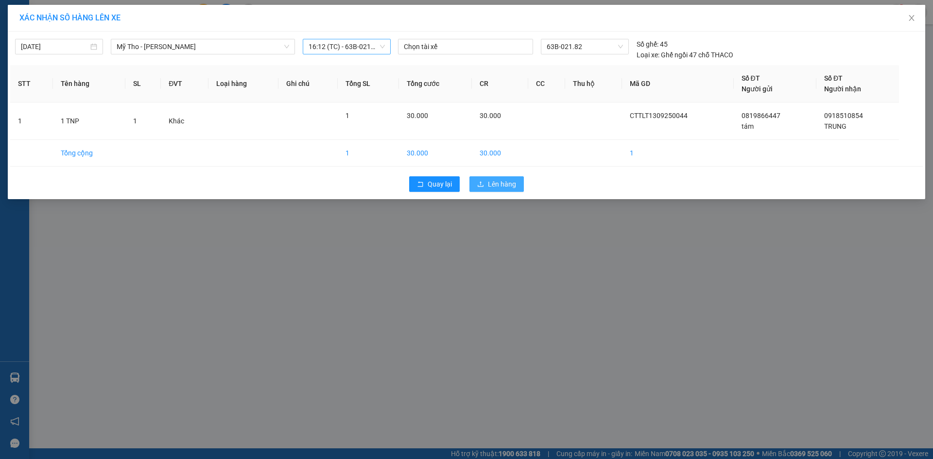
click at [513, 178] on button "Lên hàng" at bounding box center [496, 184] width 54 height 16
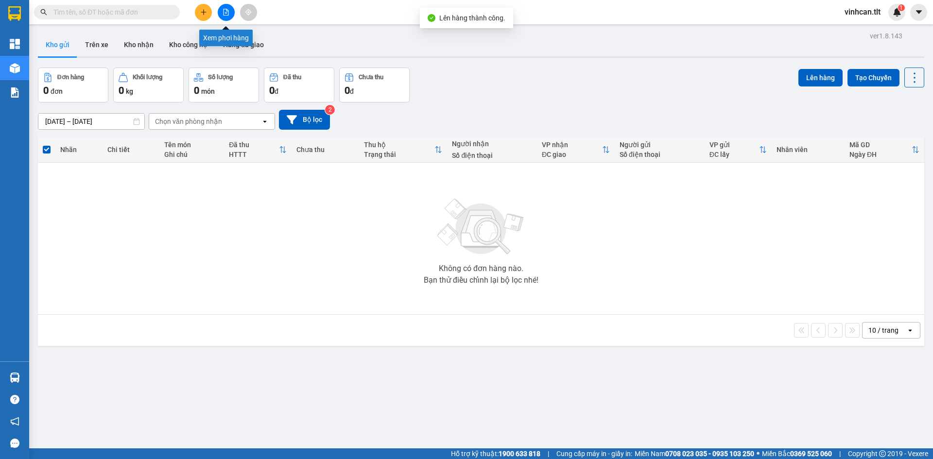
click at [222, 16] on button at bounding box center [226, 12] width 17 height 17
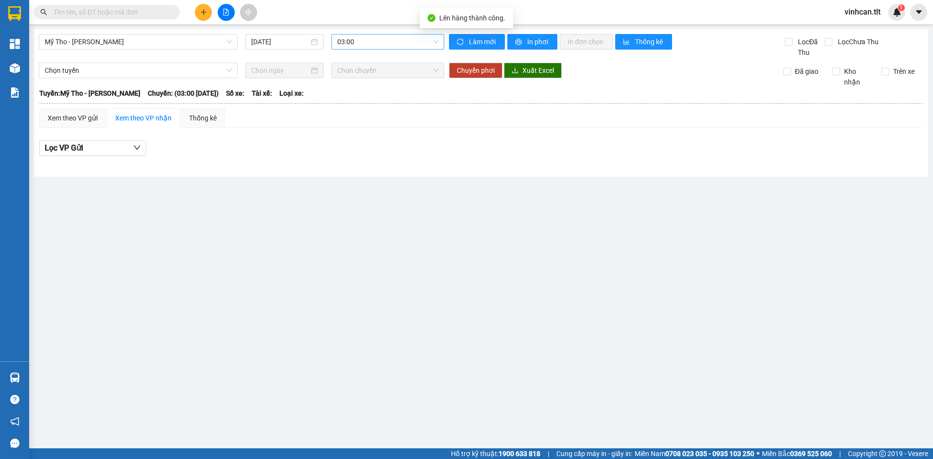
click at [347, 41] on span "03:00" at bounding box center [387, 41] width 101 height 15
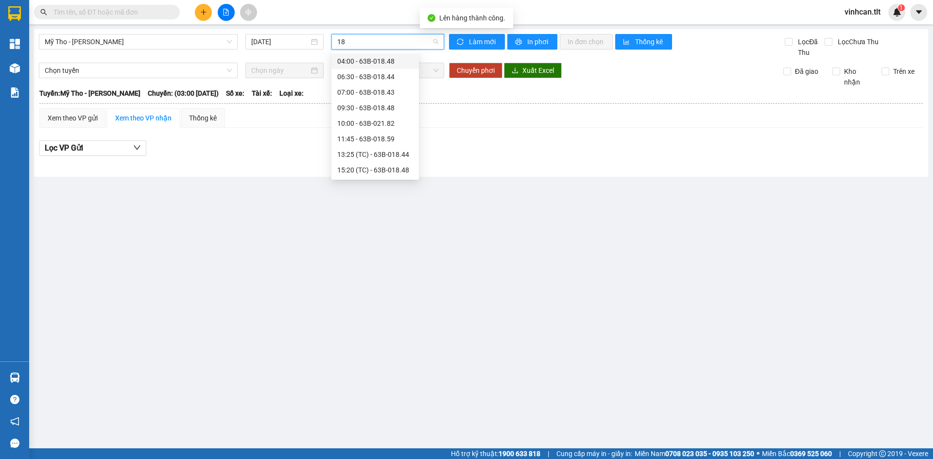
type input "182"
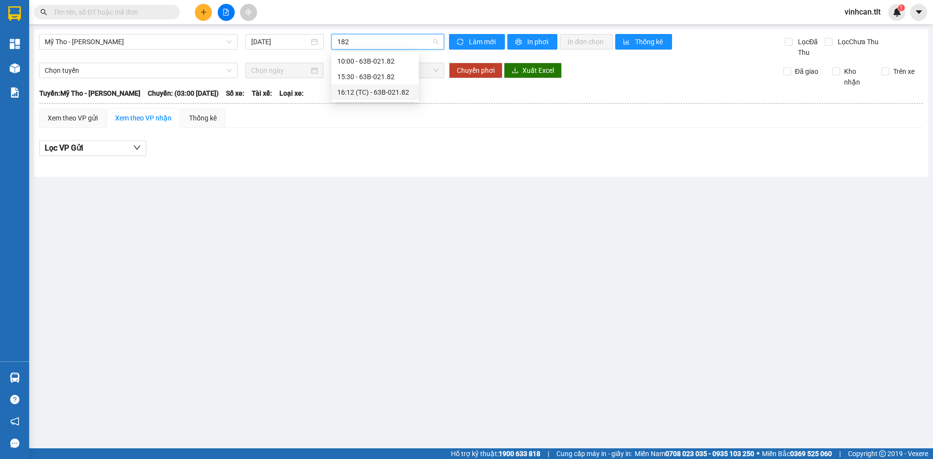
click at [361, 91] on div "16:12 (TC) - 63B-021.82" at bounding box center [375, 92] width 76 height 11
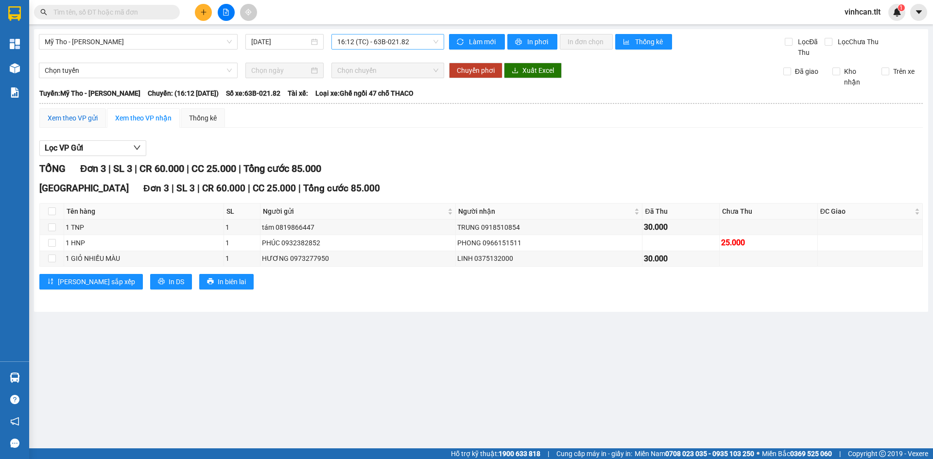
click at [51, 119] on div "Xem theo VP gửi" at bounding box center [73, 118] width 50 height 11
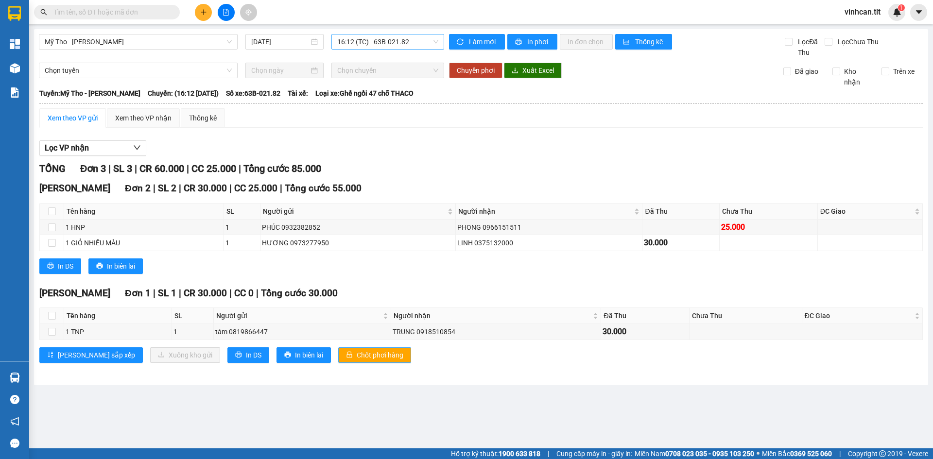
click at [357, 350] on span "Chốt phơi hàng" at bounding box center [380, 355] width 47 height 11
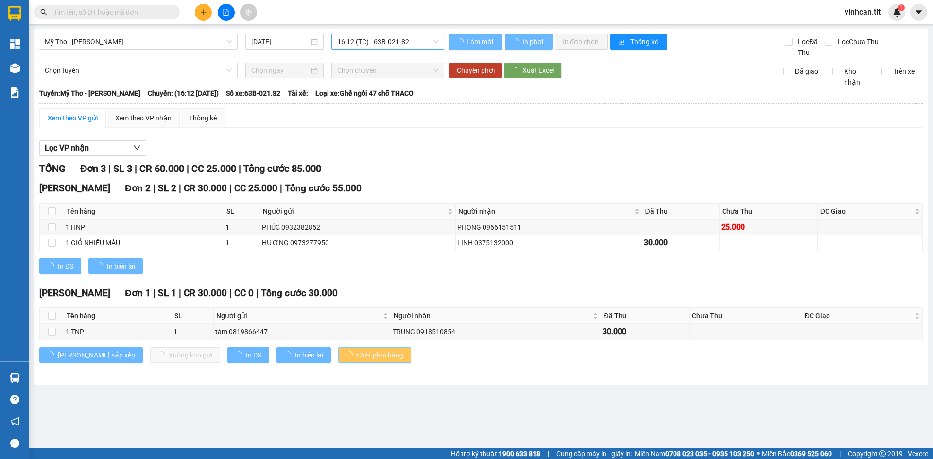
click at [357, 350] on span "Chốt phơi hàng" at bounding box center [380, 355] width 47 height 11
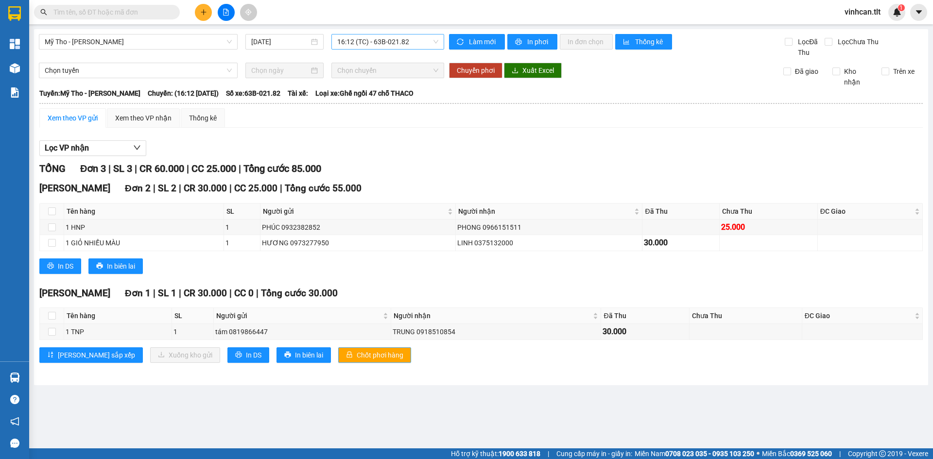
click at [357, 350] on span "Chốt phơi hàng" at bounding box center [380, 355] width 47 height 11
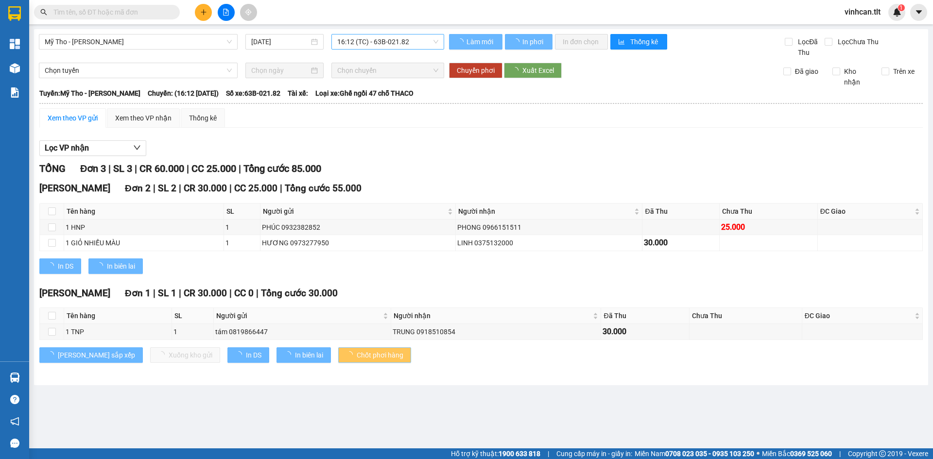
drag, startPoint x: 318, startPoint y: 350, endPoint x: 0, endPoint y: 146, distance: 377.8
click at [357, 351] on span "Chốt phơi hàng" at bounding box center [380, 355] width 47 height 11
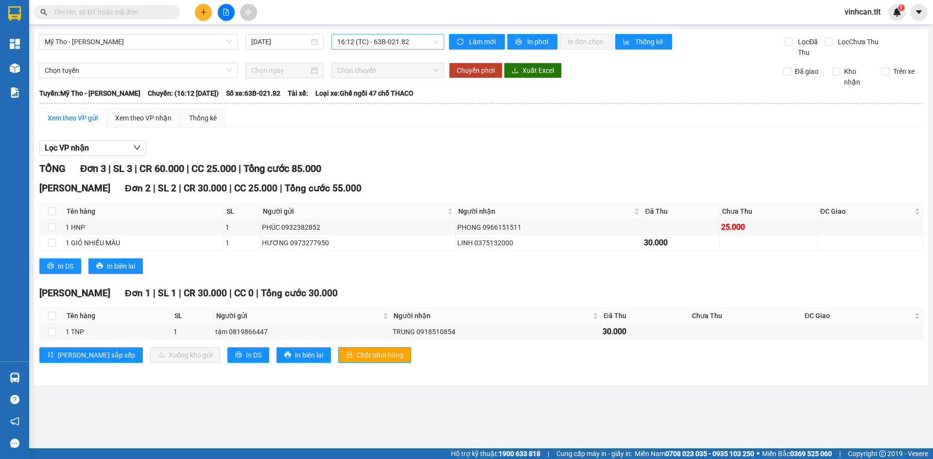
click at [203, 18] on button at bounding box center [203, 12] width 17 height 17
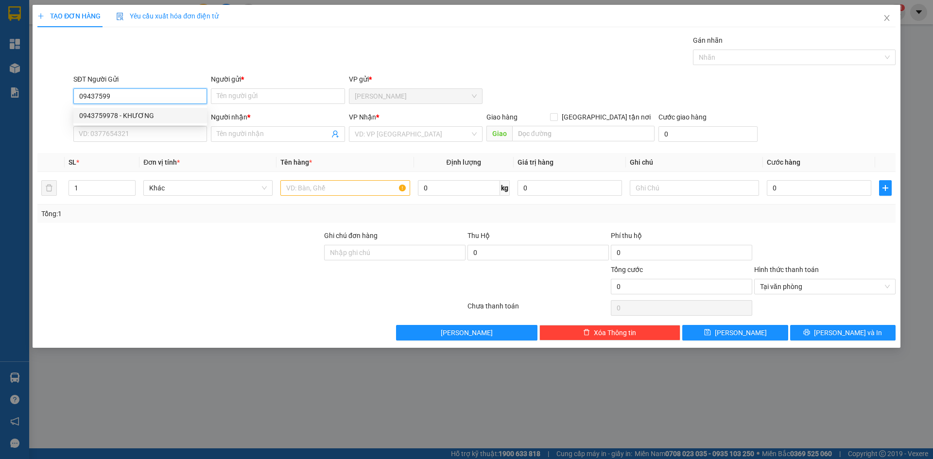
click at [139, 118] on div "0943759978 - KHƯƠNG" at bounding box center [140, 115] width 122 height 11
type input "0943759978"
type input "KHƯƠNG"
type input "0943759978"
click at [139, 131] on input "SĐT Người Nhận *" at bounding box center [140, 134] width 134 height 16
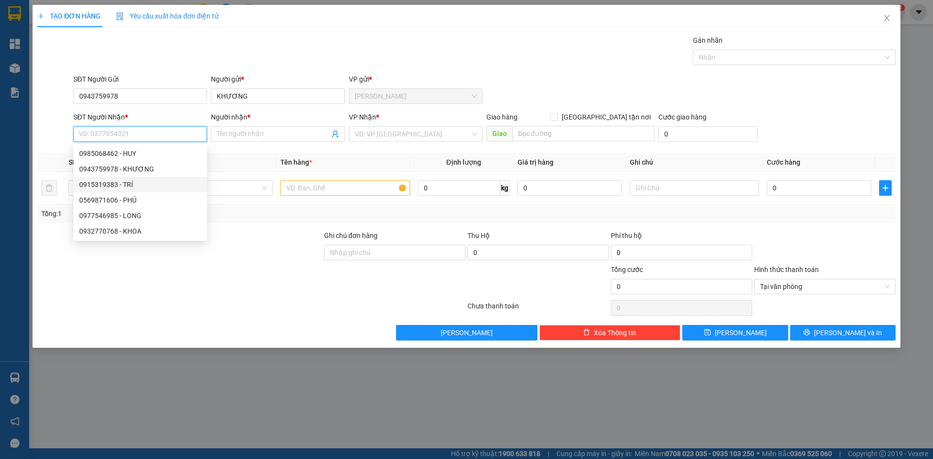
click at [133, 184] on div "0915319383 - TRÍ" at bounding box center [140, 184] width 122 height 11
type input "0915319383"
type input "TRÍ"
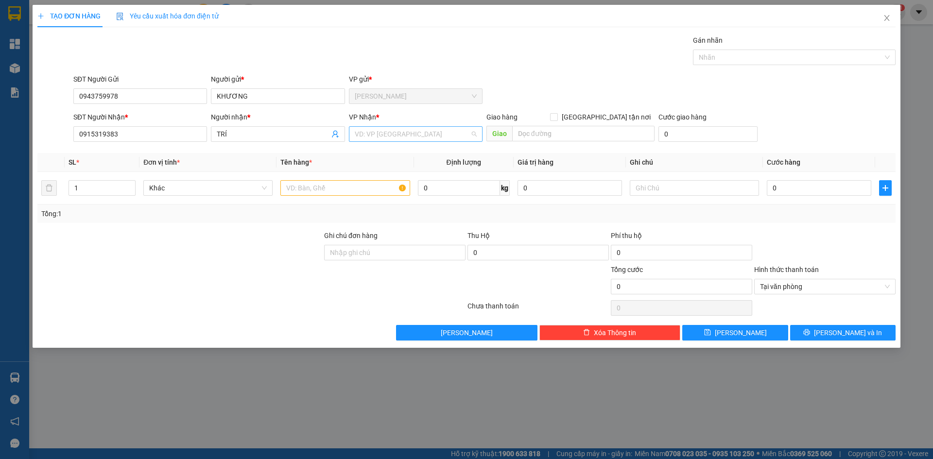
click at [418, 133] on input "search" at bounding box center [412, 134] width 115 height 15
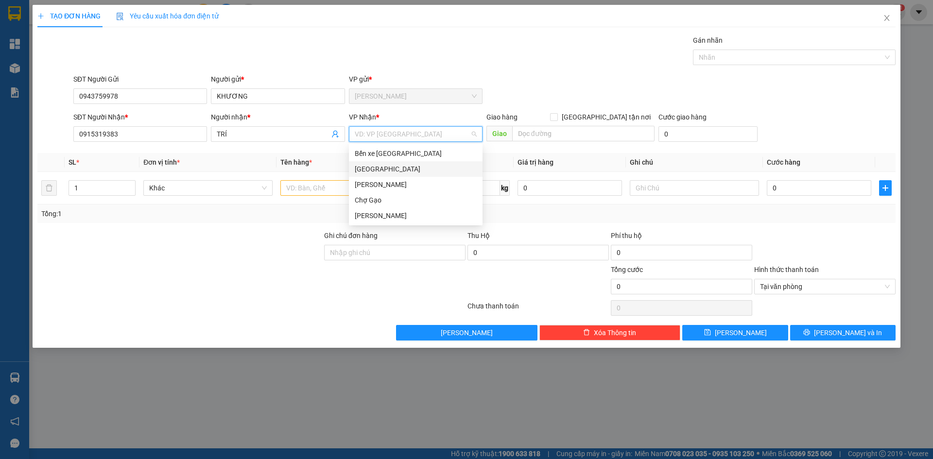
click at [371, 169] on div "[GEOGRAPHIC_DATA]" at bounding box center [416, 169] width 122 height 11
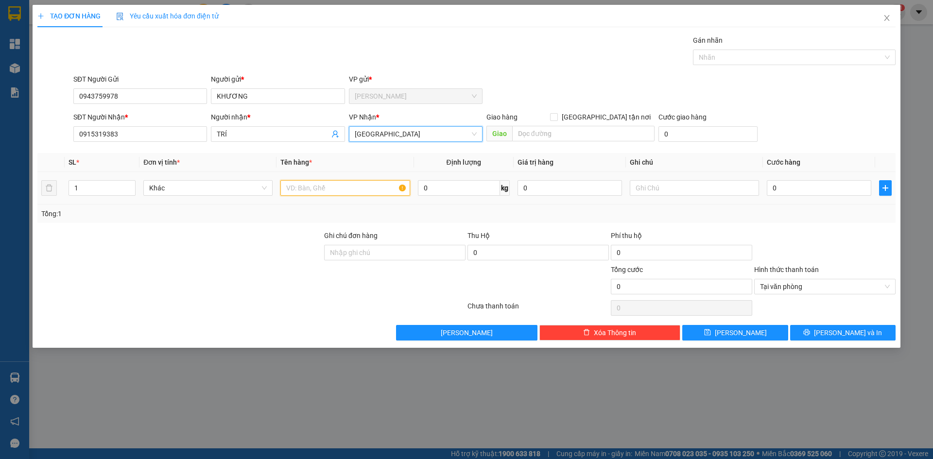
click at [356, 190] on input "text" at bounding box center [344, 188] width 129 height 16
paste input "ÌA"
paste input "Ơ"
type input "1 BÌA SƠ MI"
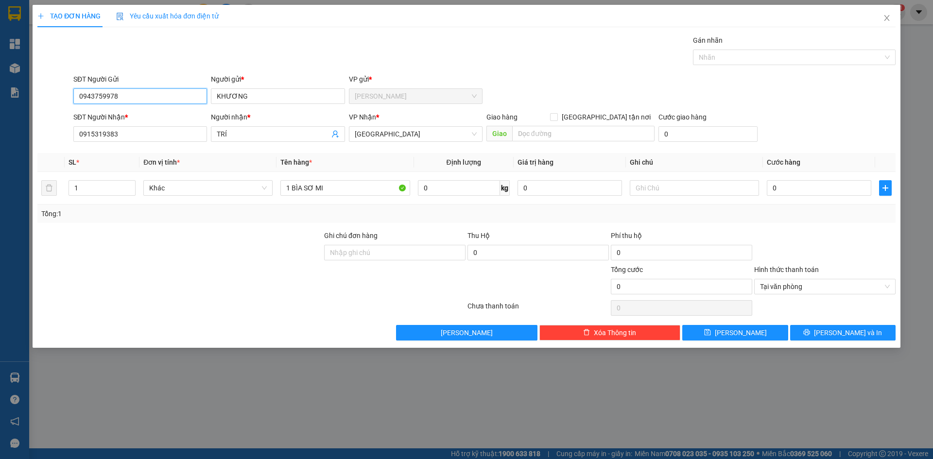
drag, startPoint x: 131, startPoint y: 99, endPoint x: 78, endPoint y: 98, distance: 53.0
click at [78, 98] on input "0943759978" at bounding box center [140, 96] width 134 height 16
drag, startPoint x: 94, startPoint y: 93, endPoint x: 803, endPoint y: 189, distance: 715.7
click at [803, 189] on input "0" at bounding box center [819, 188] width 104 height 16
type input "2"
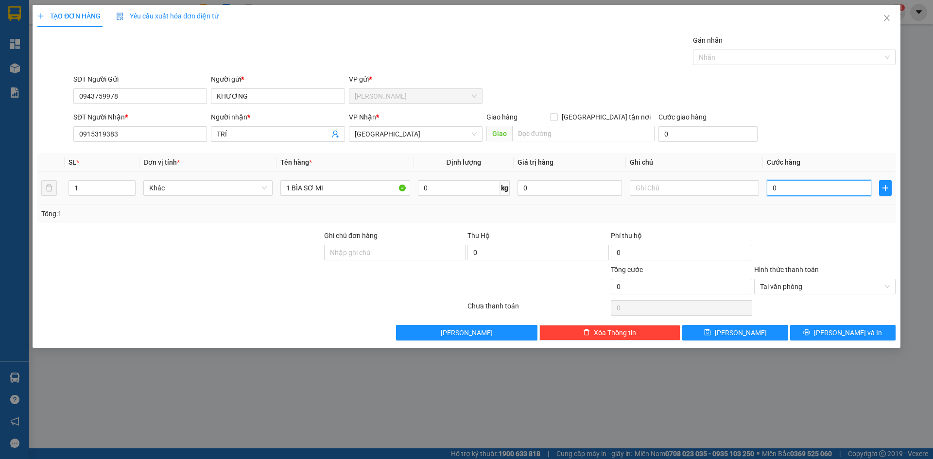
type input "2"
type input "25"
type input "25.000"
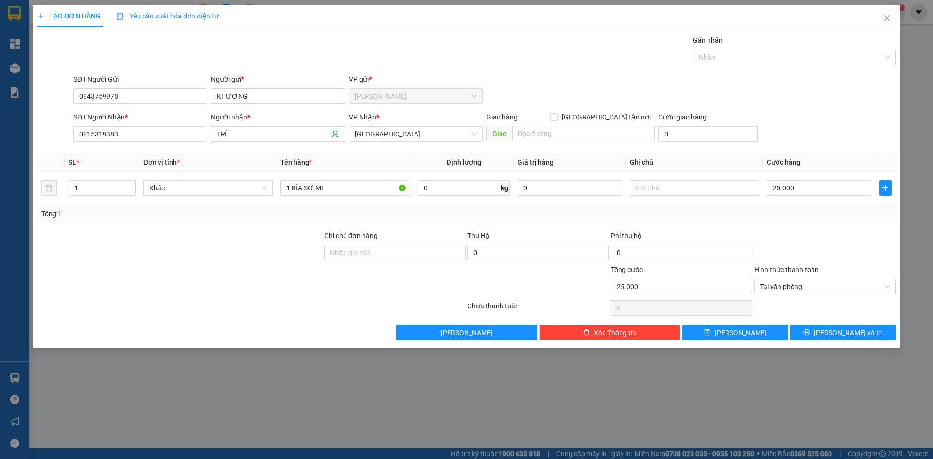
click at [833, 90] on div "SĐT Người Gửi 0943759978 Người gửi * KHƯƠNG VP gửi * [PERSON_NAME]" at bounding box center [484, 91] width 826 height 34
click at [859, 332] on span "[PERSON_NAME] và In" at bounding box center [848, 332] width 68 height 11
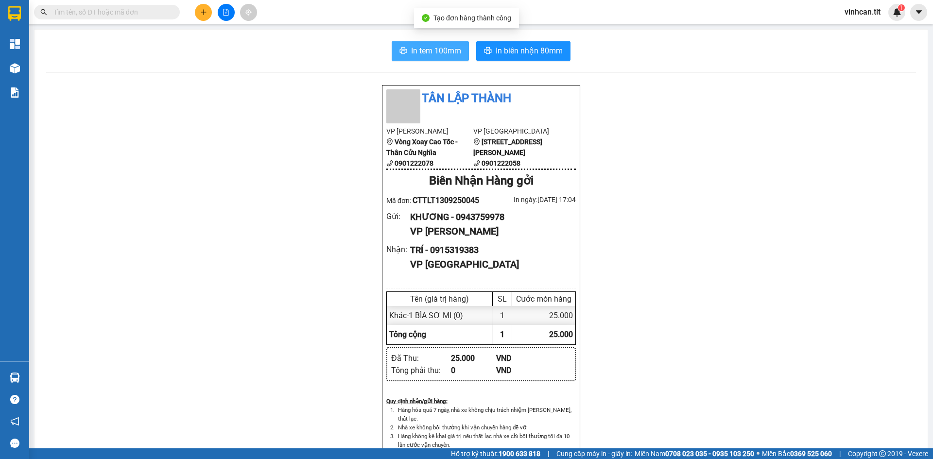
click at [438, 50] on span "In tem 100mm" at bounding box center [436, 51] width 50 height 12
click at [500, 46] on span "In biên nhận 80mm" at bounding box center [528, 51] width 67 height 12
click at [400, 51] on icon "printer" at bounding box center [403, 50] width 7 height 7
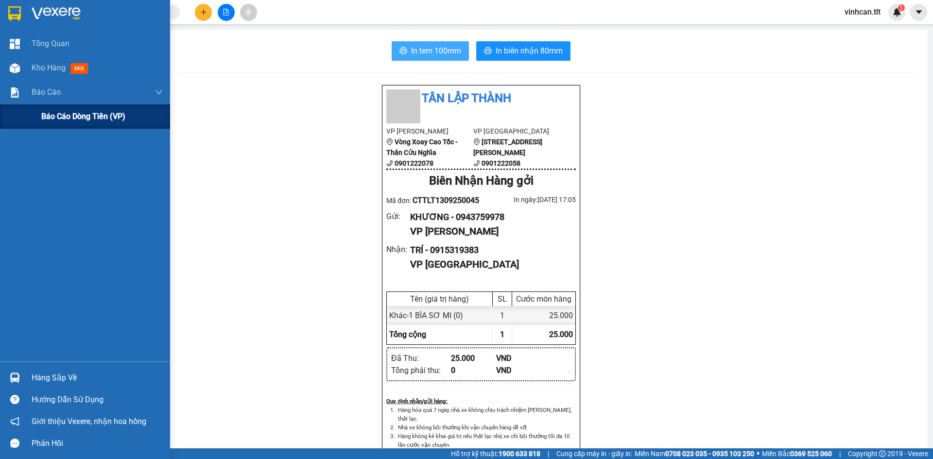
click at [47, 124] on div "Báo cáo dòng tiền (VP)" at bounding box center [101, 116] width 121 height 24
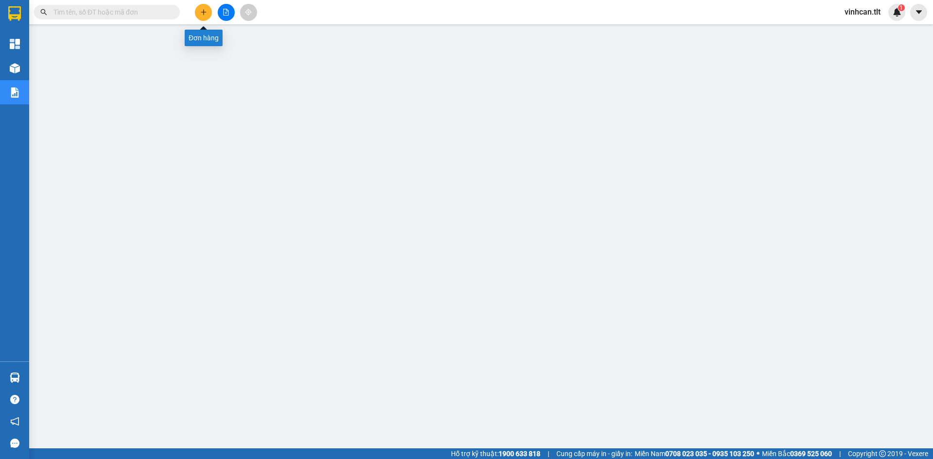
click at [206, 8] on button at bounding box center [203, 12] width 17 height 17
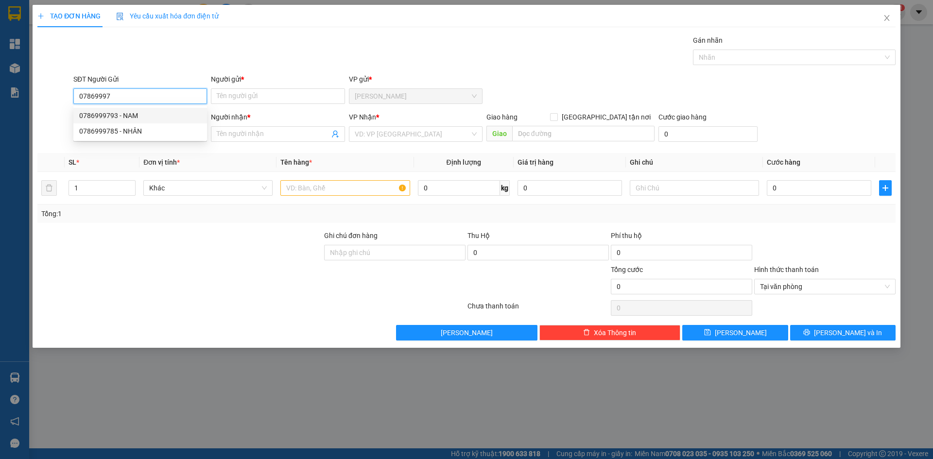
click at [128, 119] on div "0786999793 - NAM" at bounding box center [140, 115] width 122 height 11
type input "0786999793"
type input "NAM"
type input "0786999793"
click at [124, 131] on input "SĐT Người Nhận *" at bounding box center [140, 134] width 134 height 16
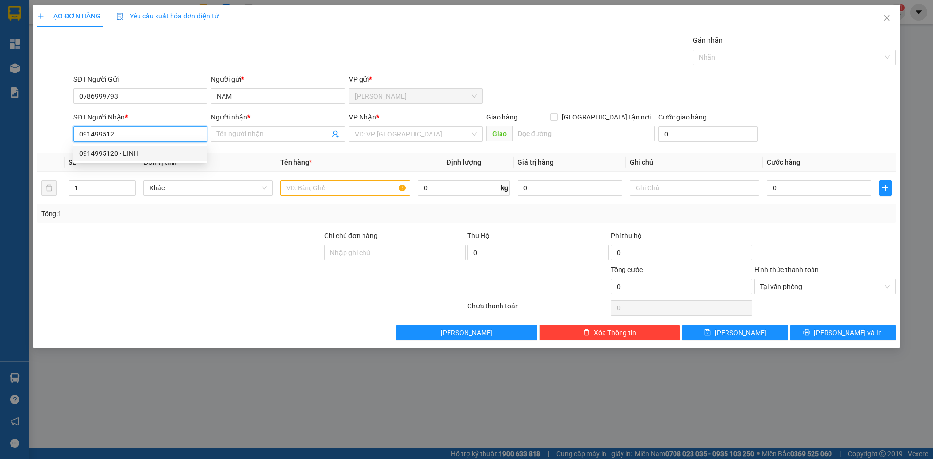
drag, startPoint x: 160, startPoint y: 152, endPoint x: 185, endPoint y: 151, distance: 25.3
click at [160, 152] on div "0914995120 - LINH" at bounding box center [140, 153] width 122 height 11
type input "0914995120"
type input "LINH"
type input "0914995120"
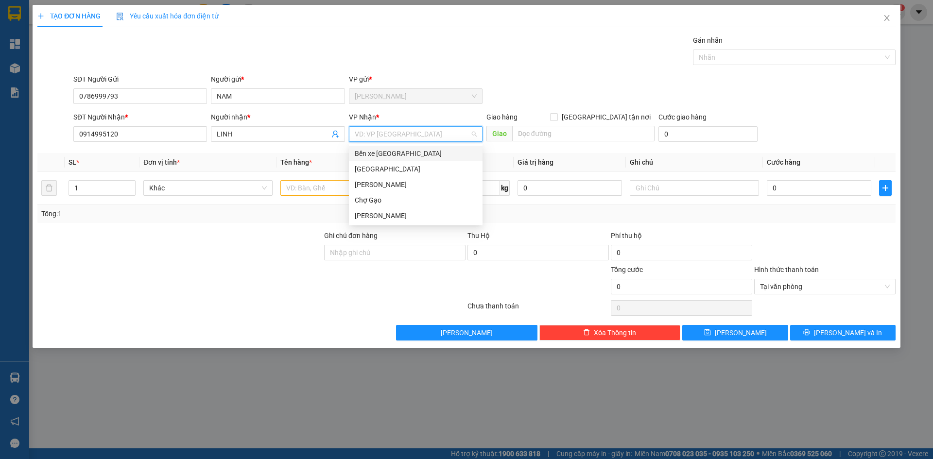
click at [387, 136] on input "search" at bounding box center [412, 134] width 115 height 15
click at [381, 173] on div "[GEOGRAPHIC_DATA]" at bounding box center [416, 169] width 122 height 11
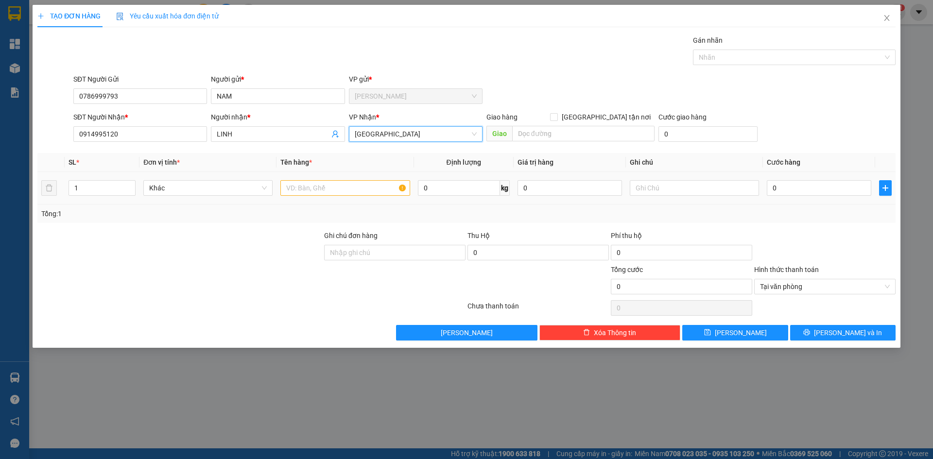
click at [381, 173] on td at bounding box center [344, 188] width 137 height 33
click at [329, 200] on td at bounding box center [344, 188] width 137 height 33
drag, startPoint x: 344, startPoint y: 181, endPoint x: 341, endPoint y: 194, distance: 13.7
click at [345, 181] on input "text" at bounding box center [344, 188] width 129 height 16
type input "1 TNP"
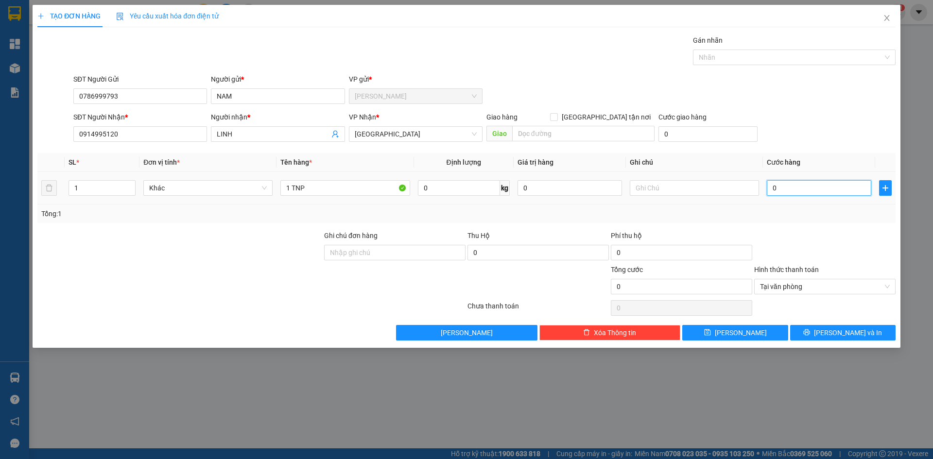
click at [808, 189] on input "0" at bounding box center [819, 188] width 104 height 16
type input "3"
type input "30"
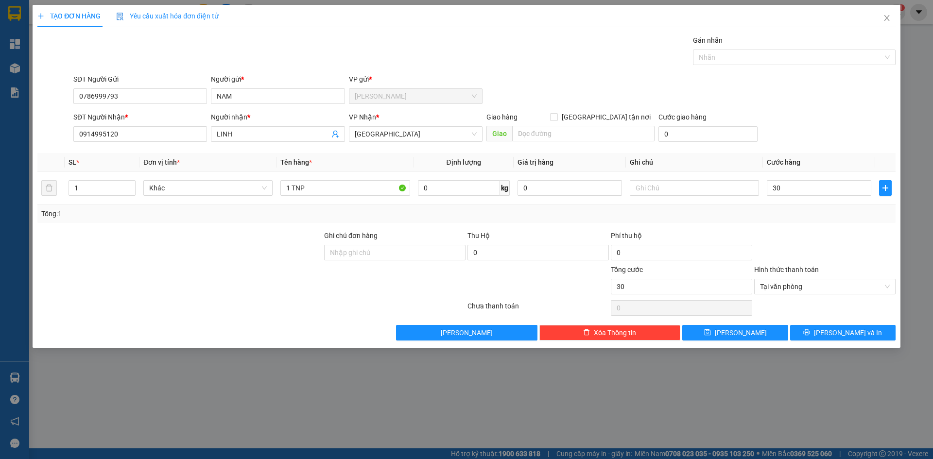
type input "30.000"
click at [796, 125] on div "SĐT Người Nhận * 0914995120 Người nhận * LINH VP Nhận * [GEOGRAPHIC_DATA] Giao …" at bounding box center [484, 129] width 826 height 34
type input "30.000"
click at [876, 331] on button "[PERSON_NAME] và In" at bounding box center [842, 333] width 105 height 16
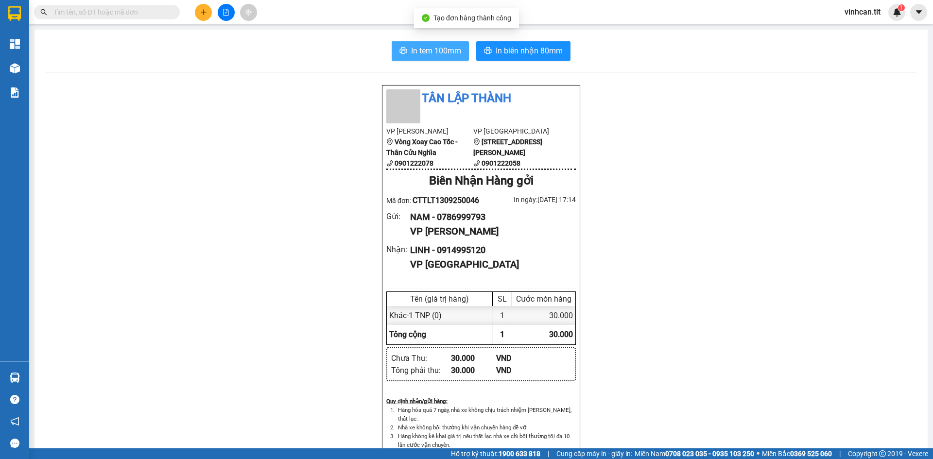
click at [440, 47] on span "In tem 100mm" at bounding box center [436, 51] width 50 height 12
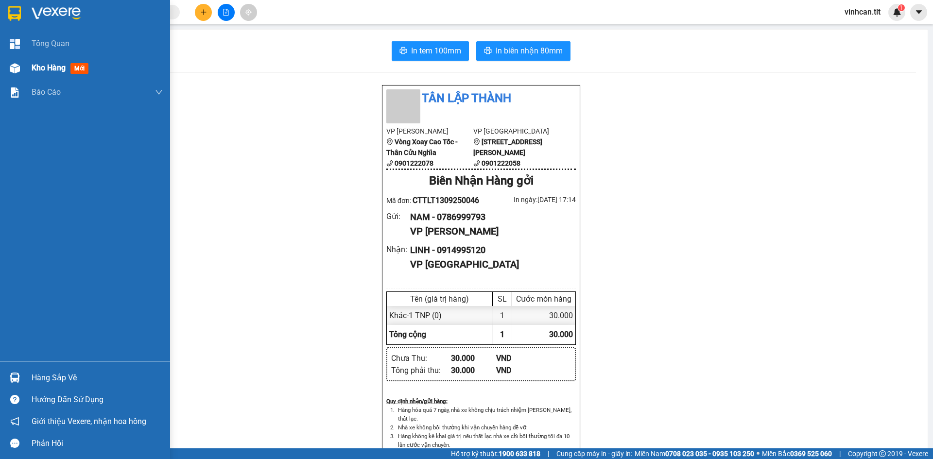
click at [21, 68] on div at bounding box center [14, 68] width 17 height 17
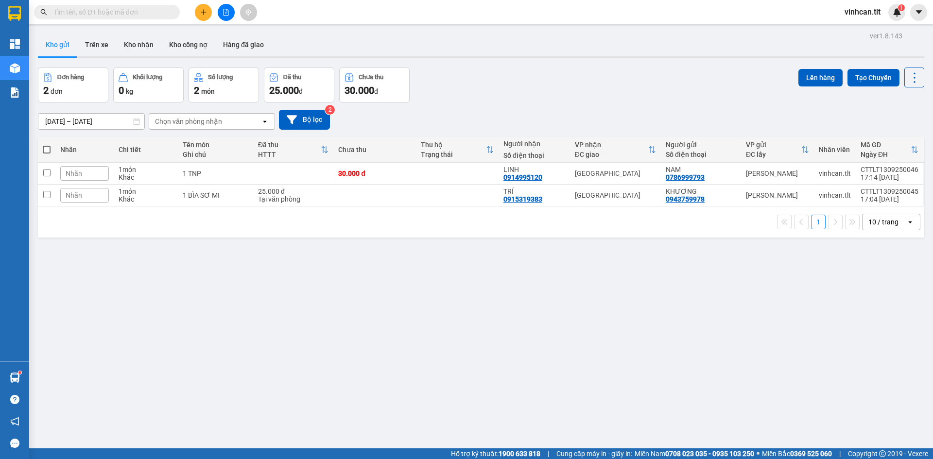
click at [43, 148] on span at bounding box center [47, 150] width 8 height 8
click at [47, 145] on input "checkbox" at bounding box center [47, 145] width 0 height 0
checkbox input "true"
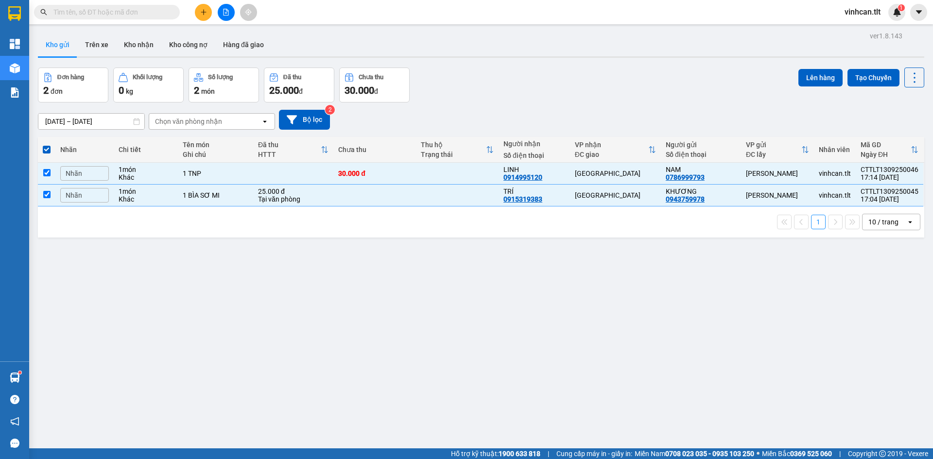
click at [819, 64] on div "ver 1.8.143 Kho gửi Trên xe Kho nhận Kho công nợ Hàng đã giao Đơn hàng 2 đơn Kh…" at bounding box center [481, 258] width 894 height 459
click at [812, 70] on button "Lên hàng" at bounding box center [820, 77] width 44 height 17
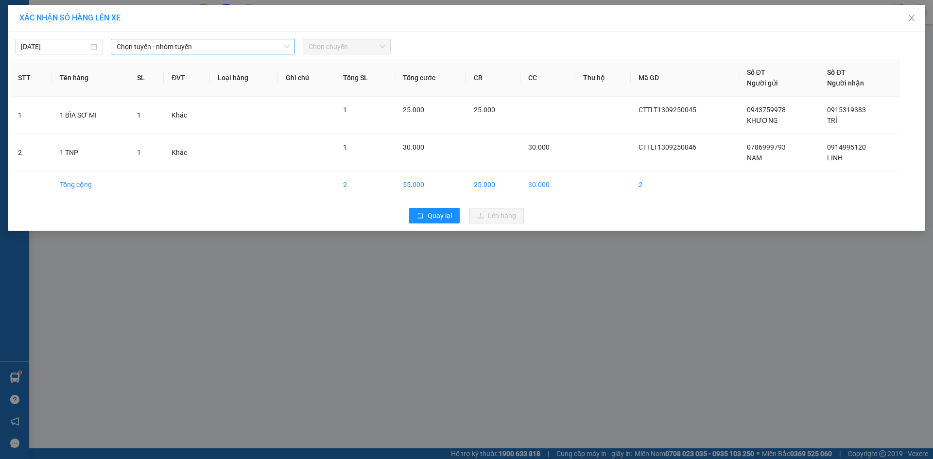
click at [154, 51] on span "Chọn tuyến - nhóm tuyến" at bounding box center [203, 46] width 172 height 15
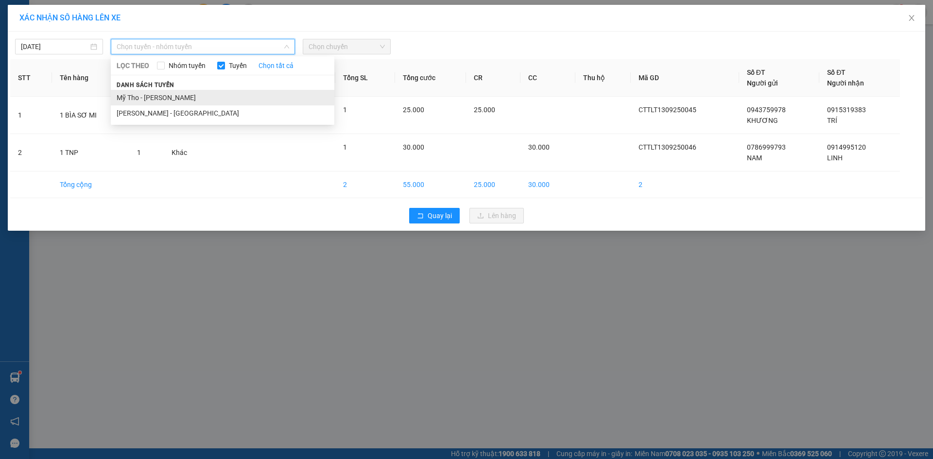
click at [141, 93] on li "Mỹ Tho - [PERSON_NAME]" at bounding box center [222, 98] width 223 height 16
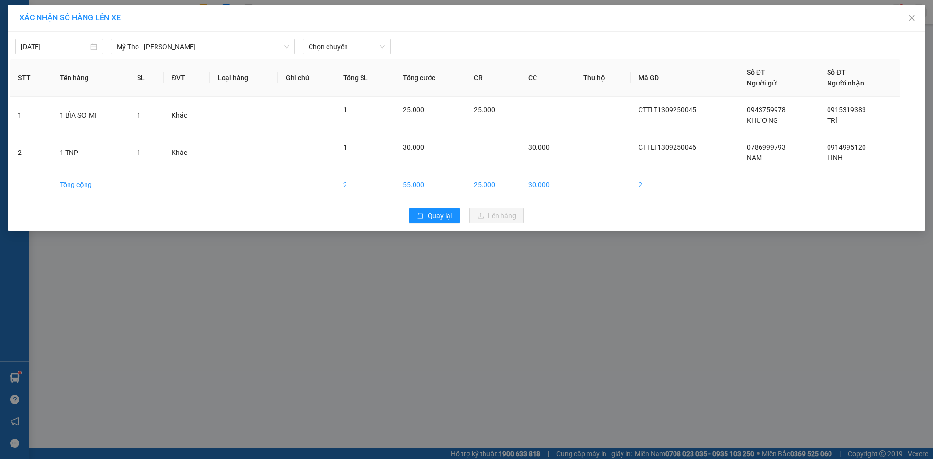
click at [363, 38] on div "[DATE] Mỹ Tho - [GEOGRAPHIC_DATA] LỌC THEO Nhóm tuyến Tuyến Chọn tất cả Danh sá…" at bounding box center [466, 44] width 912 height 20
click at [363, 51] on span "Chọn chuyến" at bounding box center [346, 46] width 76 height 15
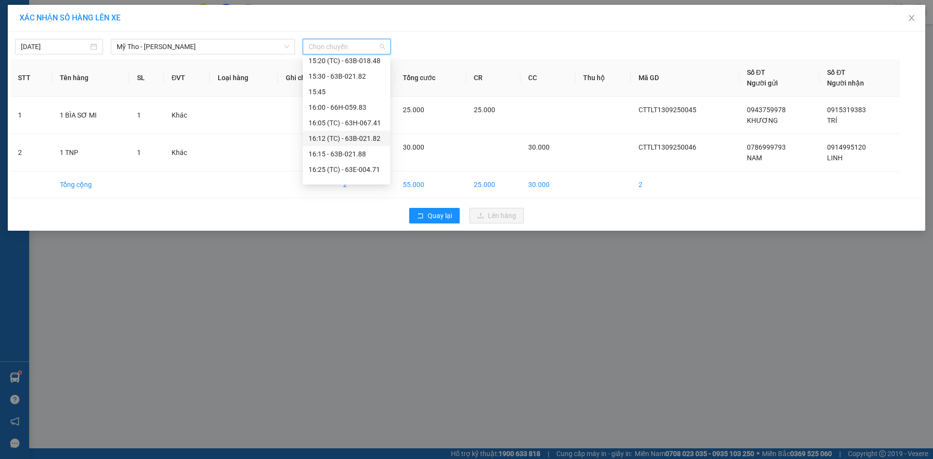
scroll to position [1214, 0]
click at [371, 107] on div "16:25 (TC) - 63E-004.71" at bounding box center [346, 110] width 76 height 11
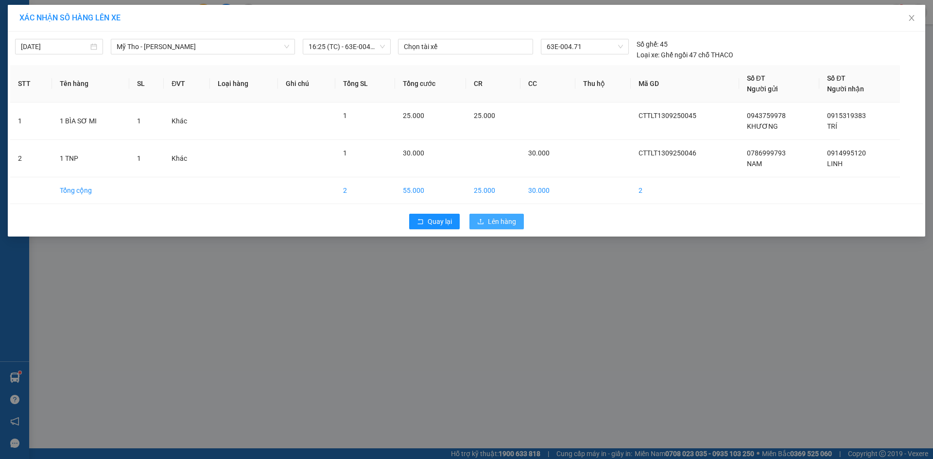
click at [493, 216] on span "Lên hàng" at bounding box center [502, 221] width 28 height 11
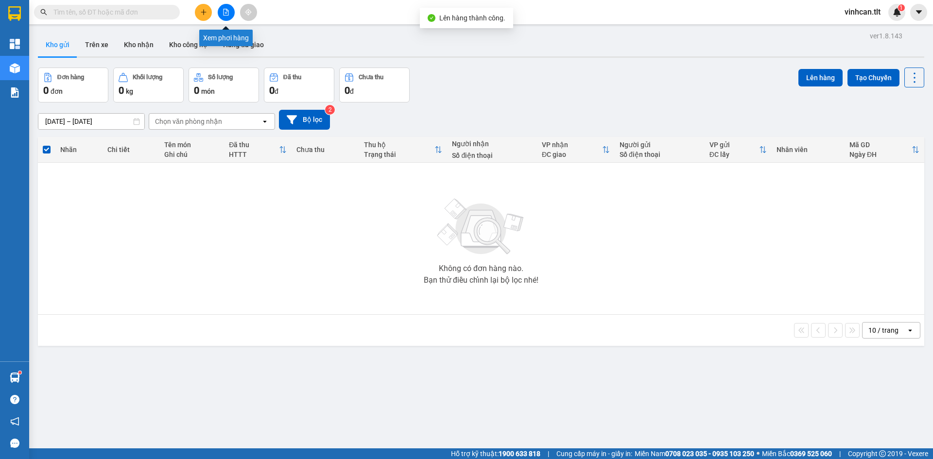
click at [231, 13] on button at bounding box center [226, 12] width 17 height 17
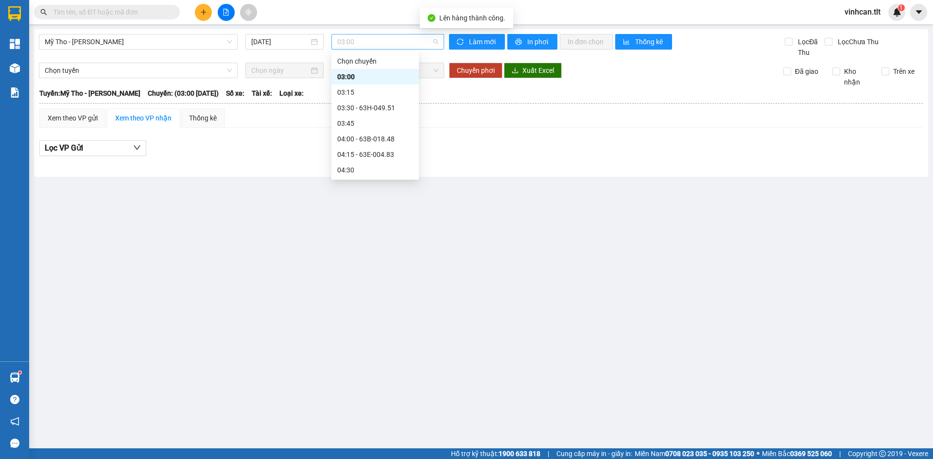
click at [372, 36] on span "03:00" at bounding box center [387, 41] width 101 height 15
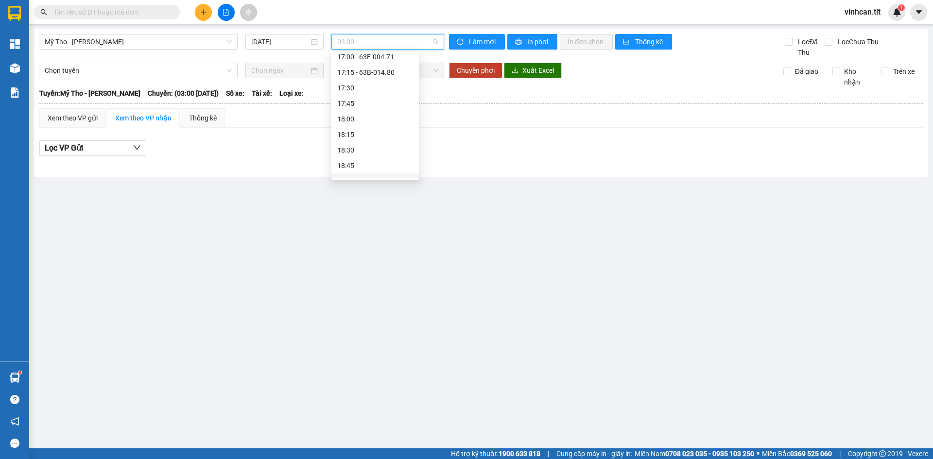
scroll to position [1214, 0]
click at [389, 105] on div "16:25 (TC) - 63E-004.71" at bounding box center [375, 106] width 76 height 11
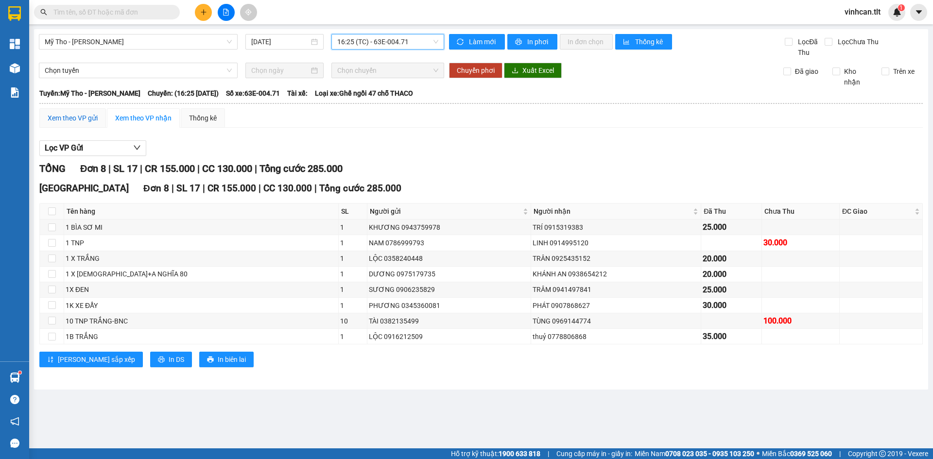
click at [82, 114] on div "Xem theo VP gửi" at bounding box center [73, 118] width 50 height 11
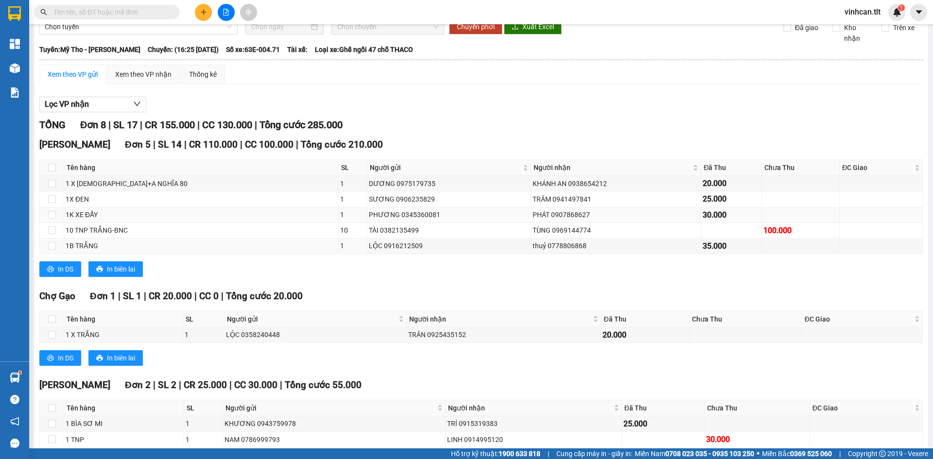
scroll to position [93, 0]
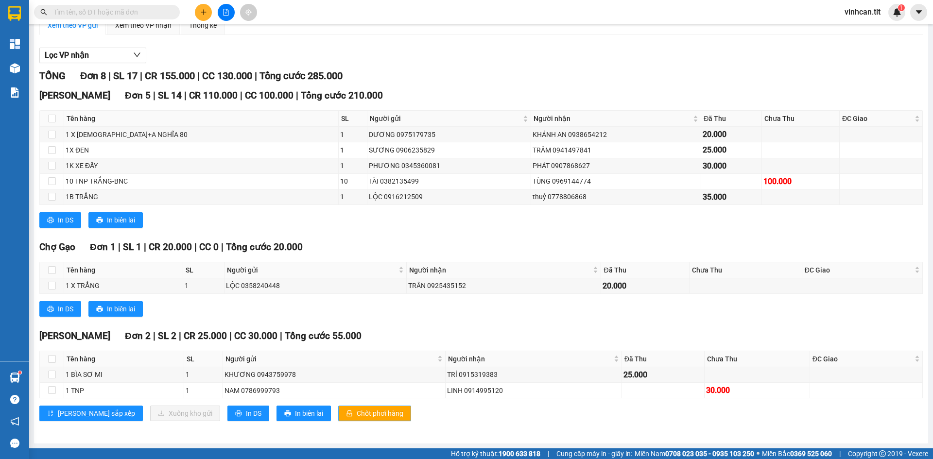
click at [357, 411] on span "Chốt phơi hàng" at bounding box center [380, 413] width 47 height 11
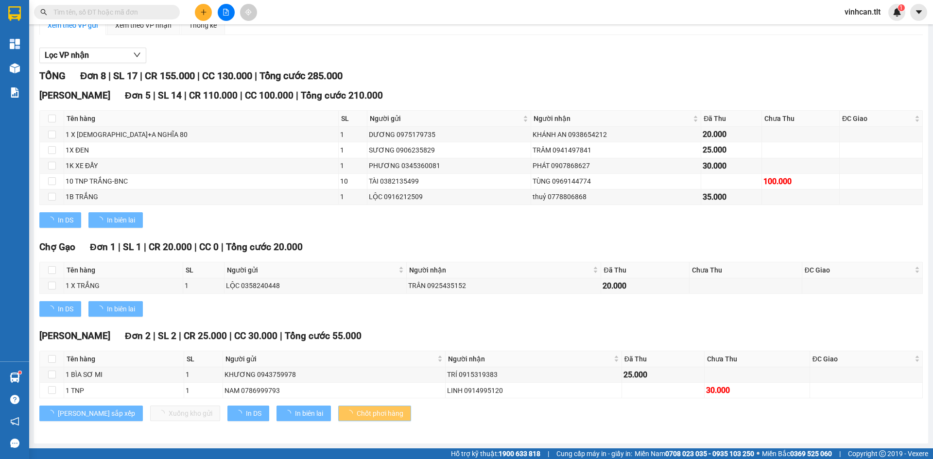
drag, startPoint x: 335, startPoint y: 411, endPoint x: 330, endPoint y: 408, distance: 5.9
click at [357, 411] on span "Chốt phơi hàng" at bounding box center [380, 413] width 47 height 11
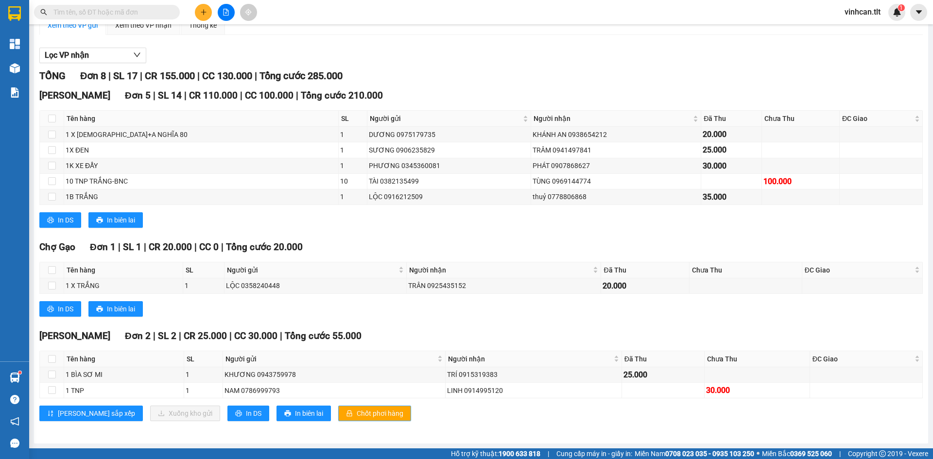
click at [357, 409] on span "Chốt phơi hàng" at bounding box center [380, 413] width 47 height 11
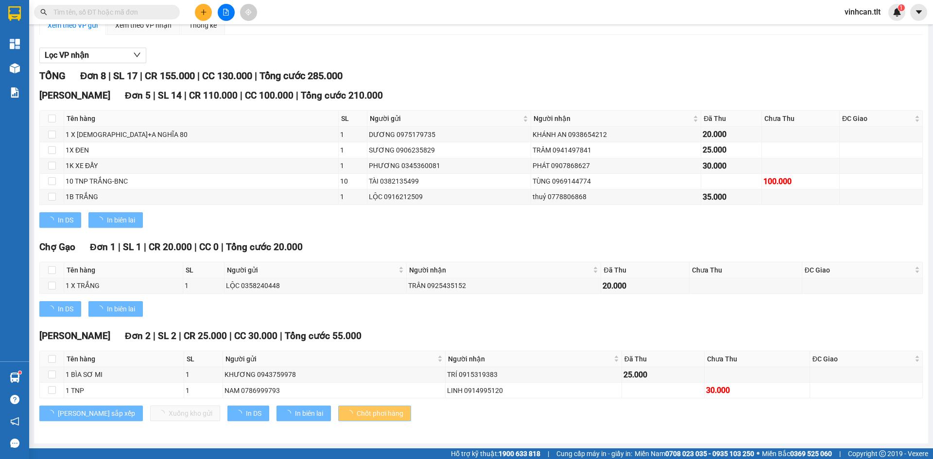
click at [357, 409] on span "Chốt phơi hàng" at bounding box center [380, 413] width 47 height 11
click at [357, 408] on span "Chốt phơi hàng" at bounding box center [380, 413] width 47 height 11
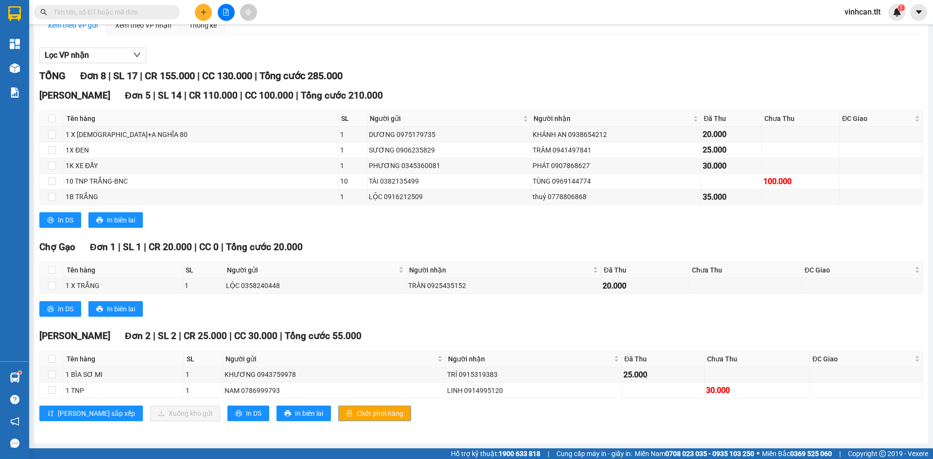
click at [357, 408] on span "Chốt phơi hàng" at bounding box center [380, 413] width 47 height 11
click at [206, 9] on icon "plus" at bounding box center [203, 12] width 7 height 7
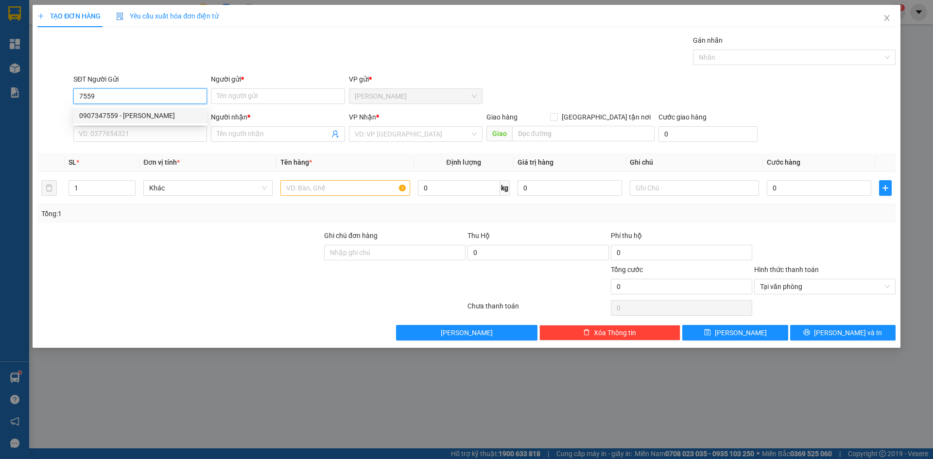
click at [107, 112] on div "0907347559 - [PERSON_NAME]" at bounding box center [140, 115] width 122 height 11
type input "0907347559"
type input "VŨ"
click at [109, 123] on body "Kết quả tìm kiếm ( 0 ) Bộ lọc No Data vinhcan.tlt 1 Tổng Quan Kho hàng mới Báo …" at bounding box center [466, 229] width 933 height 459
type input "0907347559"
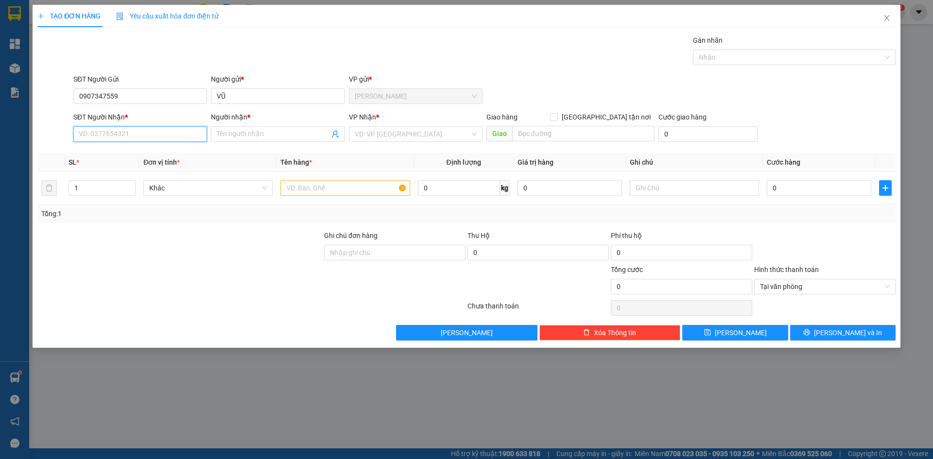
click at [105, 134] on input "SĐT Người Nhận *" at bounding box center [140, 134] width 134 height 16
click at [105, 168] on div "0907347559 - [PERSON_NAME]" at bounding box center [140, 169] width 122 height 11
type input "0907347559"
type input "VŨ"
click at [378, 137] on input "search" at bounding box center [412, 134] width 115 height 15
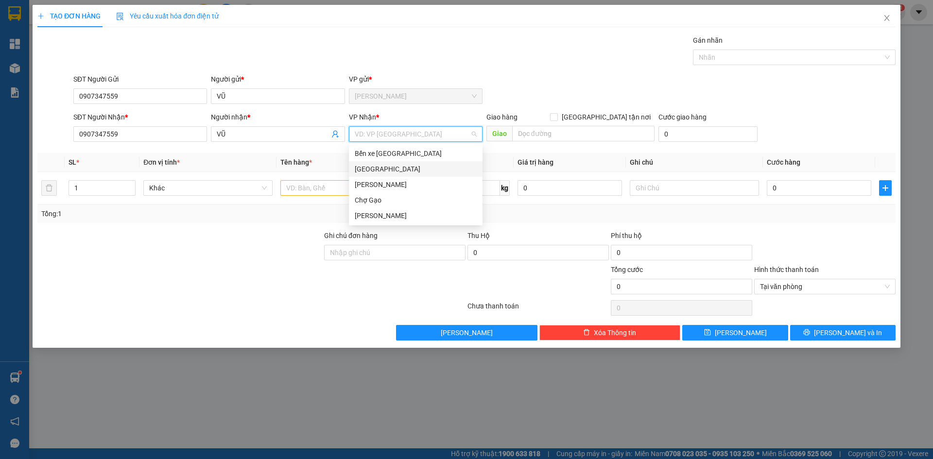
click at [377, 165] on div "[GEOGRAPHIC_DATA]" at bounding box center [416, 169] width 122 height 11
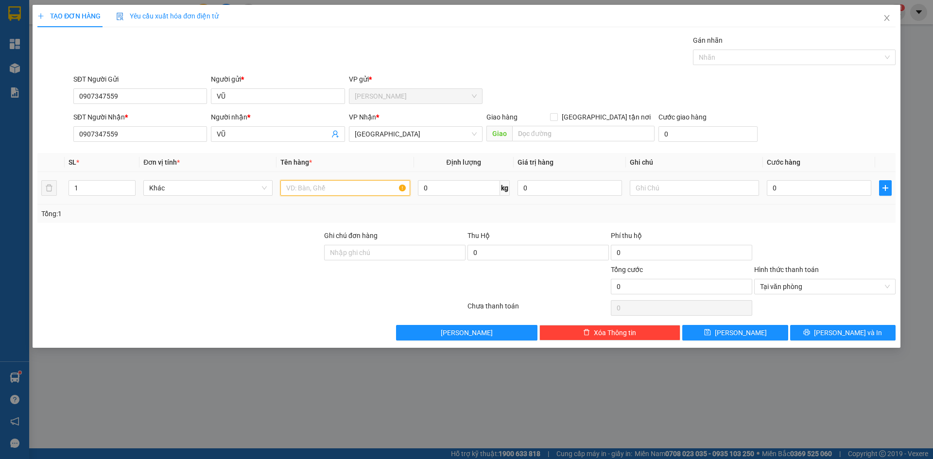
click at [343, 193] on input "text" at bounding box center [344, 188] width 129 height 16
paste input "Ô"
paste input "ỐP"
type input "1 XỐP TRONG"
click at [856, 188] on input "0" at bounding box center [819, 188] width 104 height 16
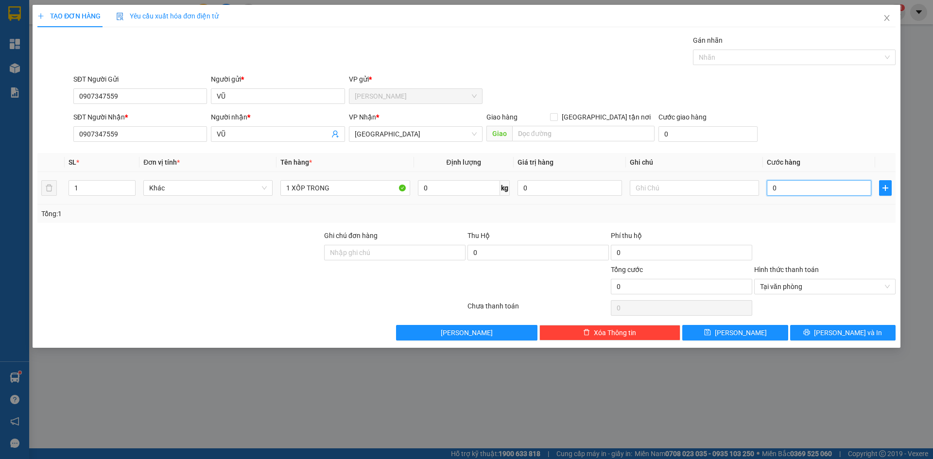
type input "2"
type input "20"
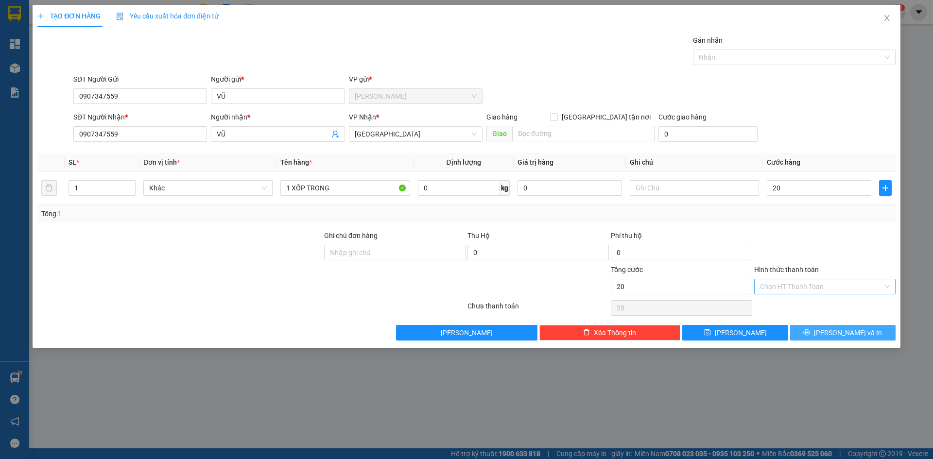
type input "20.000"
drag, startPoint x: 876, startPoint y: 333, endPoint x: 870, endPoint y: 333, distance: 5.3
click at [873, 333] on button "[PERSON_NAME] và In" at bounding box center [842, 333] width 105 height 16
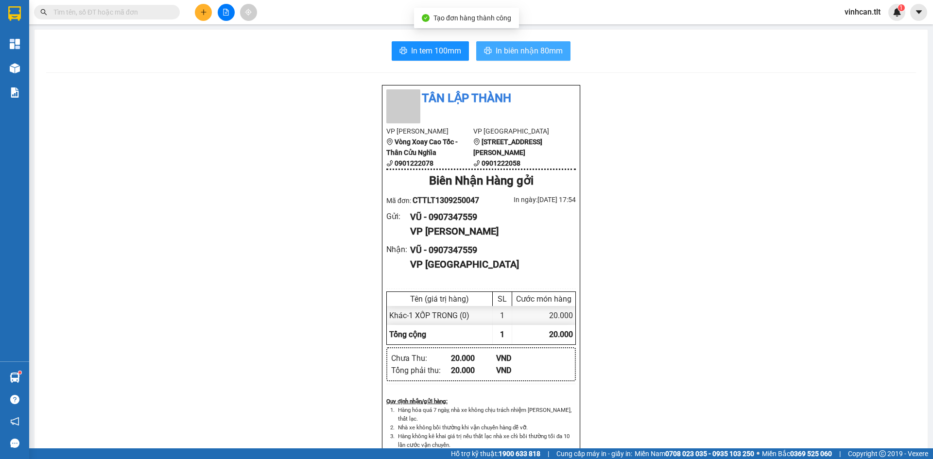
click at [556, 49] on span "In biên nhận 80mm" at bounding box center [528, 51] width 67 height 12
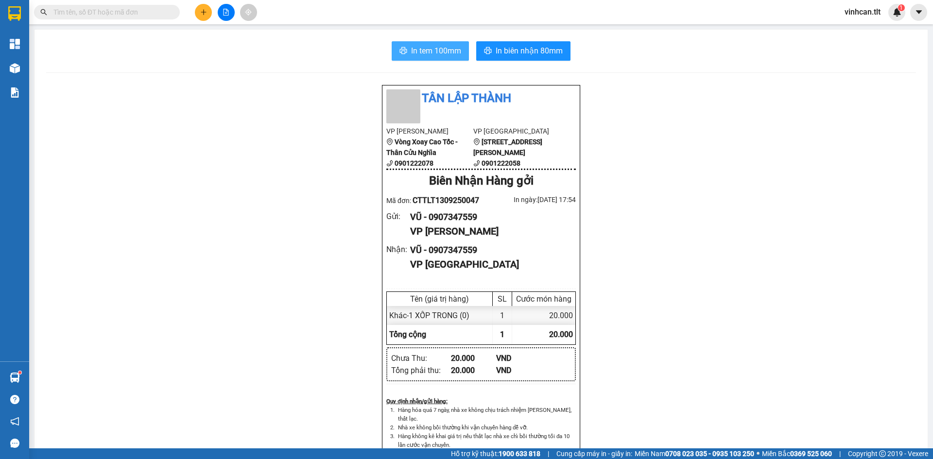
click at [438, 47] on span "In tem 100mm" at bounding box center [436, 51] width 50 height 12
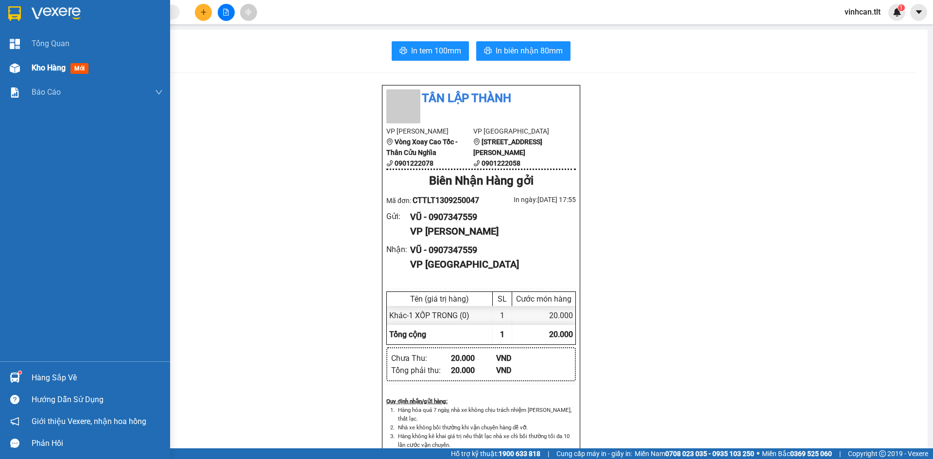
click at [7, 67] on div at bounding box center [14, 68] width 17 height 17
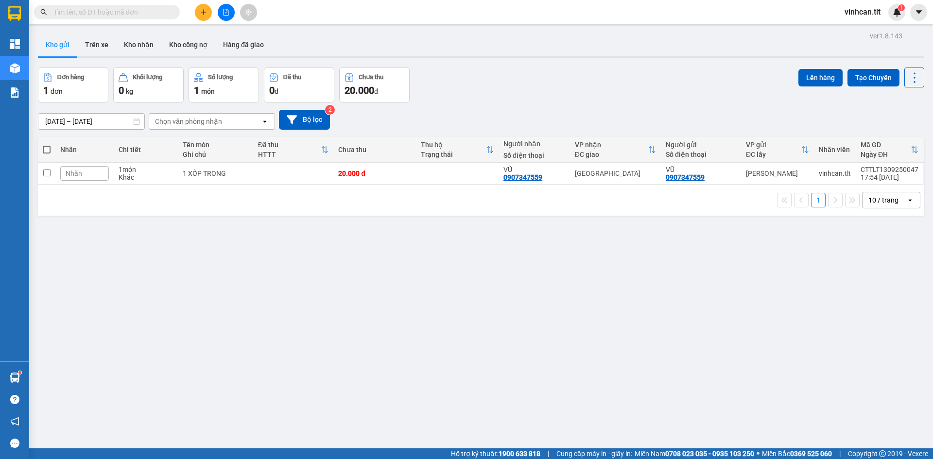
click at [44, 152] on span at bounding box center [47, 150] width 8 height 8
click at [47, 145] on input "checkbox" at bounding box center [47, 145] width 0 height 0
checkbox input "true"
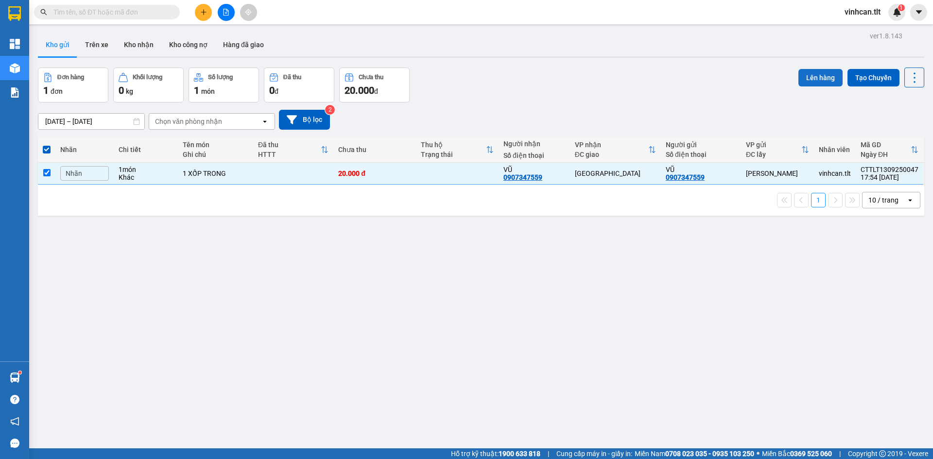
drag, startPoint x: 835, startPoint y: 82, endPoint x: 828, endPoint y: 82, distance: 6.8
click at [830, 82] on button "Lên hàng" at bounding box center [820, 77] width 44 height 17
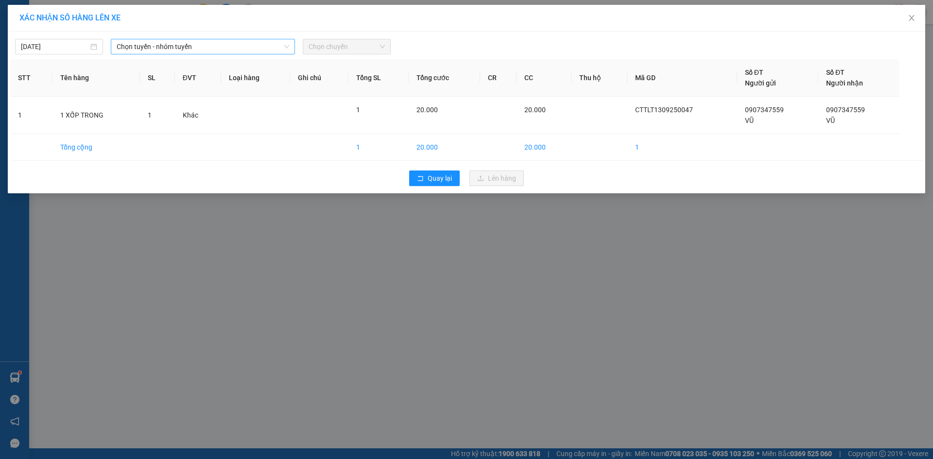
click at [198, 51] on span "Chọn tuyến - nhóm tuyến" at bounding box center [203, 46] width 172 height 15
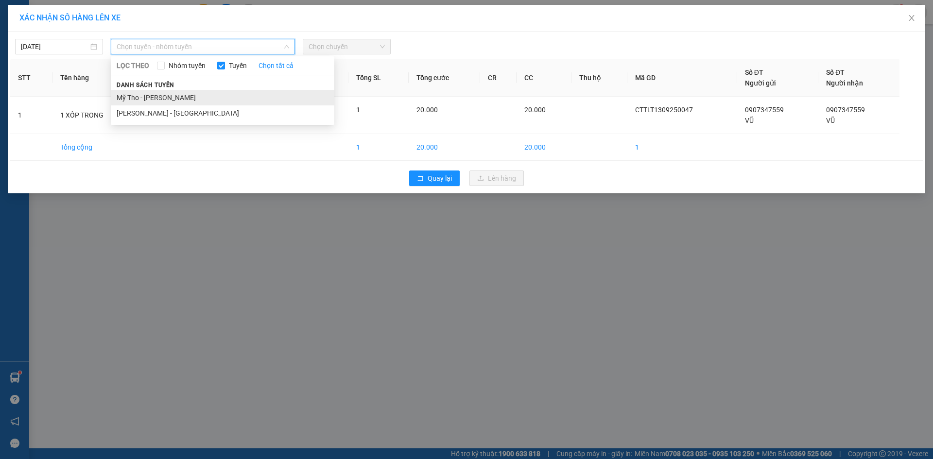
click at [176, 99] on li "Mỹ Tho - [PERSON_NAME]" at bounding box center [222, 98] width 223 height 16
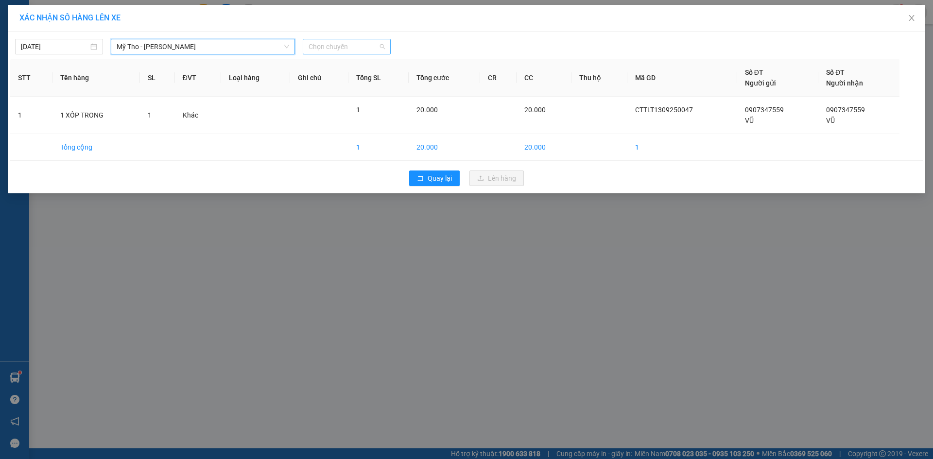
click at [365, 44] on span "Chọn chuyến" at bounding box center [346, 46] width 76 height 15
type input "9"
type input "1805"
click at [374, 87] on div "Thêm chuyến " 18:05 "" at bounding box center [354, 82] width 103 height 17
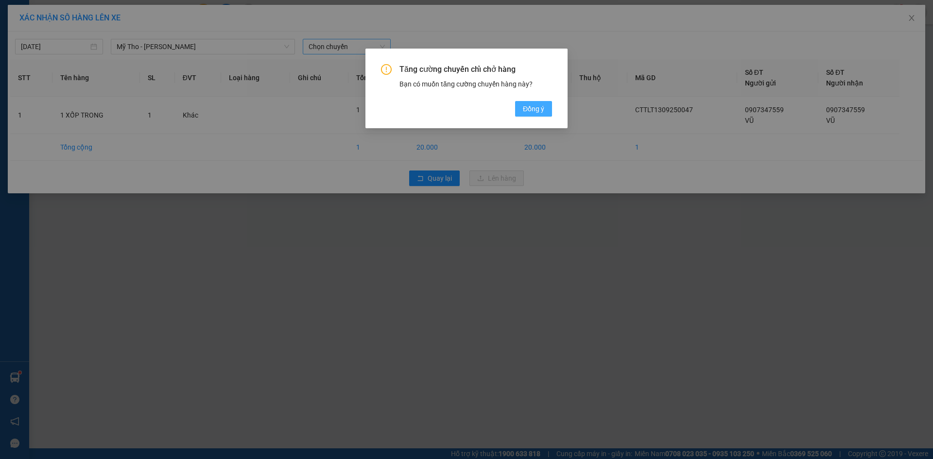
click at [538, 112] on span "Đồng ý" at bounding box center [533, 108] width 21 height 11
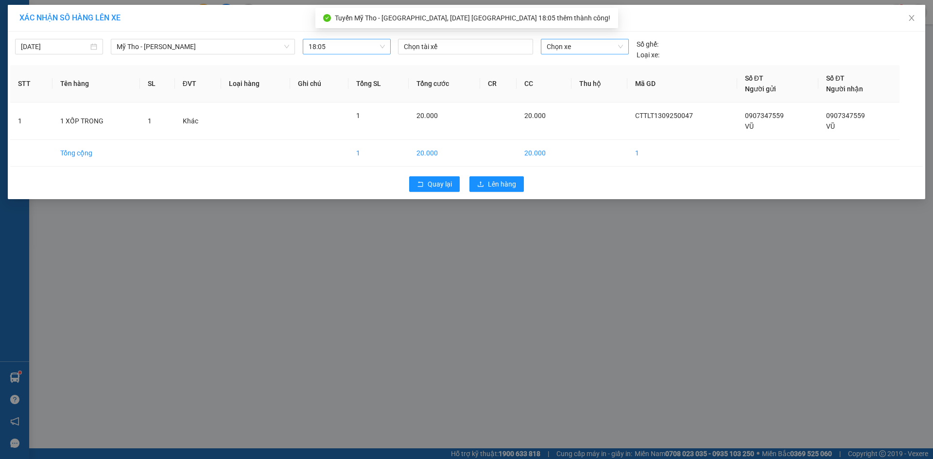
click at [579, 51] on span "Chọn xe" at bounding box center [584, 46] width 76 height 15
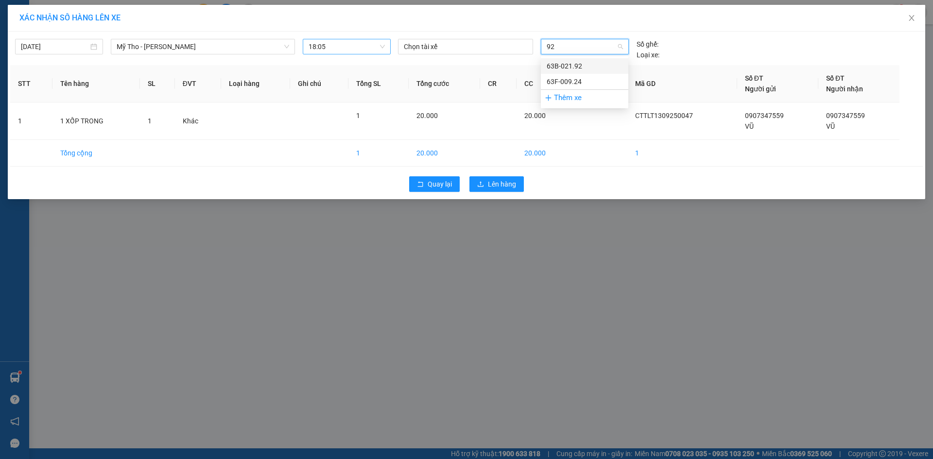
type input "924"
click at [572, 64] on div "63F-009.24" at bounding box center [584, 66] width 76 height 11
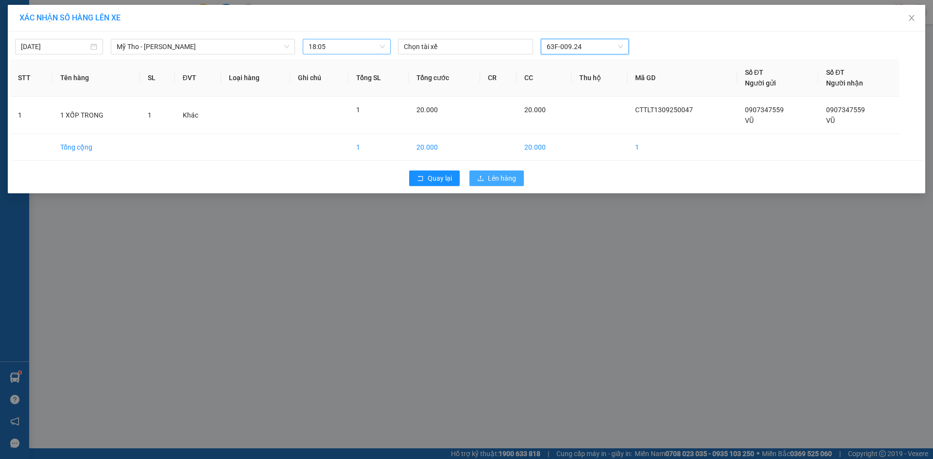
click at [493, 175] on span "Lên hàng" at bounding box center [502, 178] width 28 height 11
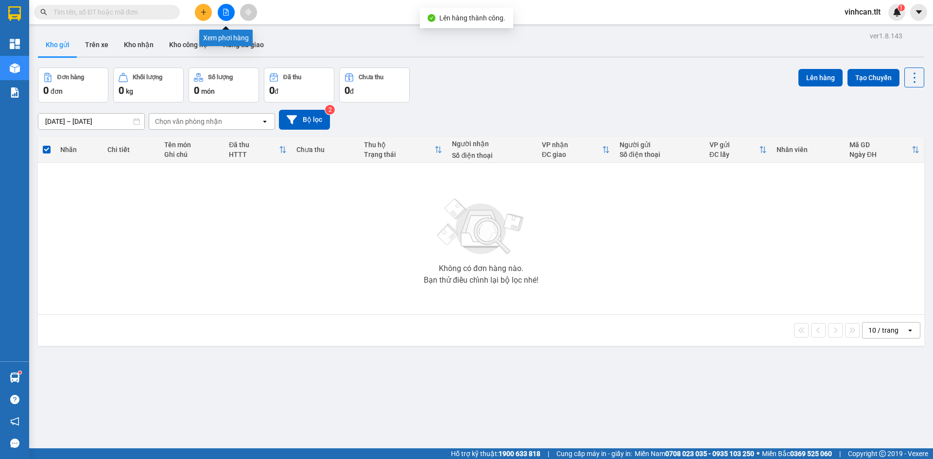
click at [234, 9] on button at bounding box center [226, 12] width 17 height 17
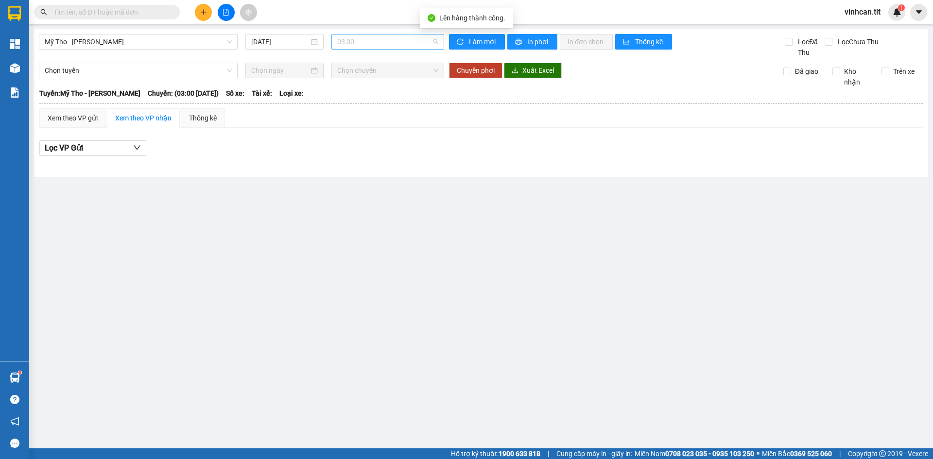
click at [365, 46] on span "03:00" at bounding box center [387, 41] width 101 height 15
type input "9"
type input "1805"
click at [371, 68] on body "Kết quả tìm kiếm ( 0 ) Bộ lọc No Data vinhcan.tlt 1 Tổng Quan Kho hàng mới Báo …" at bounding box center [466, 229] width 933 height 459
click at [385, 44] on span "03:00" at bounding box center [387, 41] width 101 height 15
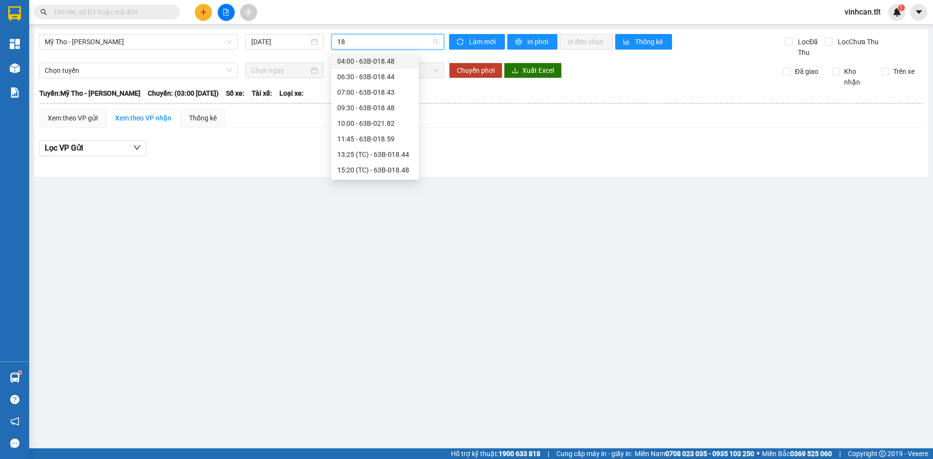
type input "180"
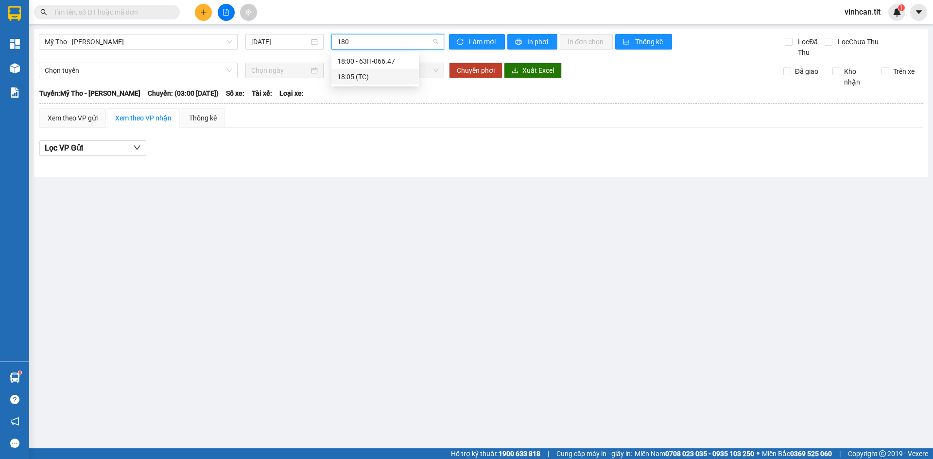
click at [376, 76] on div "18:05 (TC)" at bounding box center [375, 76] width 76 height 11
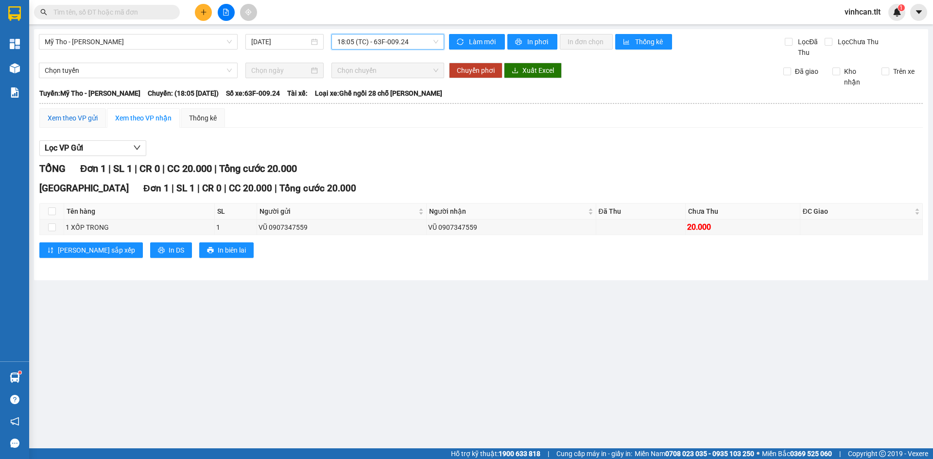
click at [57, 118] on div "Xem theo VP gửi" at bounding box center [73, 118] width 50 height 11
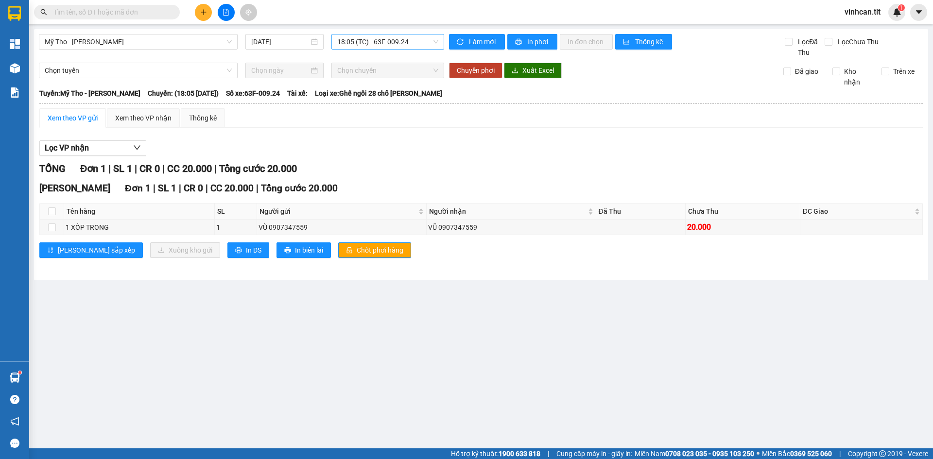
click at [318, 242] on div "Cao Tốc Đơn 1 | SL 1 | CR 0 | CC 20.000 | Tổng cước 20.000 Tên hàng SL Người gử…" at bounding box center [480, 223] width 883 height 84
click at [357, 253] on span "Chốt phơi hàng" at bounding box center [380, 250] width 47 height 11
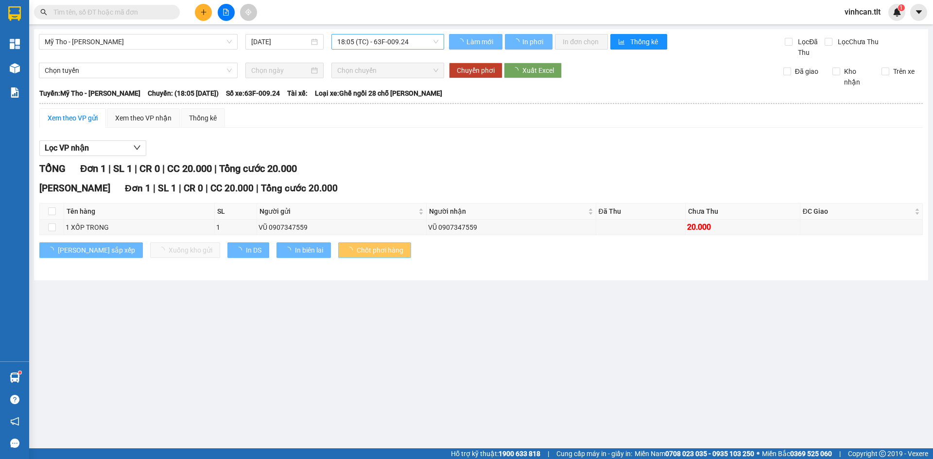
click at [357, 253] on span "Chốt phơi hàng" at bounding box center [380, 250] width 47 height 11
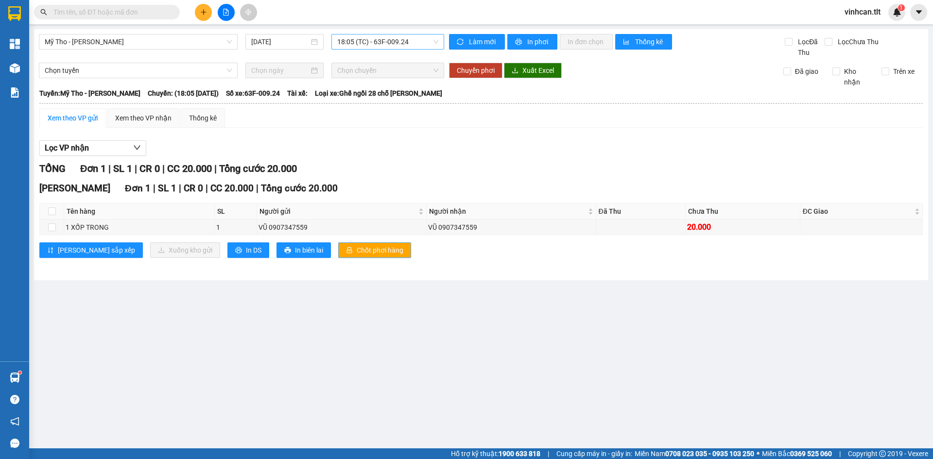
click at [338, 253] on button "Chốt phơi hàng" at bounding box center [374, 250] width 73 height 16
click at [202, 17] on button at bounding box center [203, 12] width 17 height 17
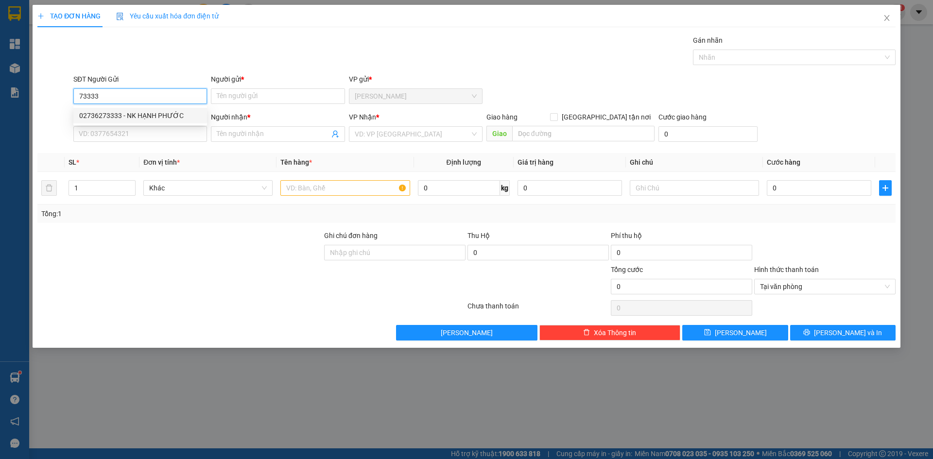
click at [125, 118] on div "02736273333 - NK HẠNH PHƯỚC" at bounding box center [140, 115] width 122 height 11
type input "02736273333"
type input "NK HẠNH PHƯỚC"
type input "02736273333"
click at [124, 129] on input "SĐT Người Nhận *" at bounding box center [140, 134] width 134 height 16
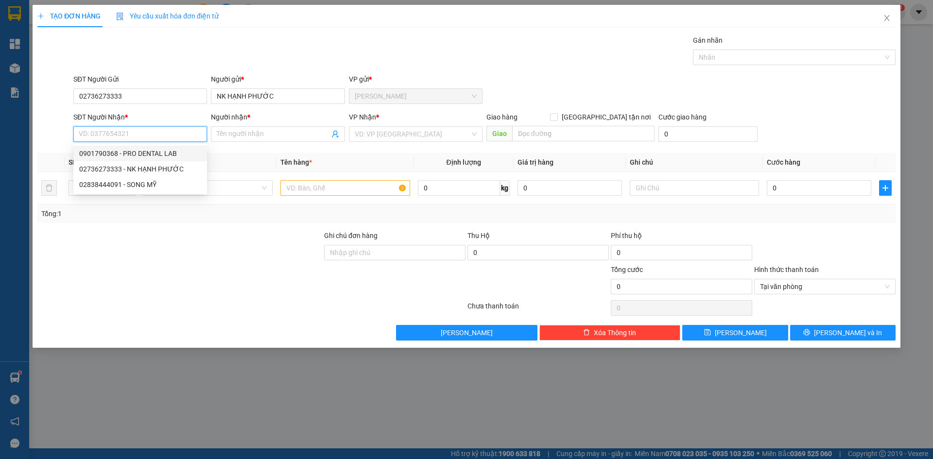
click at [148, 159] on div "0901790368 - PRO DENTAL LAB" at bounding box center [140, 154] width 134 height 16
type input "0901790368"
type input "PRO DENTAL LAB"
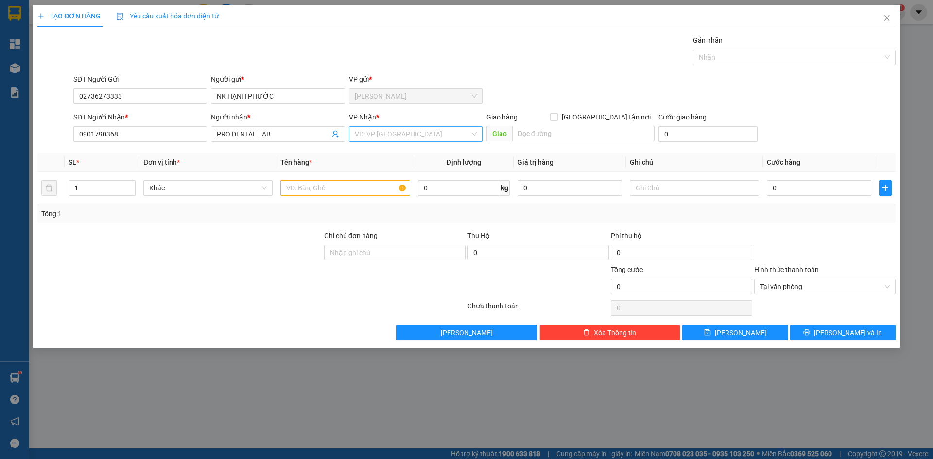
click at [388, 134] on input "search" at bounding box center [412, 134] width 115 height 15
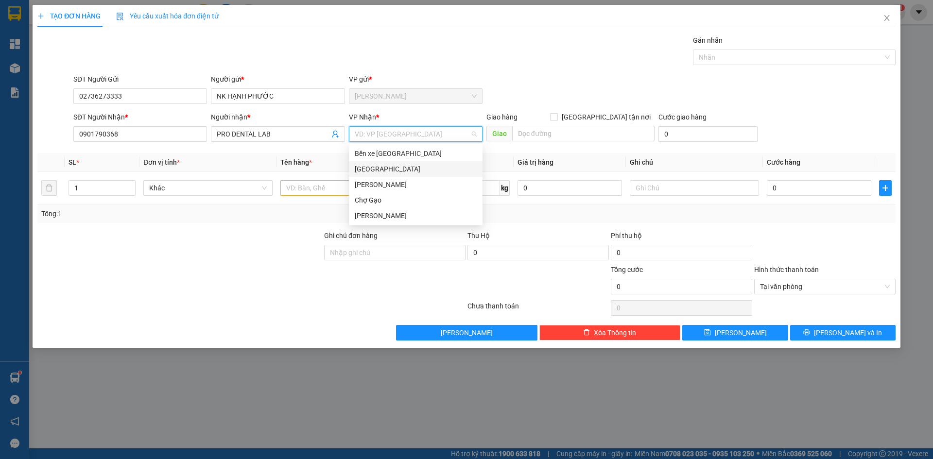
click at [366, 171] on div "[GEOGRAPHIC_DATA]" at bounding box center [416, 169] width 122 height 11
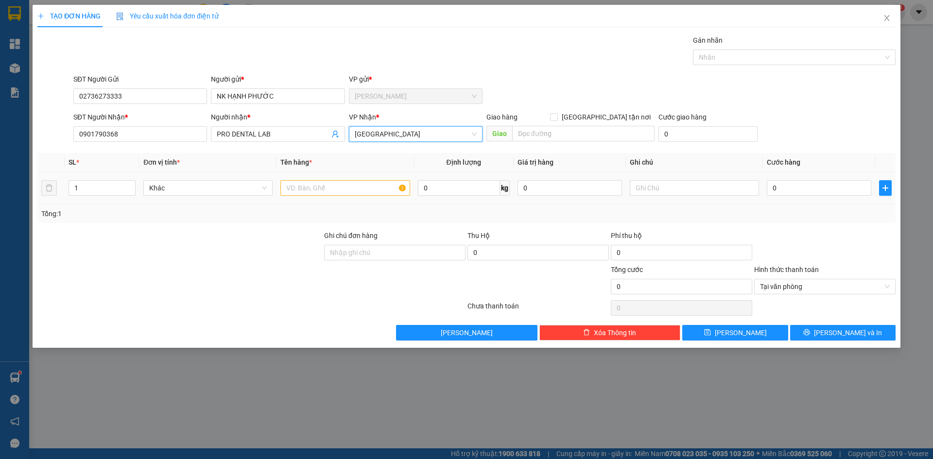
click at [367, 178] on td at bounding box center [344, 188] width 137 height 33
click at [366, 180] on input "text" at bounding box center [344, 188] width 129 height 16
type input "1 HNP"
click at [794, 184] on input "0" at bounding box center [819, 188] width 104 height 16
type input "2"
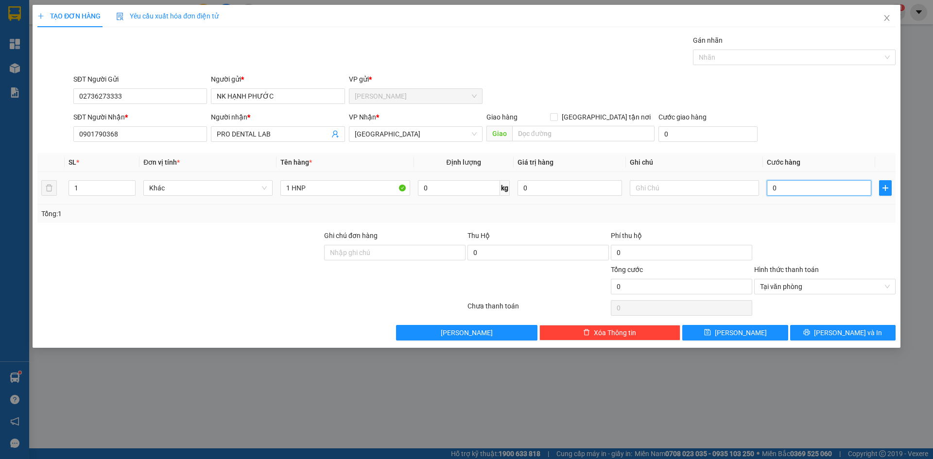
type input "2"
type input "20"
type input "20.000"
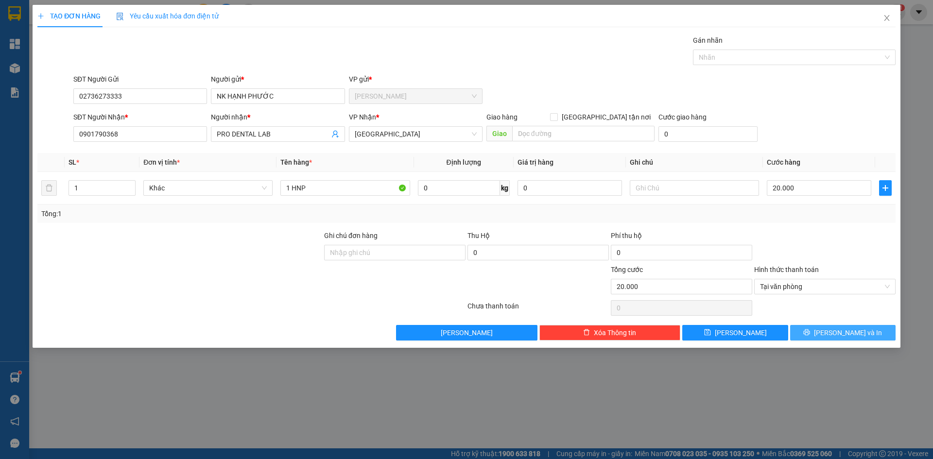
click at [846, 327] on span "[PERSON_NAME] và In" at bounding box center [848, 332] width 68 height 11
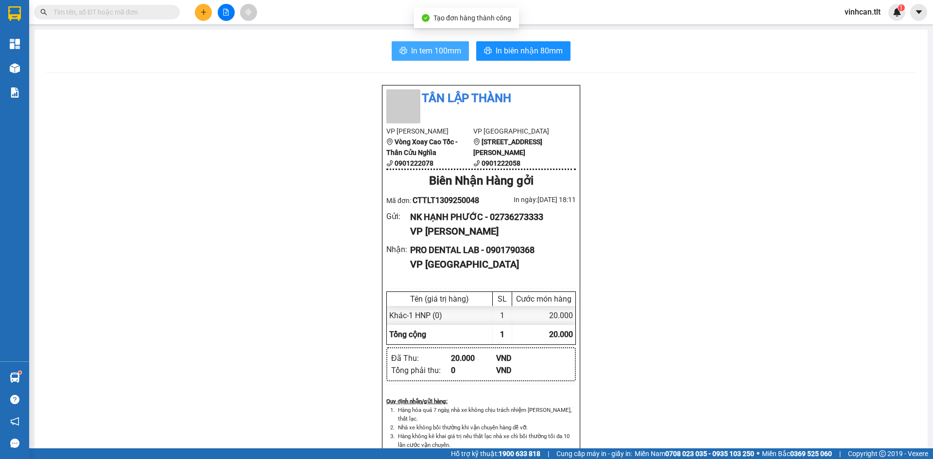
click at [426, 48] on span "In tem 100mm" at bounding box center [436, 51] width 50 height 12
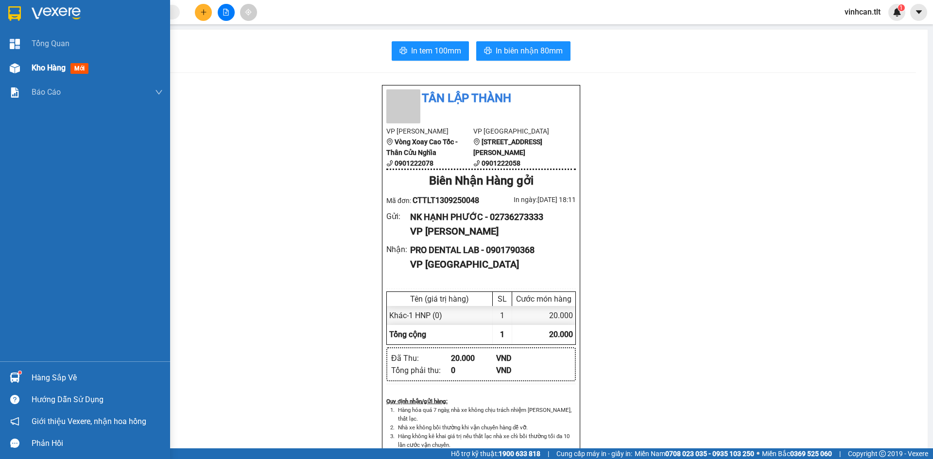
click at [19, 68] on div at bounding box center [14, 68] width 17 height 17
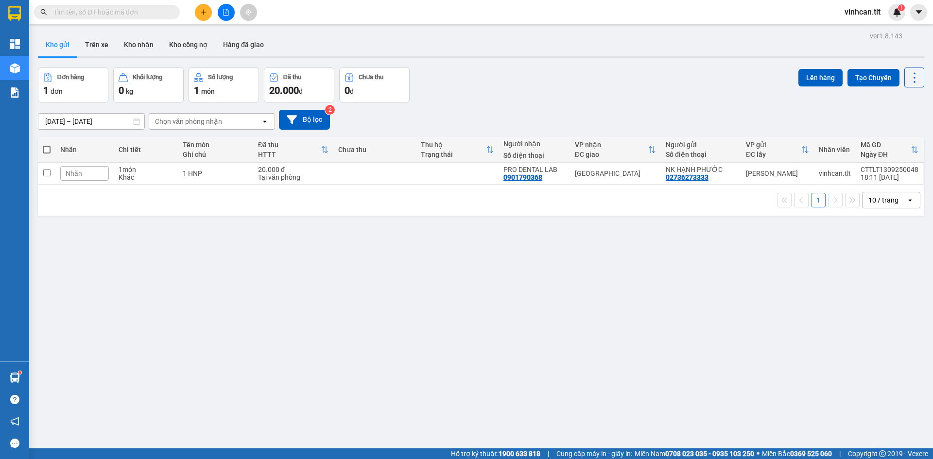
click at [46, 149] on span at bounding box center [47, 150] width 8 height 8
click at [47, 145] on input "checkbox" at bounding box center [47, 145] width 0 height 0
checkbox input "true"
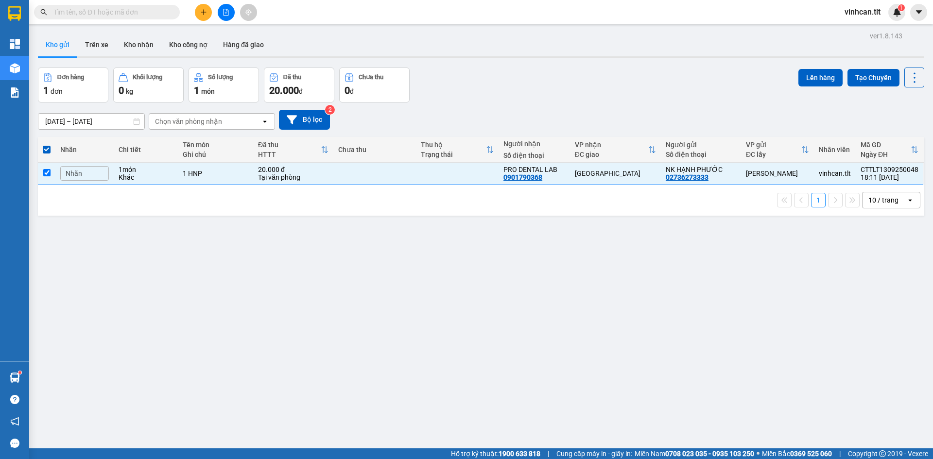
click at [819, 86] on div "Lên hàng Tạo Chuyến" at bounding box center [861, 78] width 126 height 20
click at [815, 76] on button "Lên hàng" at bounding box center [820, 77] width 44 height 17
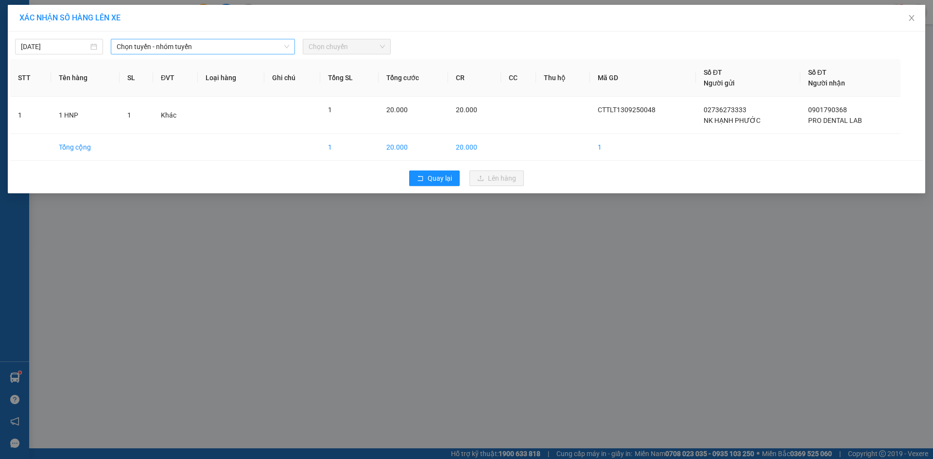
click at [127, 41] on span "Chọn tuyến - nhóm tuyến" at bounding box center [203, 46] width 172 height 15
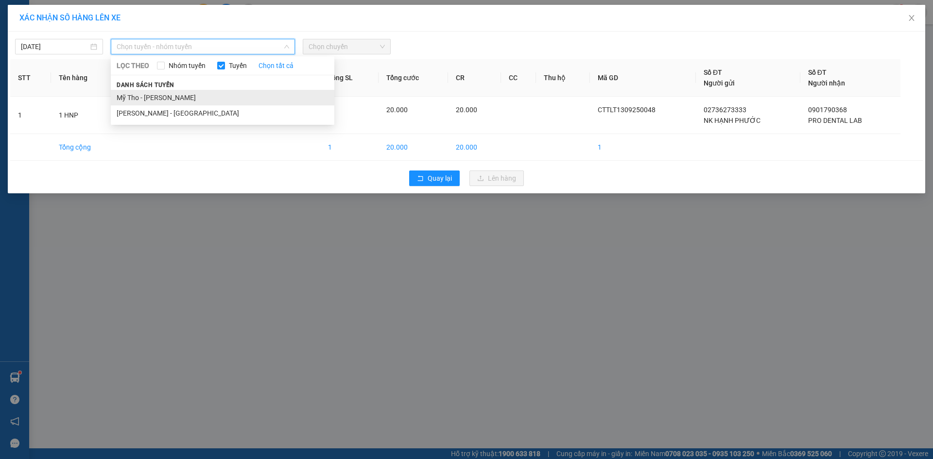
click at [146, 96] on li "Mỹ Tho - [PERSON_NAME]" at bounding box center [222, 98] width 223 height 16
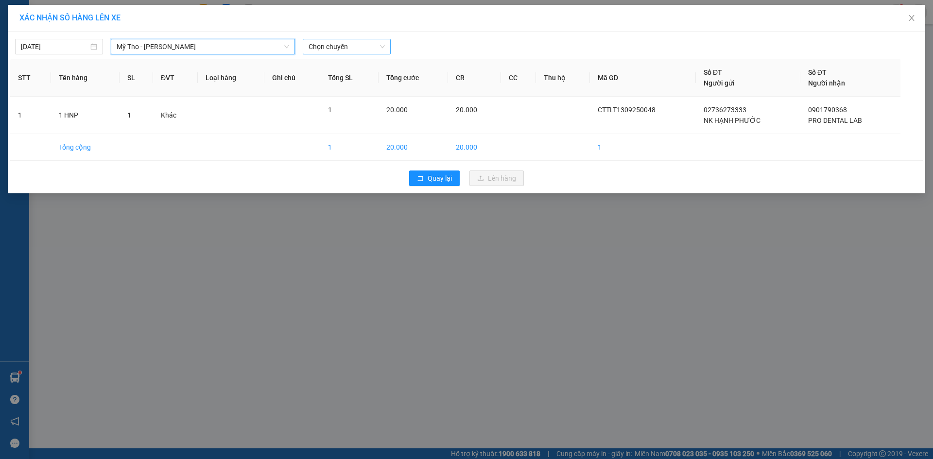
click at [344, 40] on span "Chọn chuyến" at bounding box center [346, 46] width 76 height 15
click at [317, 42] on span "Chọn chuyến" at bounding box center [346, 46] width 76 height 15
type input "8"
type input "984"
click at [335, 81] on div "17:45 - 63H-049.84" at bounding box center [346, 81] width 76 height 11
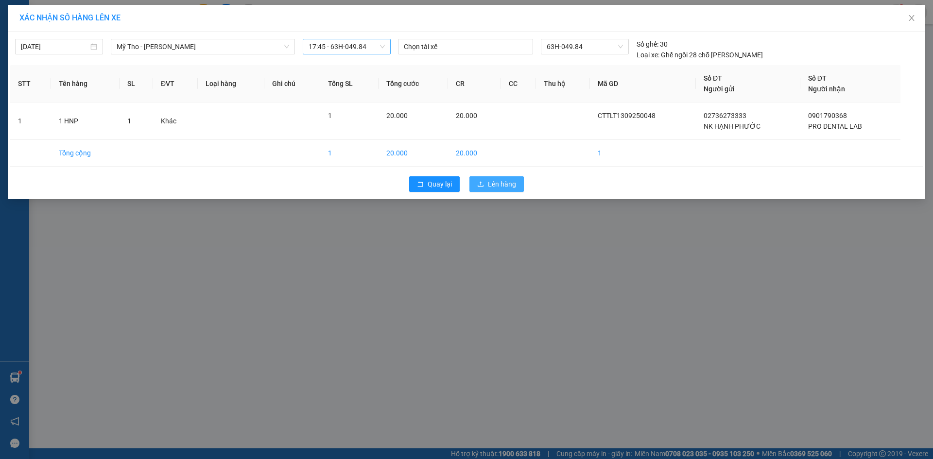
click at [512, 181] on span "Lên hàng" at bounding box center [502, 184] width 28 height 11
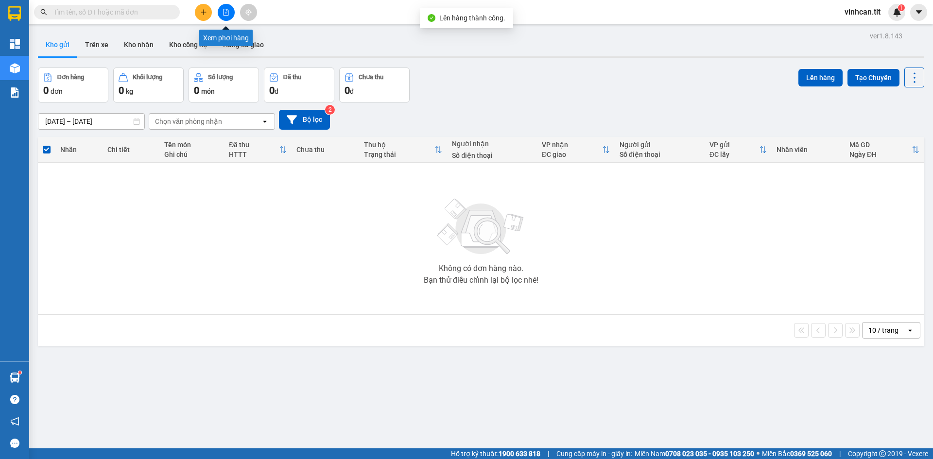
click at [219, 13] on button at bounding box center [226, 12] width 17 height 17
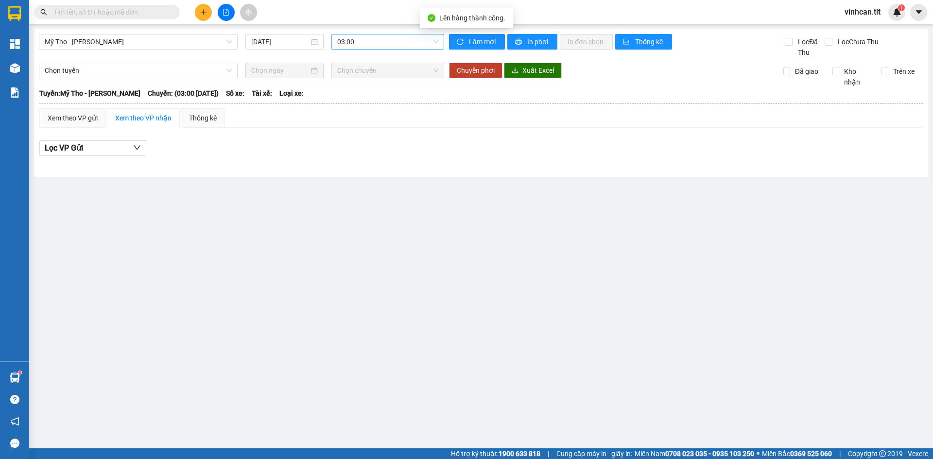
click at [363, 42] on span "03:00" at bounding box center [387, 41] width 101 height 15
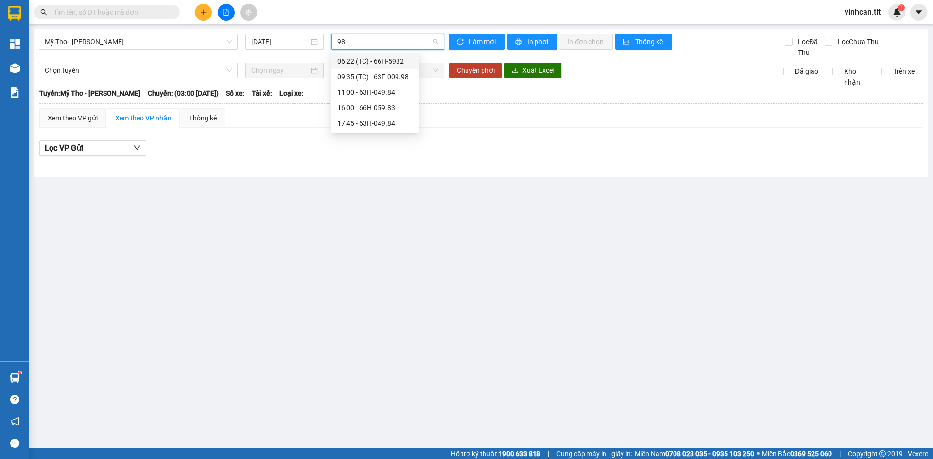
type input "984"
click at [372, 70] on div "17:45 - 63H-049.84" at bounding box center [374, 77] width 87 height 16
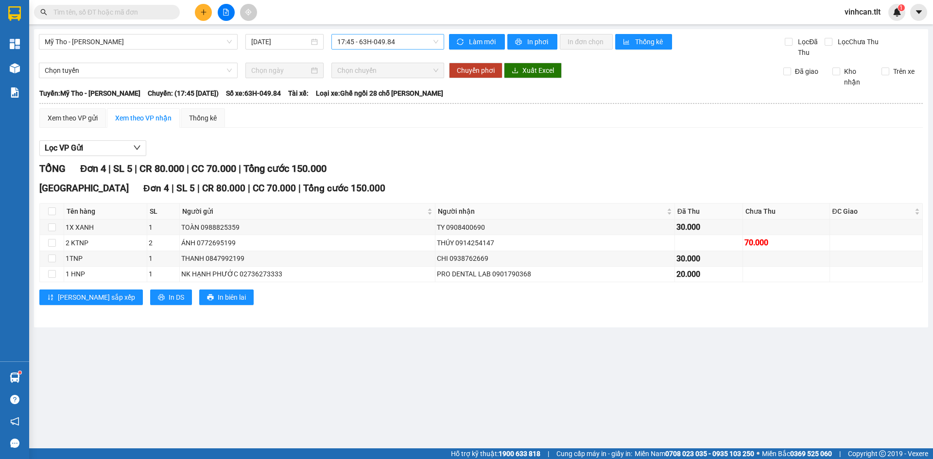
click at [64, 131] on div "Xem theo VP gửi Xem theo VP nhận Thống kê Lọc VP Gửi TỔNG Đơn 4 | SL 5 | CR 80…" at bounding box center [480, 212] width 883 height 209
click at [58, 121] on div "Xem theo VP gửi" at bounding box center [73, 118] width 50 height 11
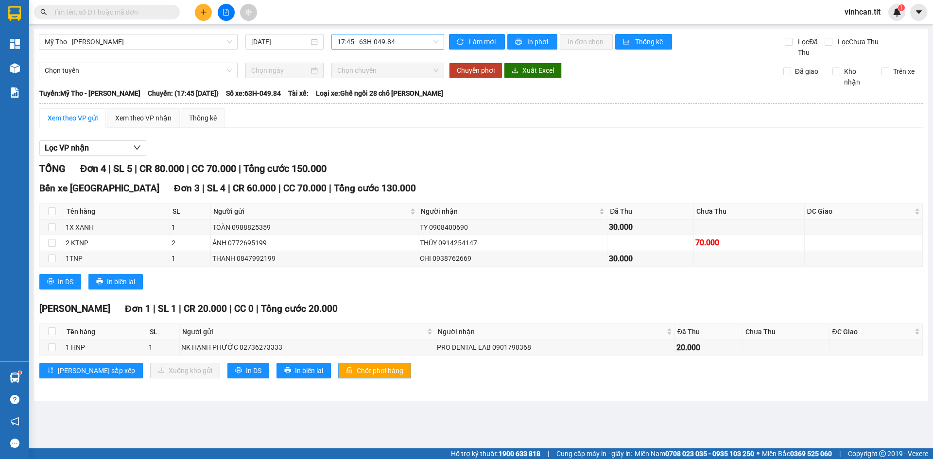
click at [338, 364] on button "Chốt phơi hàng" at bounding box center [374, 371] width 73 height 16
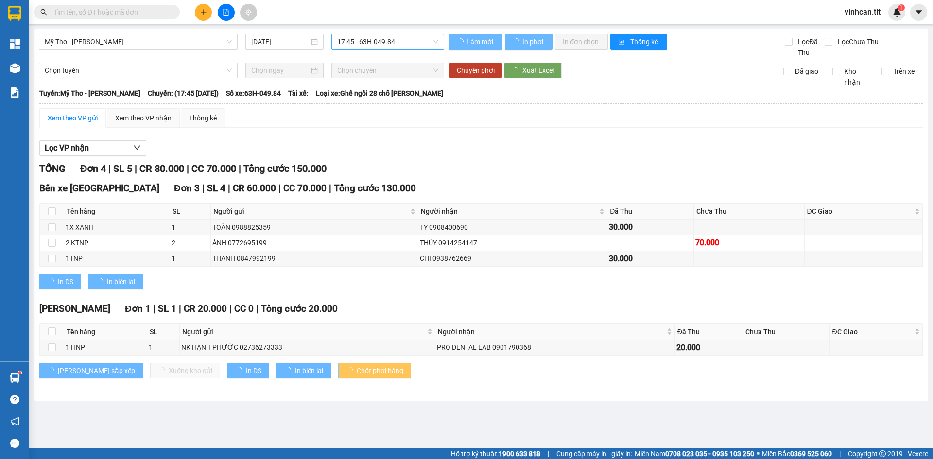
click at [338, 364] on button "Chốt phơi hàng" at bounding box center [374, 371] width 73 height 16
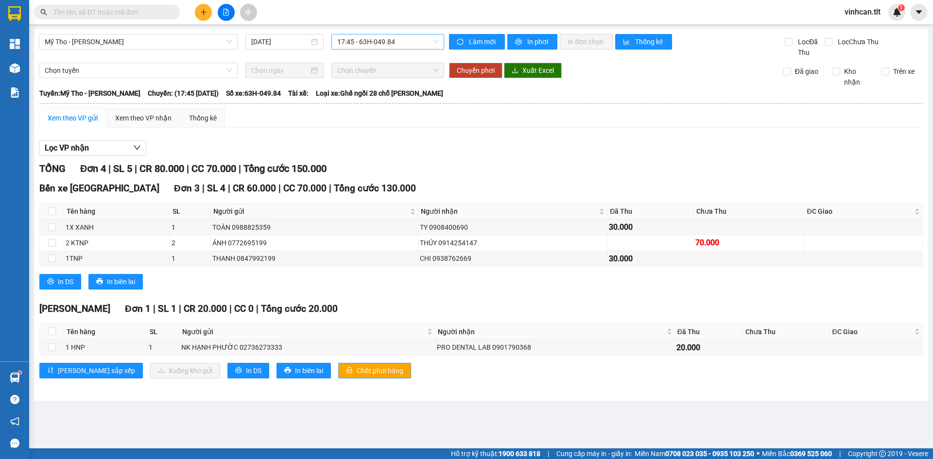
click at [338, 364] on button "Chốt phơi hàng" at bounding box center [374, 371] width 73 height 16
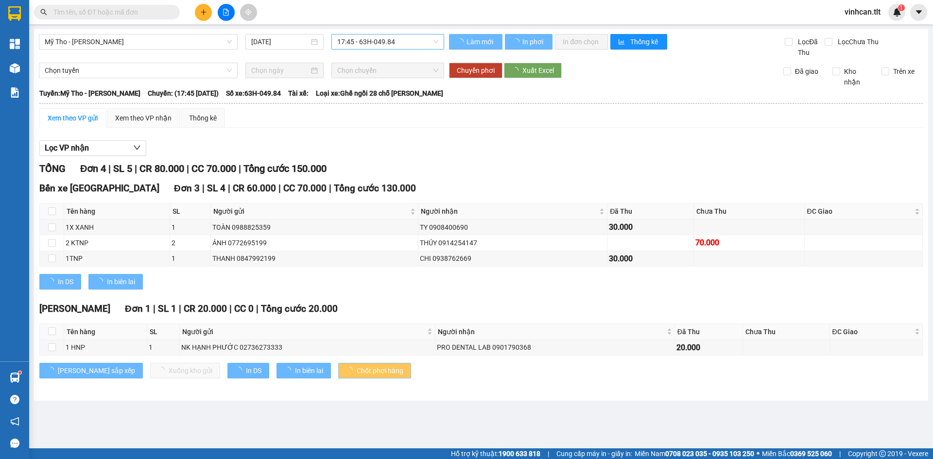
click at [338, 364] on button "Chốt phơi hàng" at bounding box center [374, 371] width 73 height 16
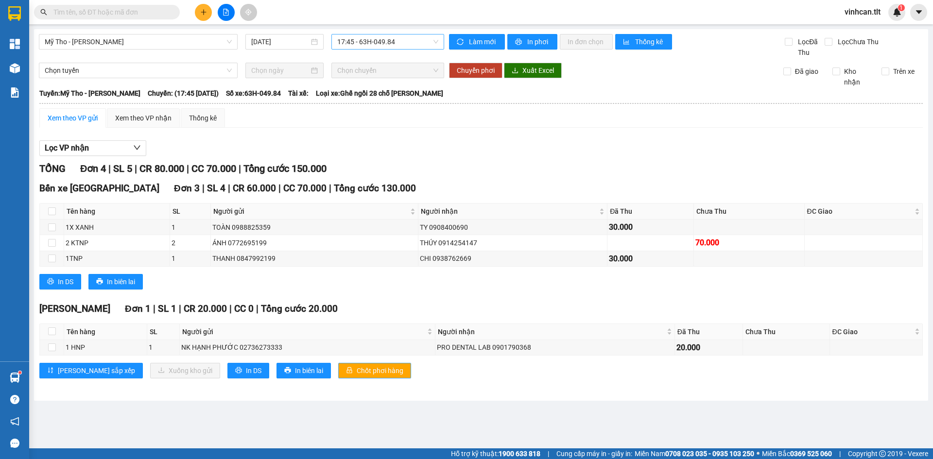
click at [338, 364] on button "Chốt phơi hàng" at bounding box center [374, 371] width 73 height 16
click at [200, 12] on icon "plus" at bounding box center [203, 12] width 7 height 7
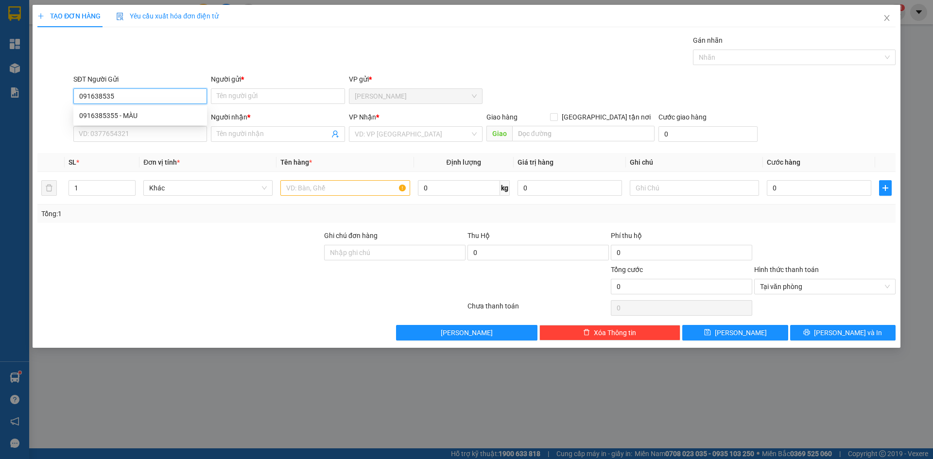
type input "0916385355"
click at [178, 111] on div "0916385355 - MÀU" at bounding box center [140, 115] width 122 height 11
type input "MÀU"
type input "0916385355"
click at [174, 139] on input "SĐT Người Nhận *" at bounding box center [140, 134] width 134 height 16
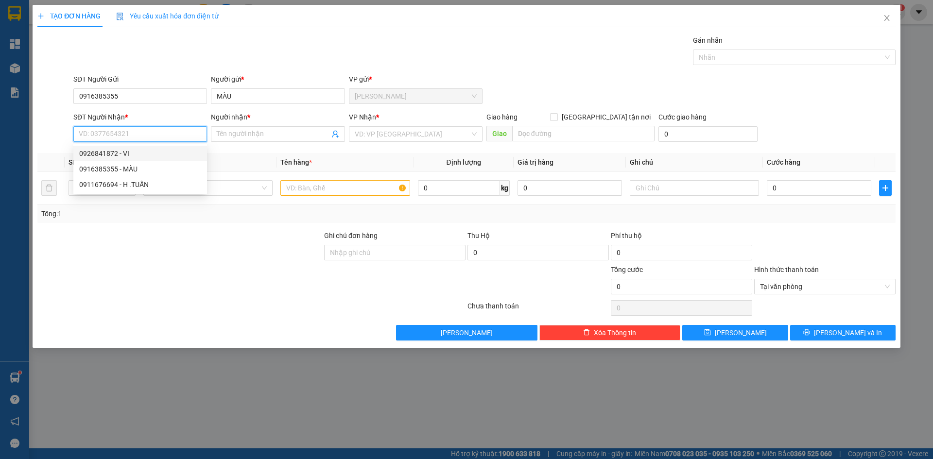
click at [161, 150] on div "0926841872 - VI" at bounding box center [140, 153] width 122 height 11
type input "0926841872"
type input "VI"
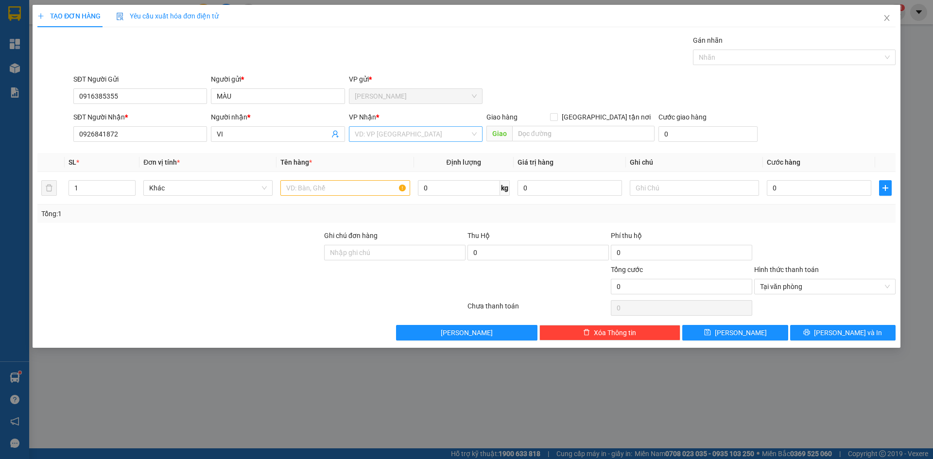
click at [375, 140] on input "search" at bounding box center [412, 134] width 115 height 15
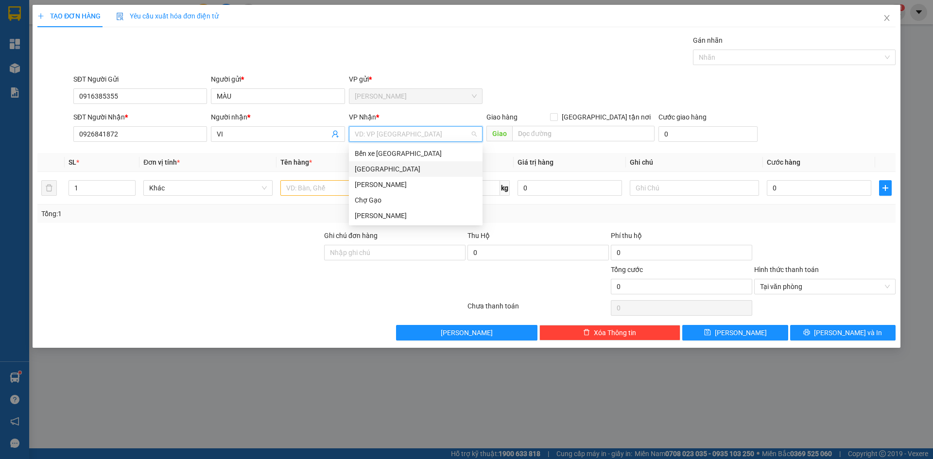
click at [370, 167] on div "[GEOGRAPHIC_DATA]" at bounding box center [416, 169] width 122 height 11
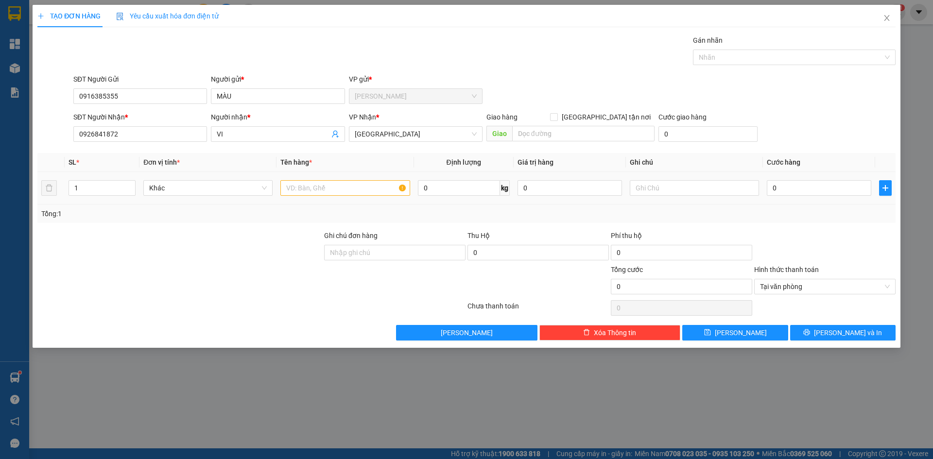
click at [358, 204] on td at bounding box center [344, 188] width 137 height 33
click at [360, 182] on input "text" at bounding box center [344, 188] width 129 height 16
paste input "Ô"
paste input "ỐP"
type input "1 XỐP TRONG"
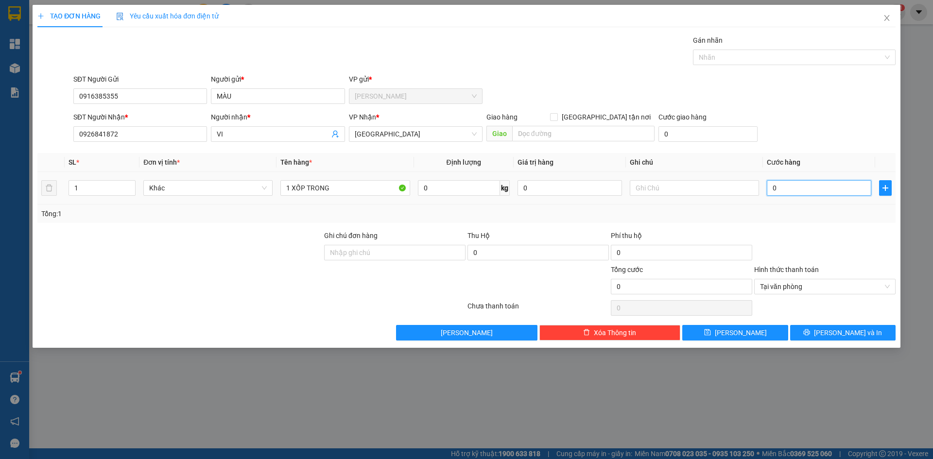
click at [779, 192] on input "0" at bounding box center [819, 188] width 104 height 16
type input "2"
type input "25"
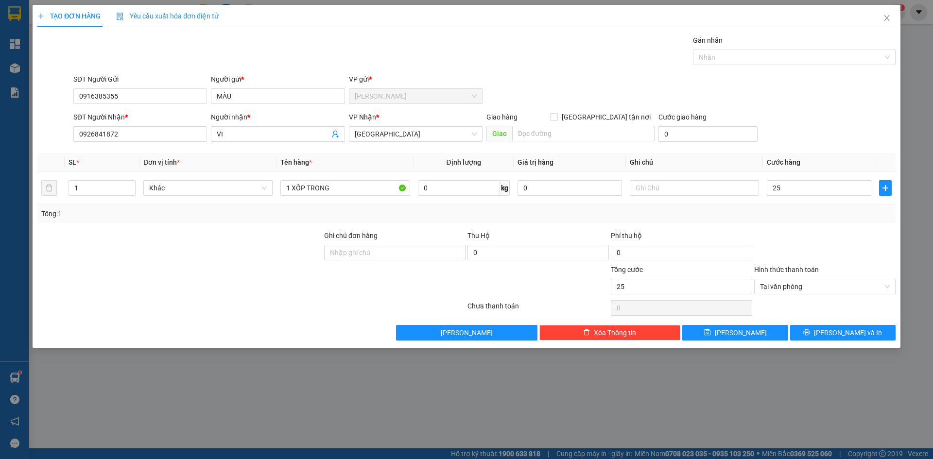
type input "25.000"
click at [805, 137] on div "SĐT Người Nhận * 0926841872 Người nhận * VI VP Nhận * [GEOGRAPHIC_DATA] Giao hà…" at bounding box center [484, 129] width 826 height 34
click at [851, 300] on div at bounding box center [824, 307] width 143 height 19
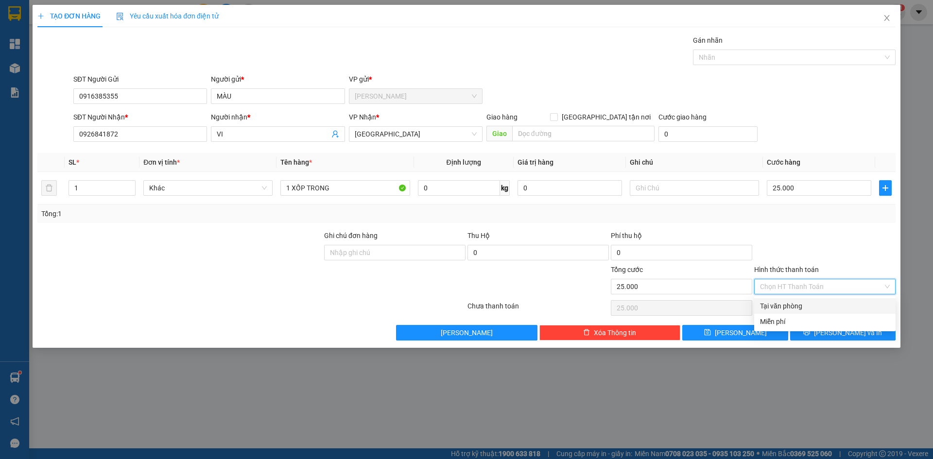
click at [848, 287] on input "Hình thức thanh toán" at bounding box center [821, 286] width 123 height 15
click at [846, 312] on div "Tại văn phòng" at bounding box center [824, 306] width 141 height 16
type input "0"
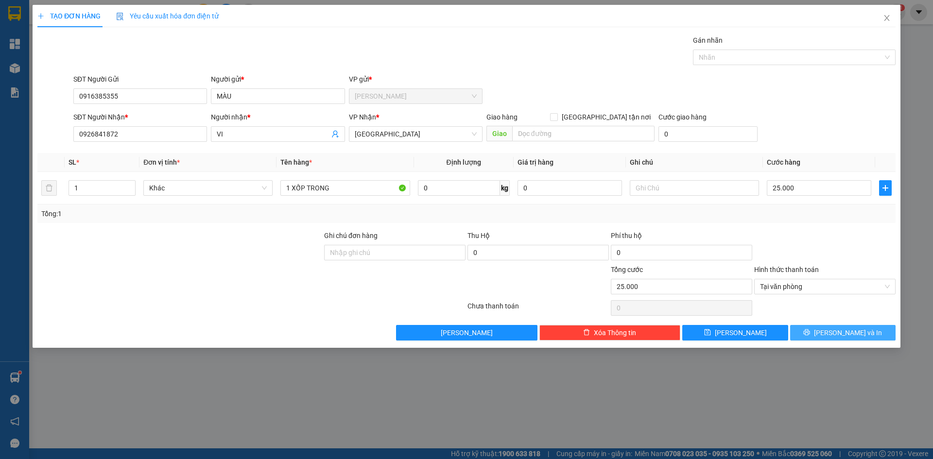
click at [841, 339] on button "[PERSON_NAME] và In" at bounding box center [842, 333] width 105 height 16
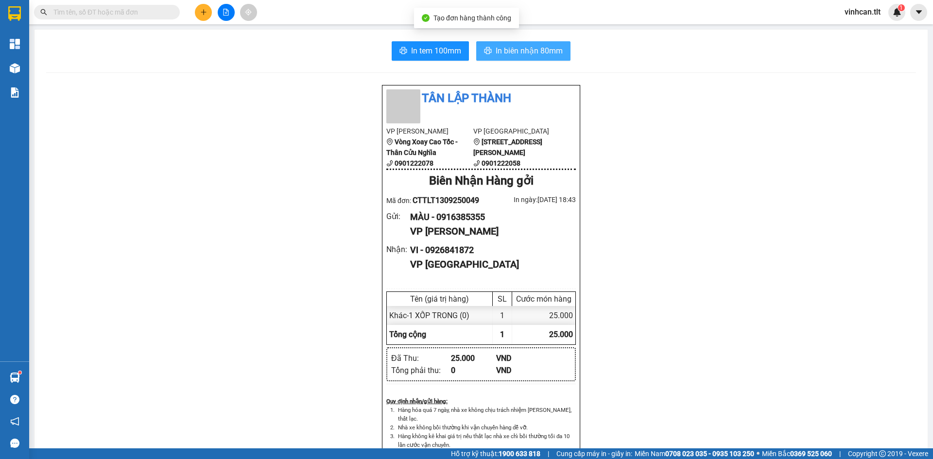
click at [496, 46] on span "In biên nhận 80mm" at bounding box center [528, 51] width 67 height 12
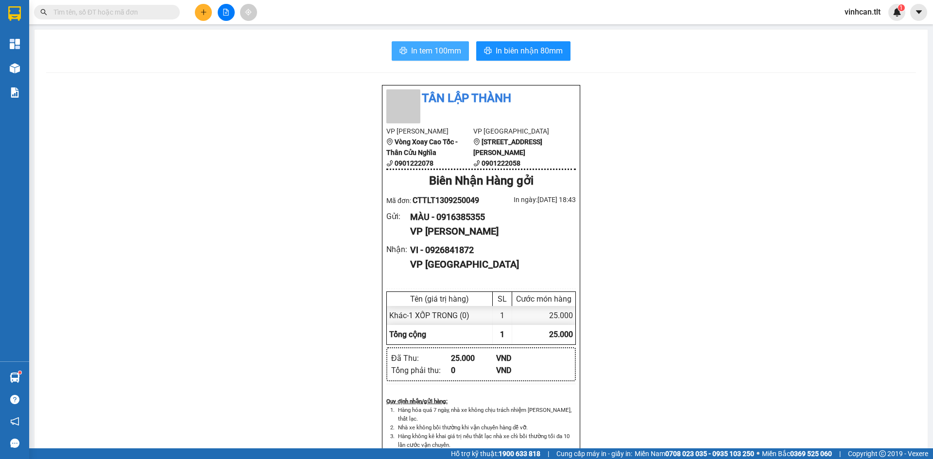
click at [445, 47] on span "In tem 100mm" at bounding box center [436, 51] width 50 height 12
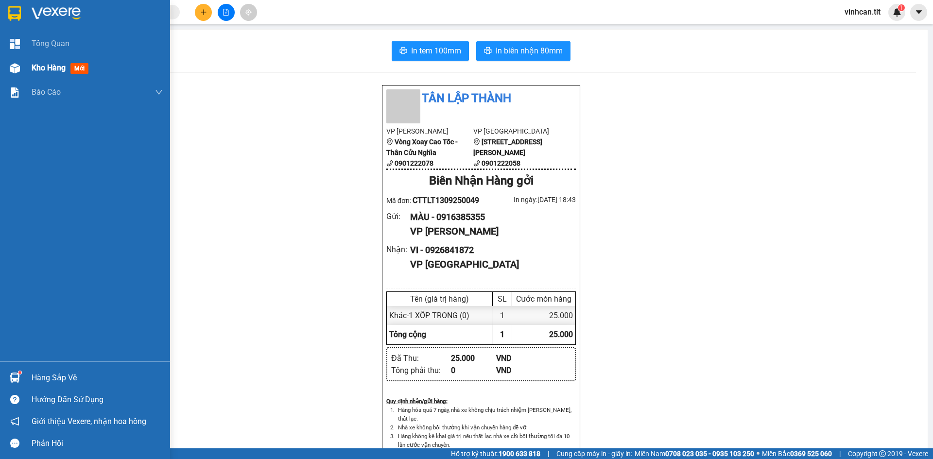
click at [1, 57] on div "Kho hàng mới" at bounding box center [85, 68] width 170 height 24
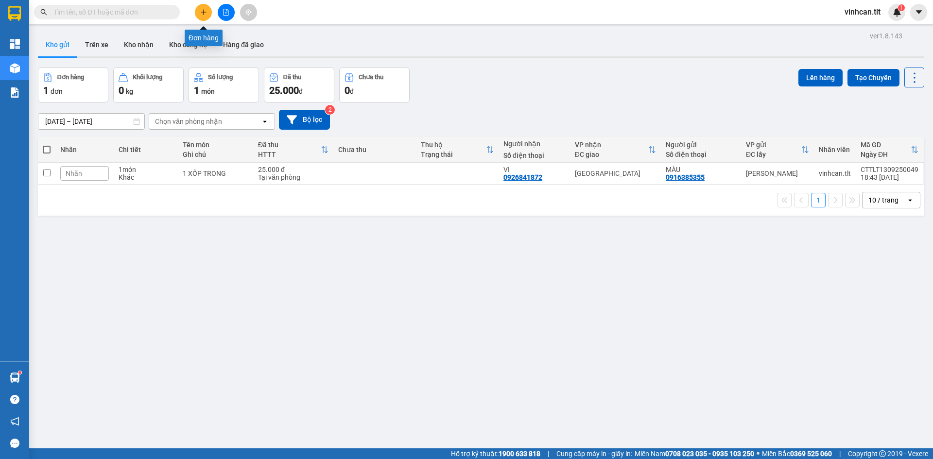
click at [201, 13] on icon "plus" at bounding box center [203, 12] width 7 height 7
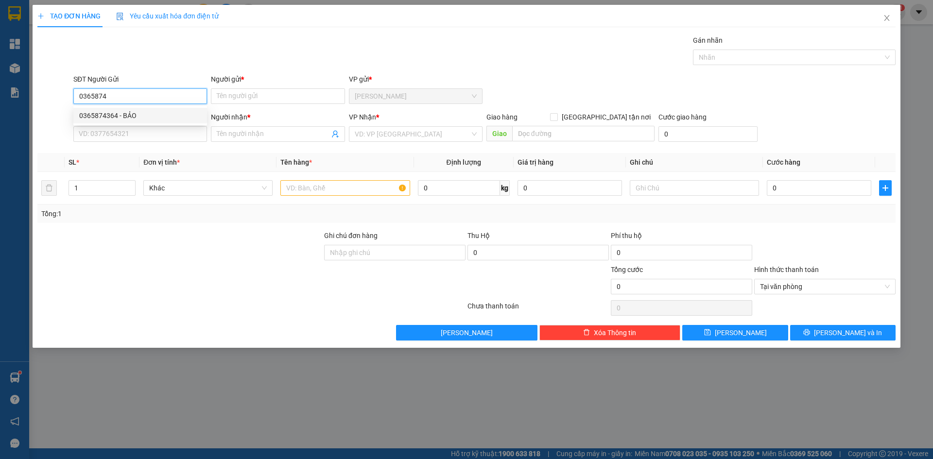
drag, startPoint x: 127, startPoint y: 110, endPoint x: 132, endPoint y: 142, distance: 32.8
click at [127, 110] on div "0365874364 - BẢO" at bounding box center [140, 116] width 134 height 16
type input "0365874364"
type input "BẢO"
type input "0365874364"
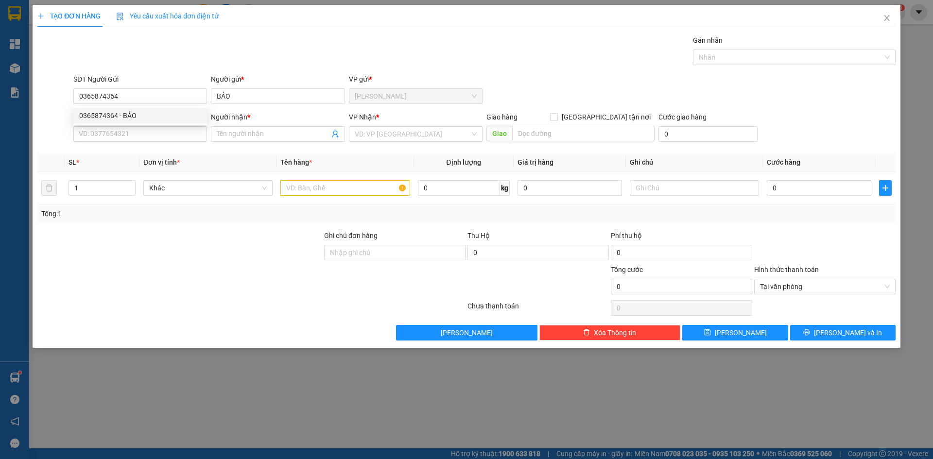
click at [133, 143] on div "SĐT Người Nhận * VD: 0377654321" at bounding box center [140, 129] width 134 height 34
click at [135, 135] on input "SĐT Người Nhận *" at bounding box center [140, 134] width 134 height 16
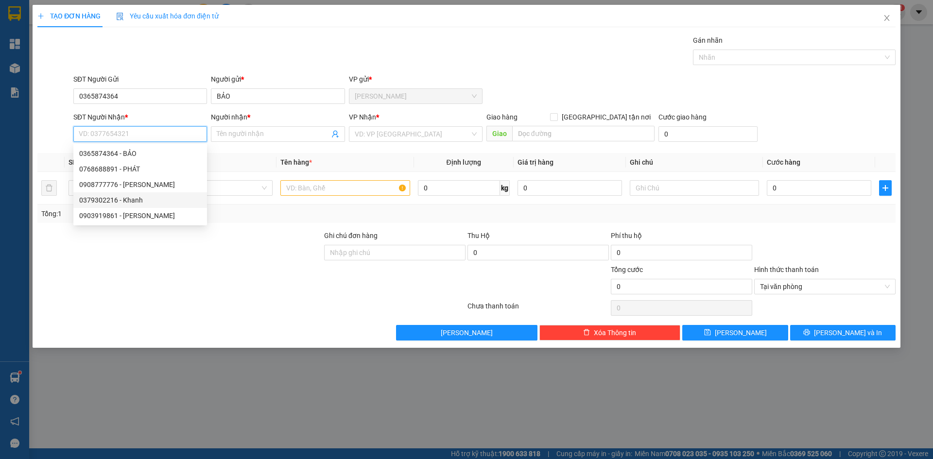
click at [131, 200] on div "0379302216 - Khanh" at bounding box center [140, 200] width 122 height 11
type input "0379302216"
type input "Khanh"
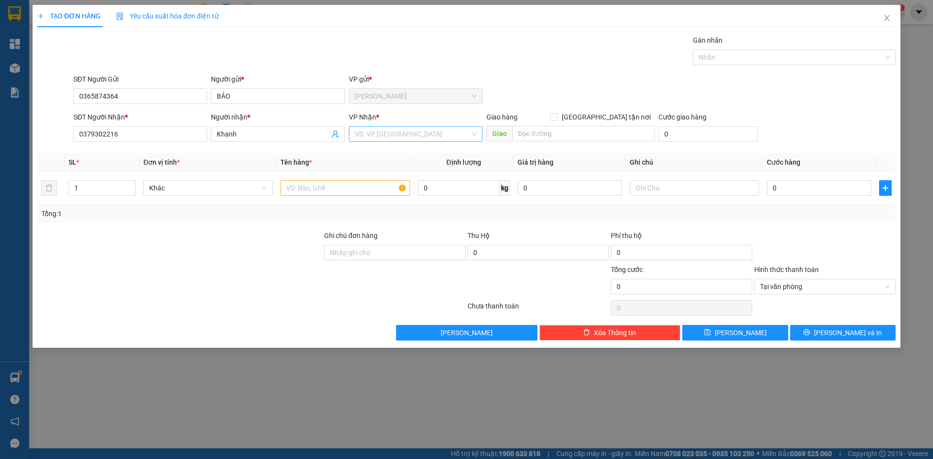
drag, startPoint x: 372, startPoint y: 130, endPoint x: 373, endPoint y: 136, distance: 6.3
click at [373, 136] on input "search" at bounding box center [412, 134] width 115 height 15
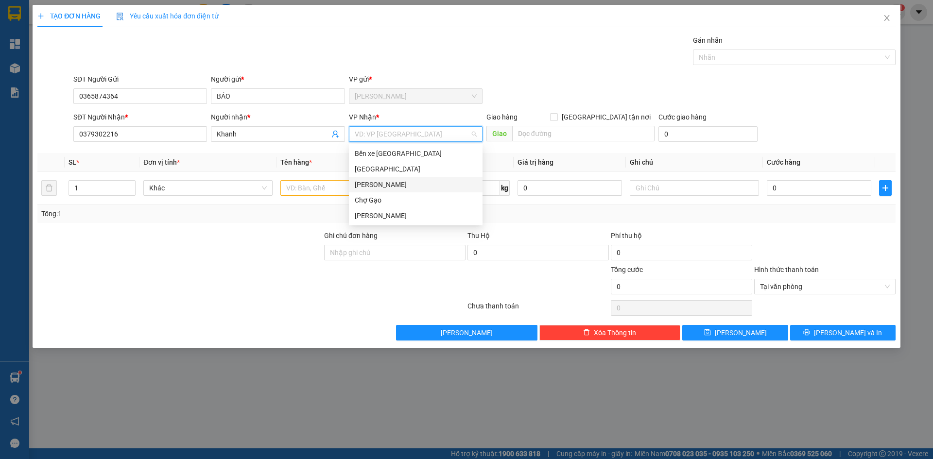
click at [370, 179] on div "[PERSON_NAME]" at bounding box center [416, 184] width 122 height 11
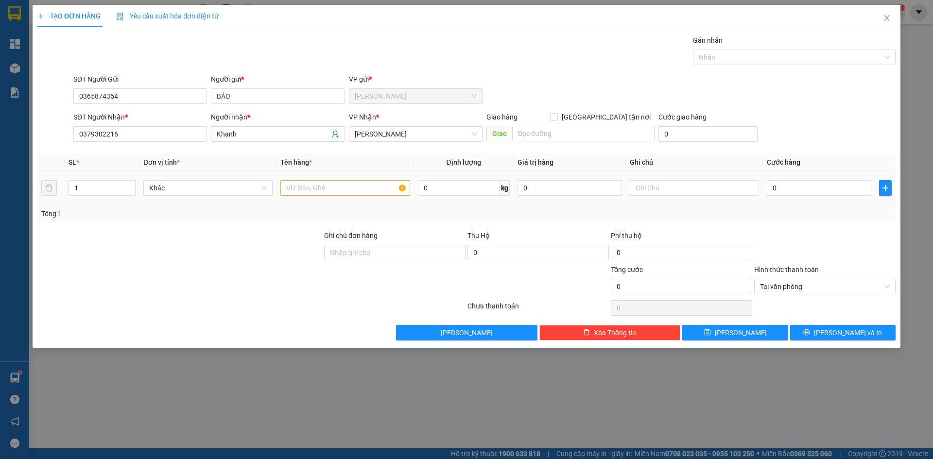
drag, startPoint x: 370, startPoint y: 179, endPoint x: 372, endPoint y: 147, distance: 32.1
click at [370, 179] on div at bounding box center [344, 187] width 129 height 19
click at [373, 146] on div "Transit Pickup Surcharge Ids Transit Deliver Surcharge Ids Transit Deliver Surc…" at bounding box center [466, 188] width 858 height 306
drag, startPoint x: 376, startPoint y: 140, endPoint x: 370, endPoint y: 154, distance: 14.8
click at [376, 141] on div "[PERSON_NAME]" at bounding box center [416, 134] width 134 height 16
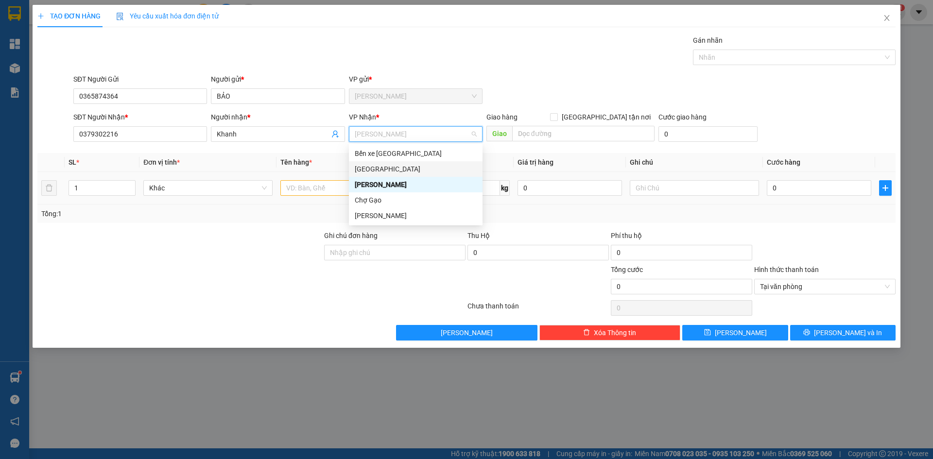
drag, startPoint x: 364, startPoint y: 164, endPoint x: 357, endPoint y: 172, distance: 10.3
click at [364, 165] on div "[GEOGRAPHIC_DATA]" at bounding box center [416, 169] width 122 height 11
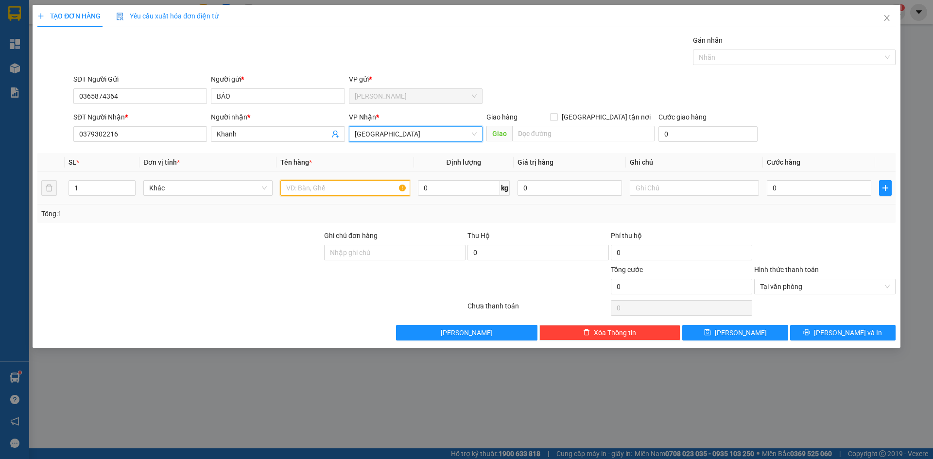
click at [348, 183] on input "text" at bounding box center [344, 188] width 129 height 16
paste input "Ê"
paste input "ỆN"
paste input "À"
paste input "AIF"
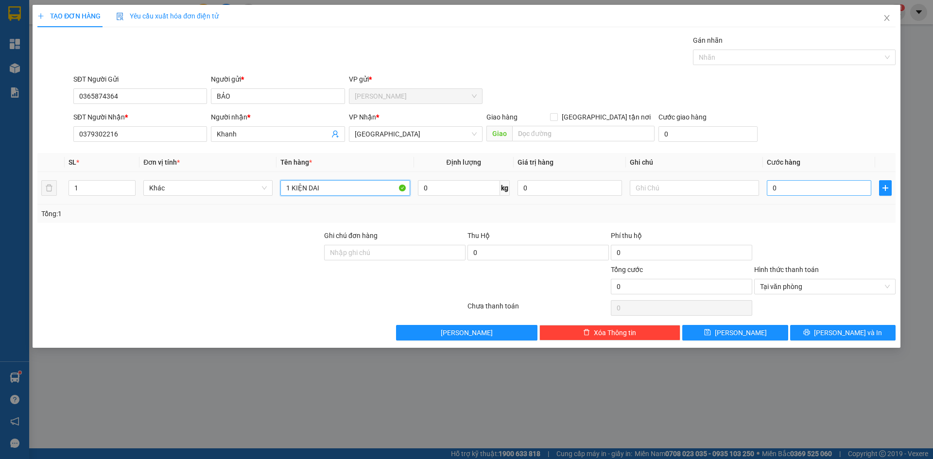
type input "1 KIỆN DAI"
click at [783, 186] on input "0" at bounding box center [819, 188] width 104 height 16
type input "3"
type input "30"
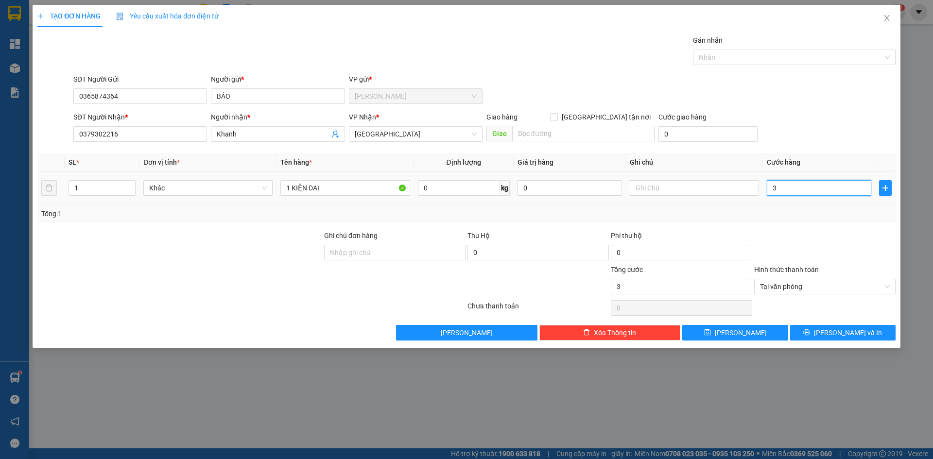
type input "30"
type input "30.000"
drag, startPoint x: 866, startPoint y: 137, endPoint x: 881, endPoint y: 171, distance: 36.5
click at [868, 139] on div "SĐT Người Nhận * 0379302216 Người nhận * Khanh VP Nhận * [GEOGRAPHIC_DATA] Giao…" at bounding box center [484, 129] width 826 height 34
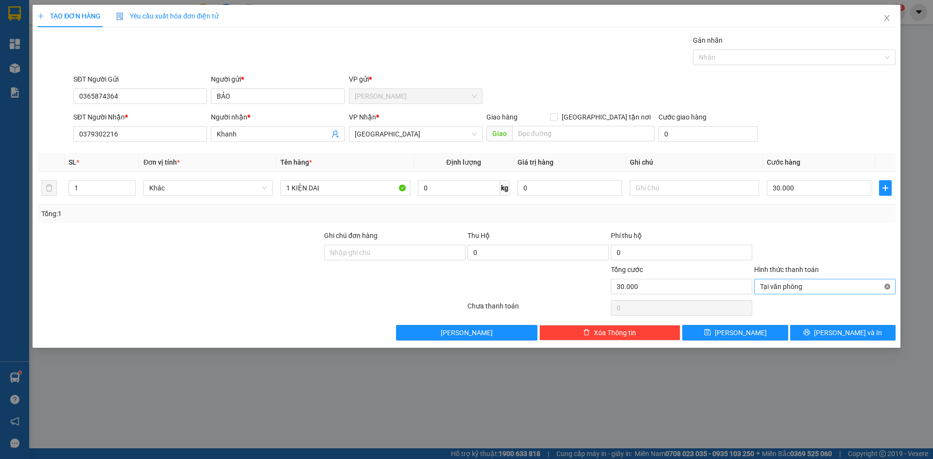
type input "30.000"
click at [885, 318] on div "Transit Pickup Surcharge Ids Transit Deliver Surcharge Ids Transit Deliver Surc…" at bounding box center [466, 188] width 858 height 306
click at [878, 346] on div "TẠO ĐƠN HÀNG Yêu cầu xuất hóa đơn điện tử Transit Pickup Surcharge Ids Transit …" at bounding box center [467, 176] width 868 height 343
click at [875, 335] on button "[PERSON_NAME] và In" at bounding box center [842, 333] width 105 height 16
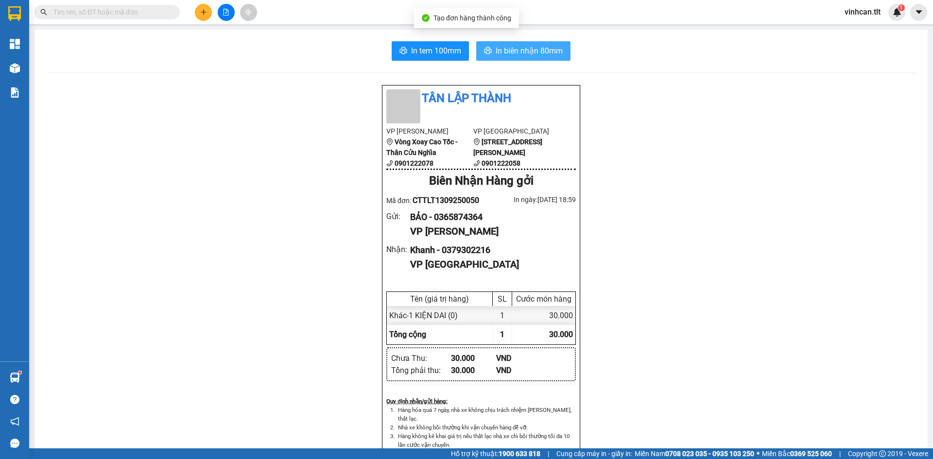
drag, startPoint x: 508, startPoint y: 38, endPoint x: 512, endPoint y: 43, distance: 6.6
click at [511, 41] on div "In tem 100mm In biên nhận 80mm Tân Lập Thành VP Cao Tốc Vòng Xoay Cao Tốc - Thâ…" at bounding box center [480, 423] width 893 height 786
click at [516, 51] on span "In biên nhận 80mm" at bounding box center [528, 51] width 67 height 12
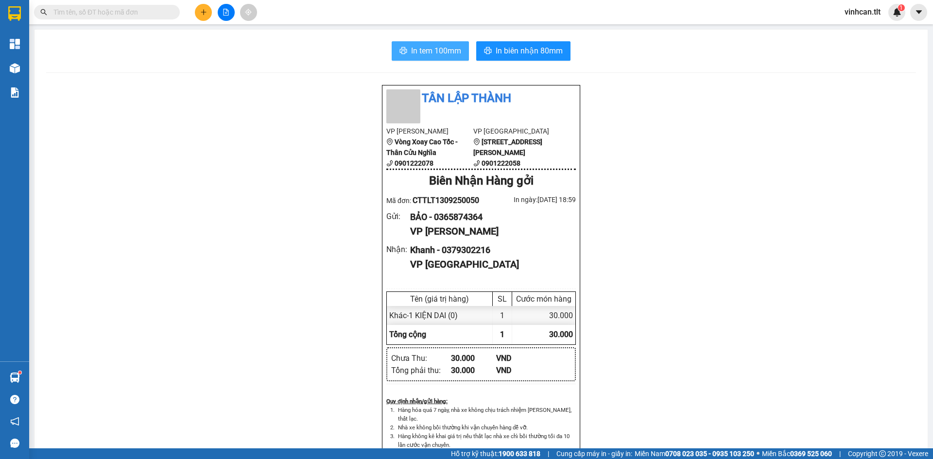
click at [400, 60] on button "In tem 100mm" at bounding box center [430, 50] width 77 height 19
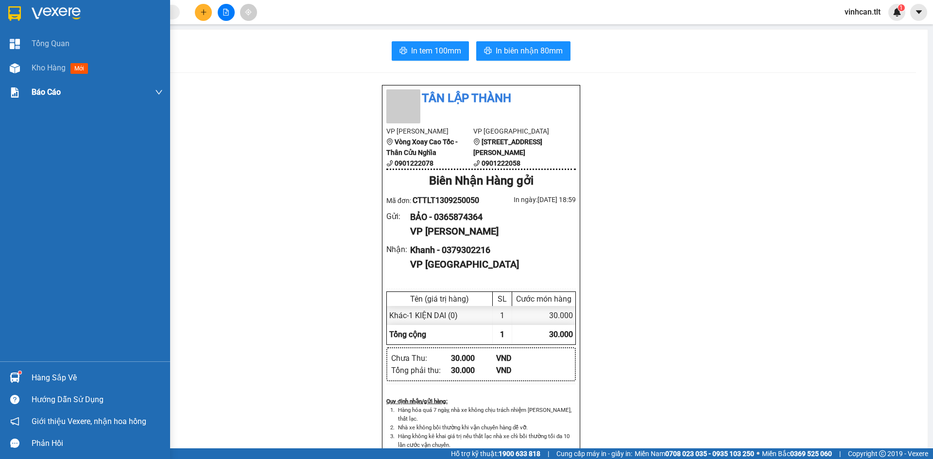
drag, startPoint x: 23, startPoint y: 69, endPoint x: 35, endPoint y: 84, distance: 19.0
click at [23, 69] on div "Kho hàng mới" at bounding box center [85, 68] width 170 height 24
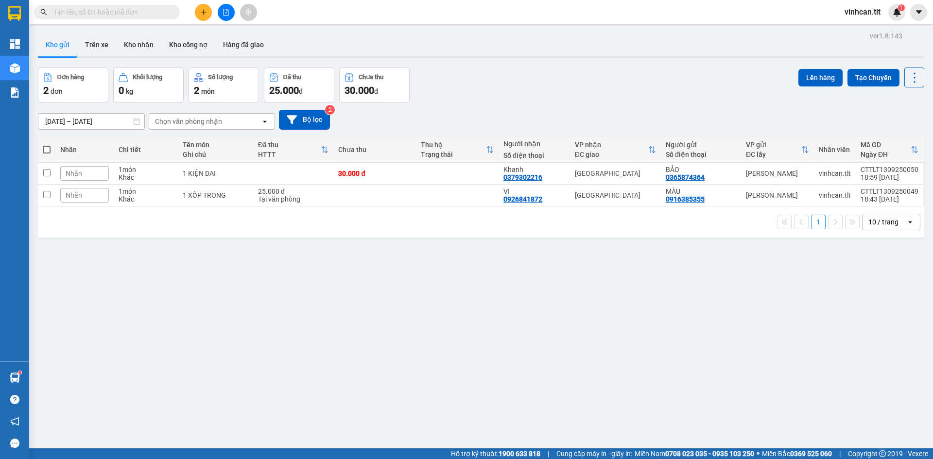
click at [49, 154] on label at bounding box center [47, 150] width 8 height 10
click at [47, 145] on input "checkbox" at bounding box center [47, 145] width 0 height 0
checkbox input "true"
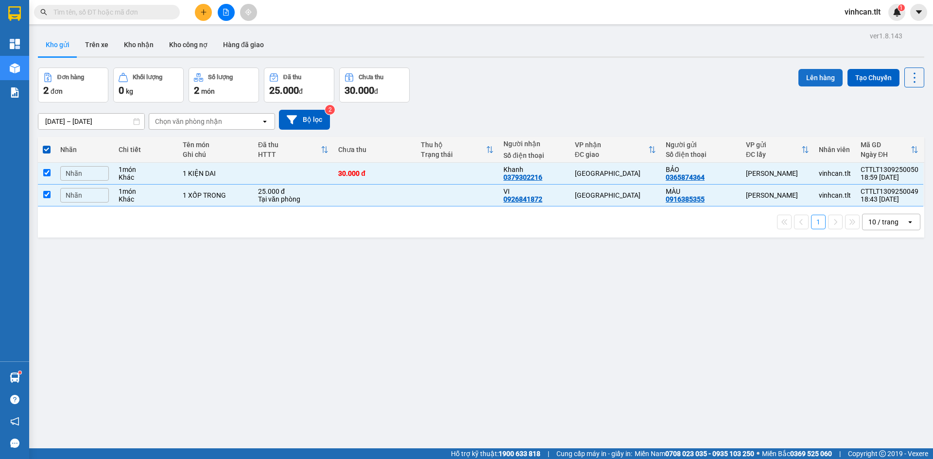
click at [803, 71] on button "Lên hàng" at bounding box center [820, 77] width 44 height 17
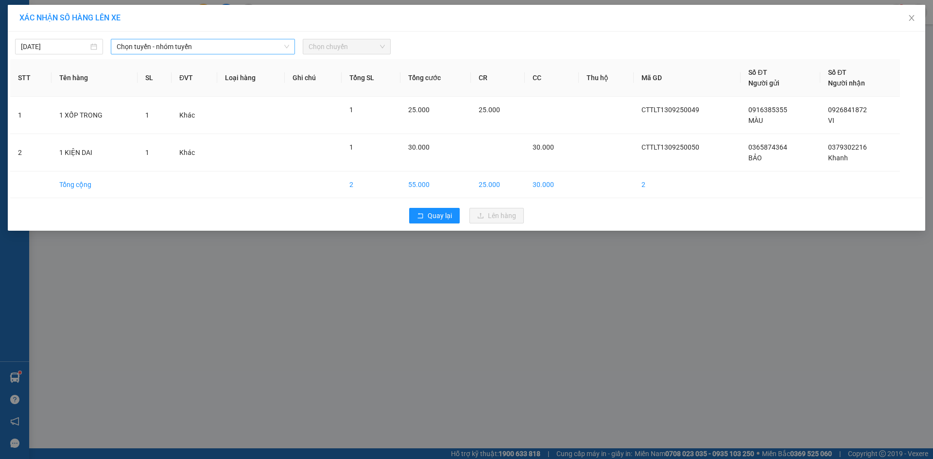
click at [238, 51] on span "Chọn tuyến - nhóm tuyến" at bounding box center [203, 46] width 172 height 15
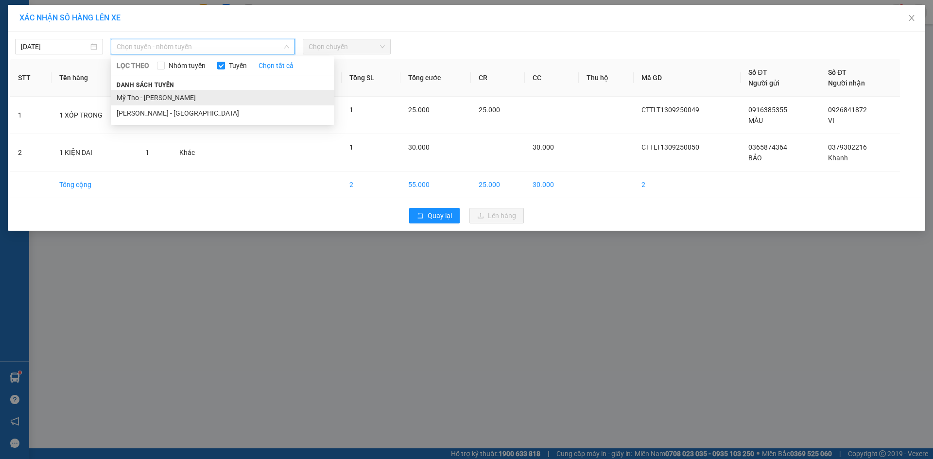
click at [208, 94] on li "Mỹ Tho - [PERSON_NAME]" at bounding box center [222, 98] width 223 height 16
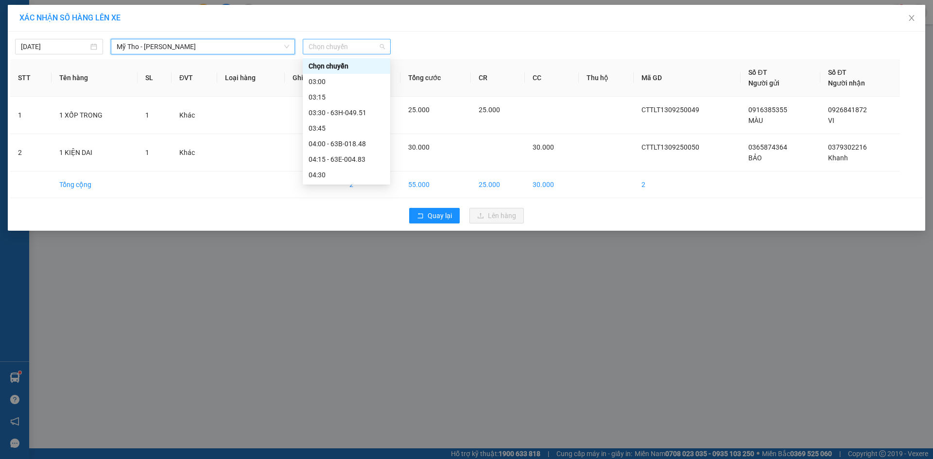
click at [339, 50] on span "Chọn chuyến" at bounding box center [346, 46] width 76 height 15
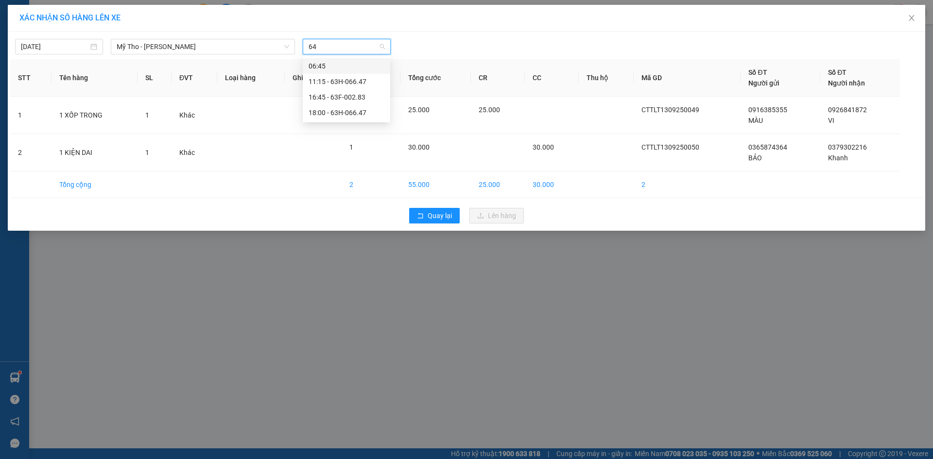
type input "647"
click at [340, 79] on div "18:00 - 63H-066.47" at bounding box center [346, 81] width 76 height 11
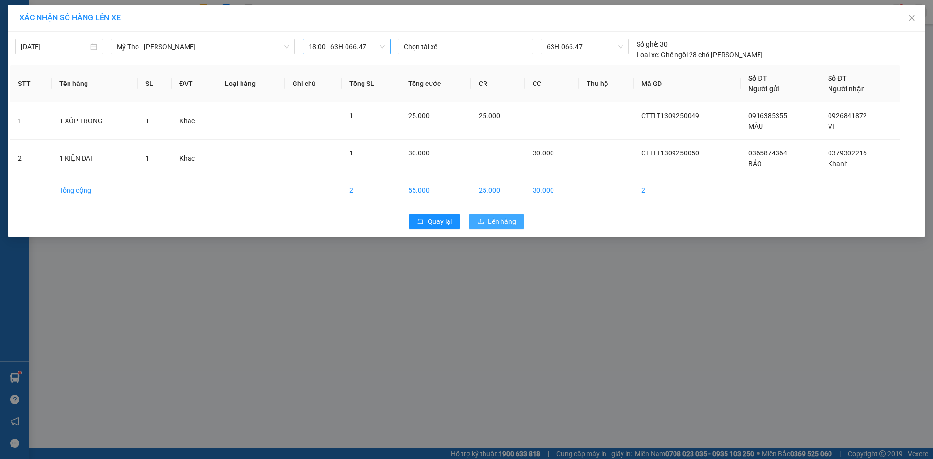
drag, startPoint x: 493, startPoint y: 211, endPoint x: 495, endPoint y: 219, distance: 8.8
click at [495, 219] on div "Quay lại Lên hàng" at bounding box center [466, 221] width 912 height 25
click at [495, 219] on span "Lên hàng" at bounding box center [502, 221] width 28 height 11
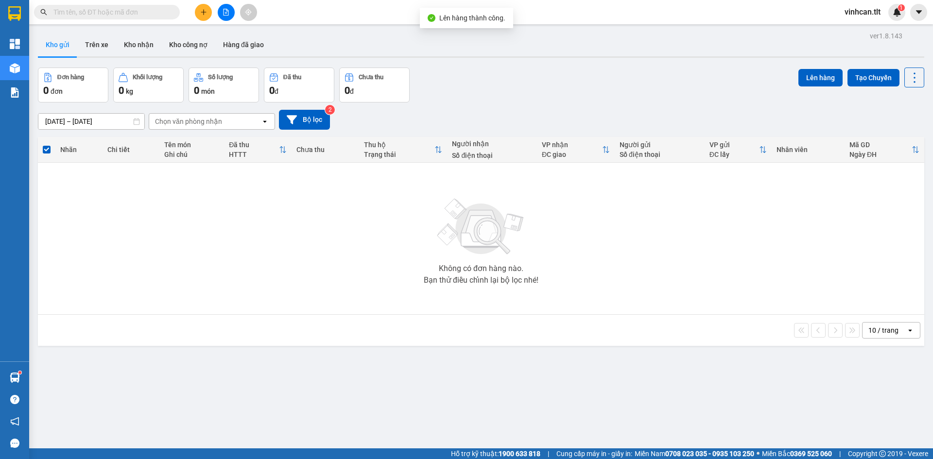
drag, startPoint x: 225, startPoint y: 14, endPoint x: 258, endPoint y: 22, distance: 34.5
click at [225, 14] on icon "file-add" at bounding box center [225, 12] width 7 height 7
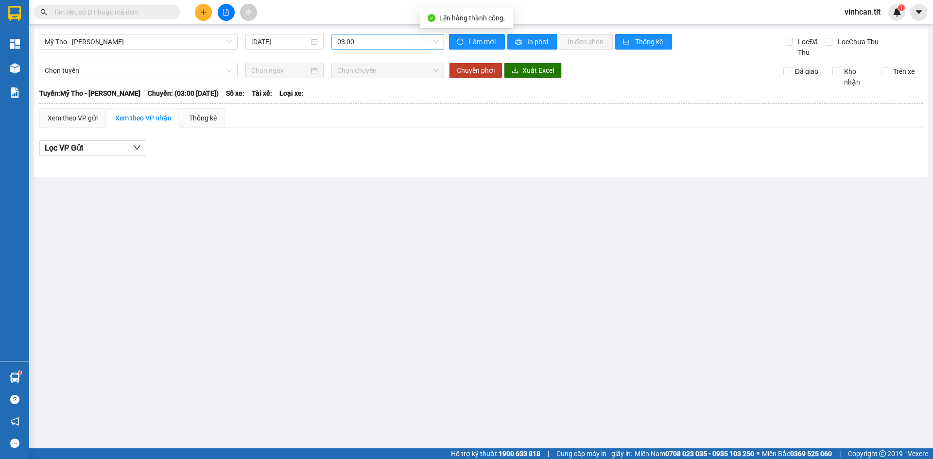
click at [376, 34] on span "03:00" at bounding box center [387, 41] width 101 height 15
type input "647"
click at [374, 72] on div "18:00 - 63H-066.47" at bounding box center [375, 76] width 76 height 11
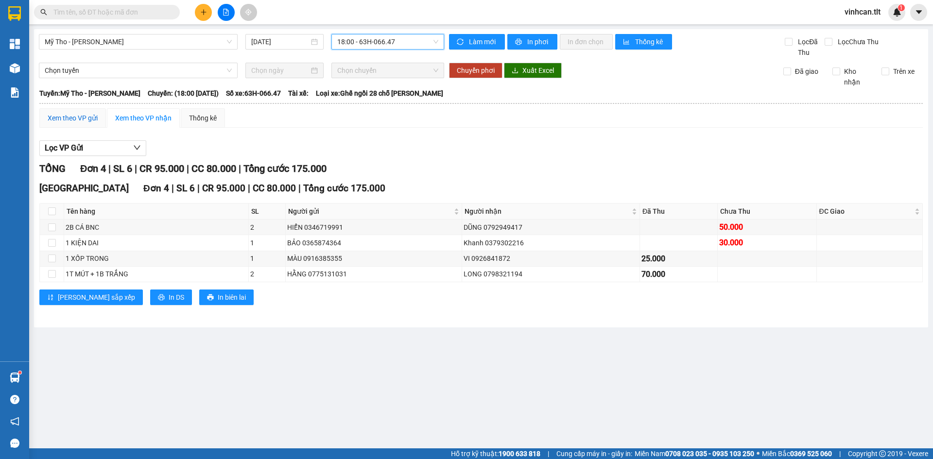
click at [93, 119] on div "Xem theo VP gửi" at bounding box center [73, 118] width 50 height 11
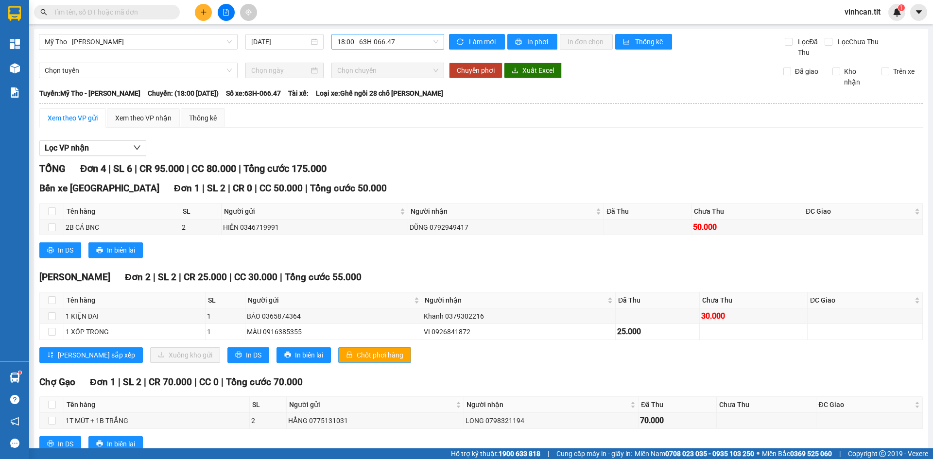
click at [341, 362] on div "Cao Tốc Đơn 2 | SL 2 | CR 25.000 | CC 30.000 | Tổng cước 55.000 Tên hàng SL Ngư…" at bounding box center [480, 320] width 883 height 100
click at [341, 360] on button "Chốt phơi hàng" at bounding box center [374, 355] width 73 height 16
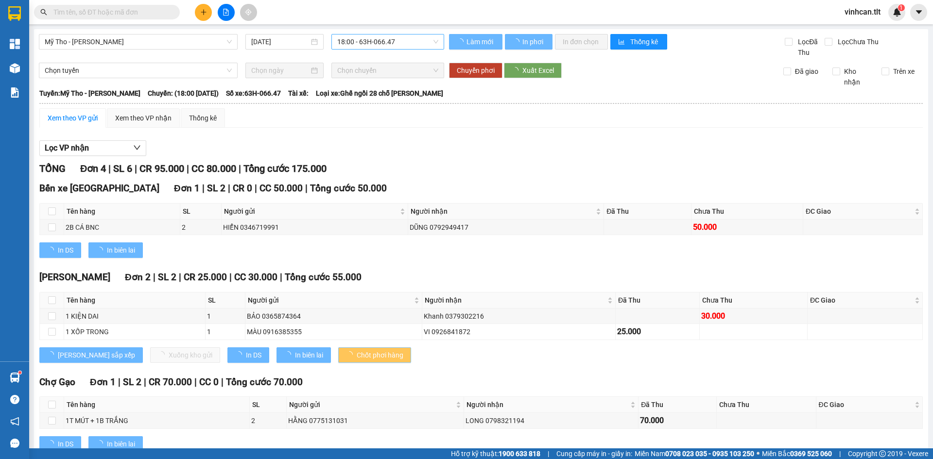
click at [357, 354] on span "Chốt phơi hàng" at bounding box center [380, 355] width 47 height 11
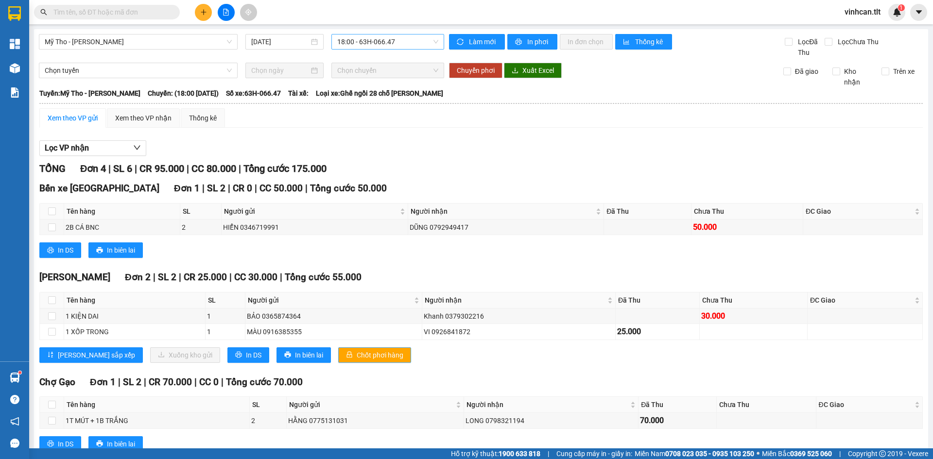
click at [357, 354] on span "Chốt phơi hàng" at bounding box center [380, 355] width 47 height 11
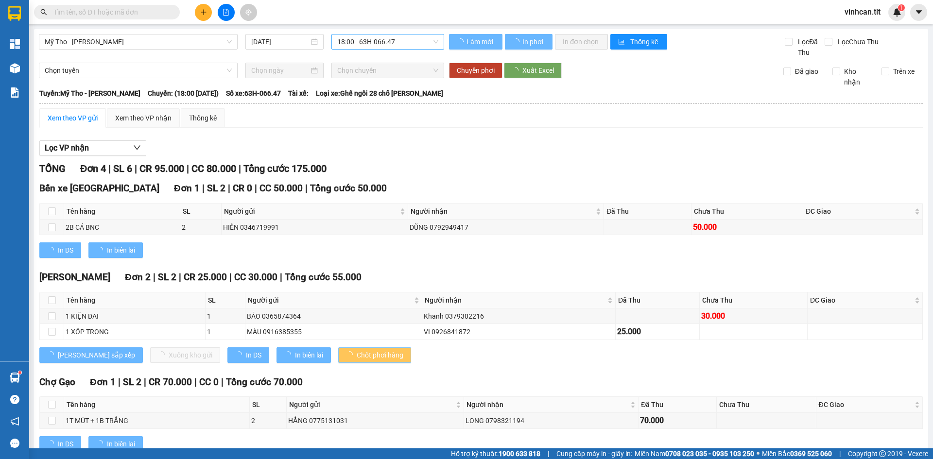
click at [357, 354] on span "Chốt phơi hàng" at bounding box center [380, 355] width 47 height 11
